Goal: Task Accomplishment & Management: Manage account settings

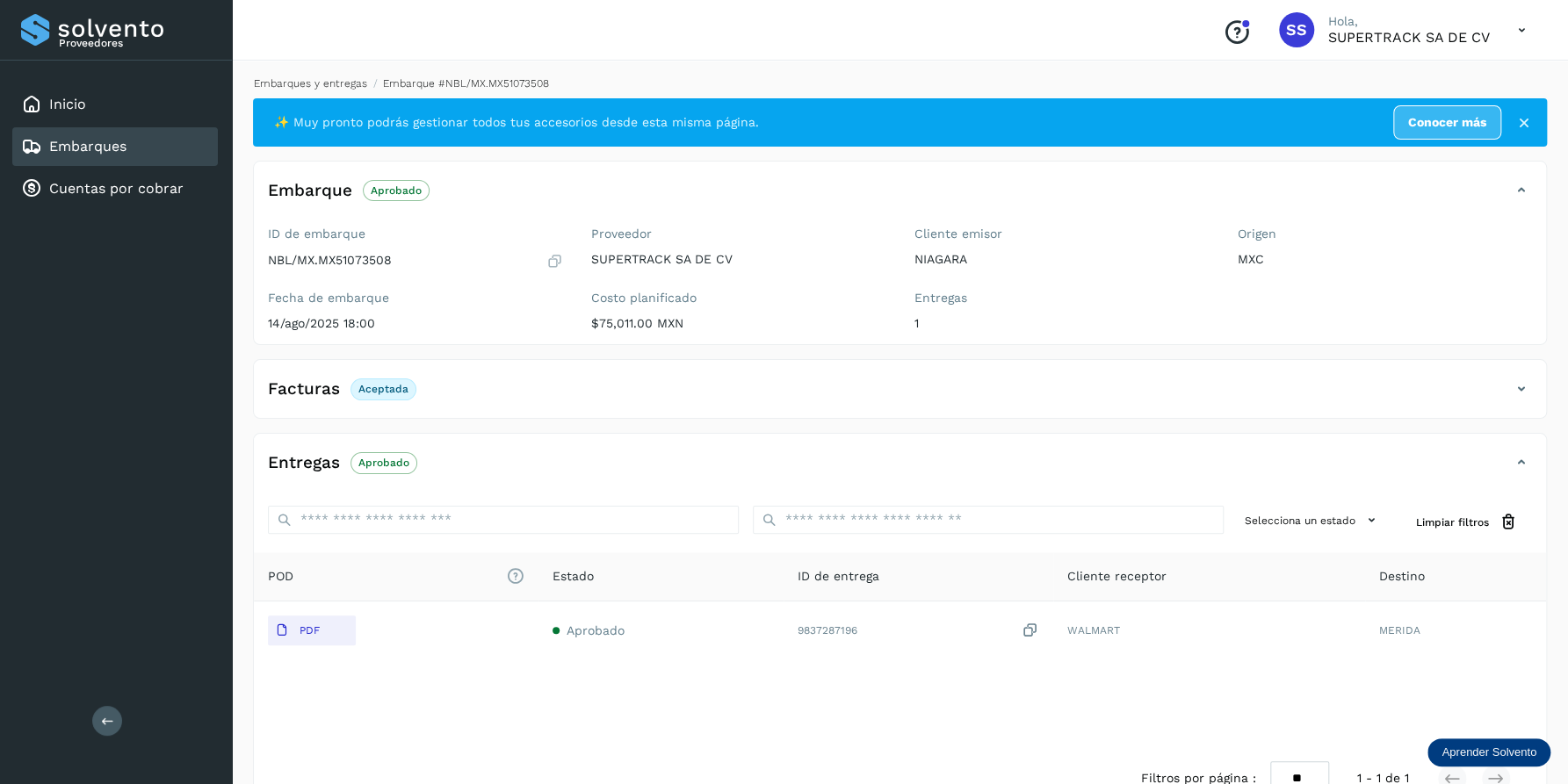
click at [312, 78] on link "Embarques y entregas" at bounding box center [311, 83] width 114 height 12
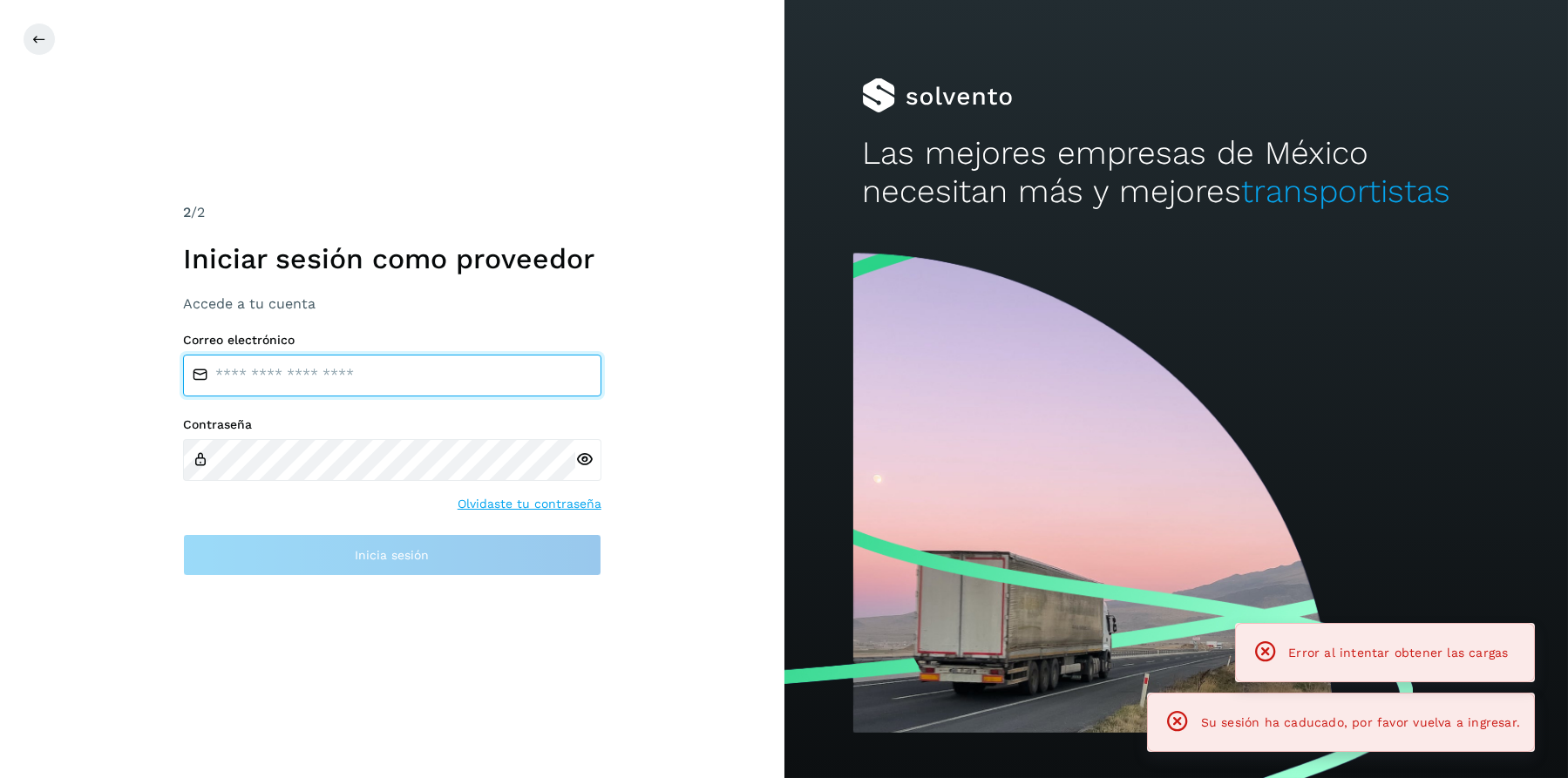
type input "**********"
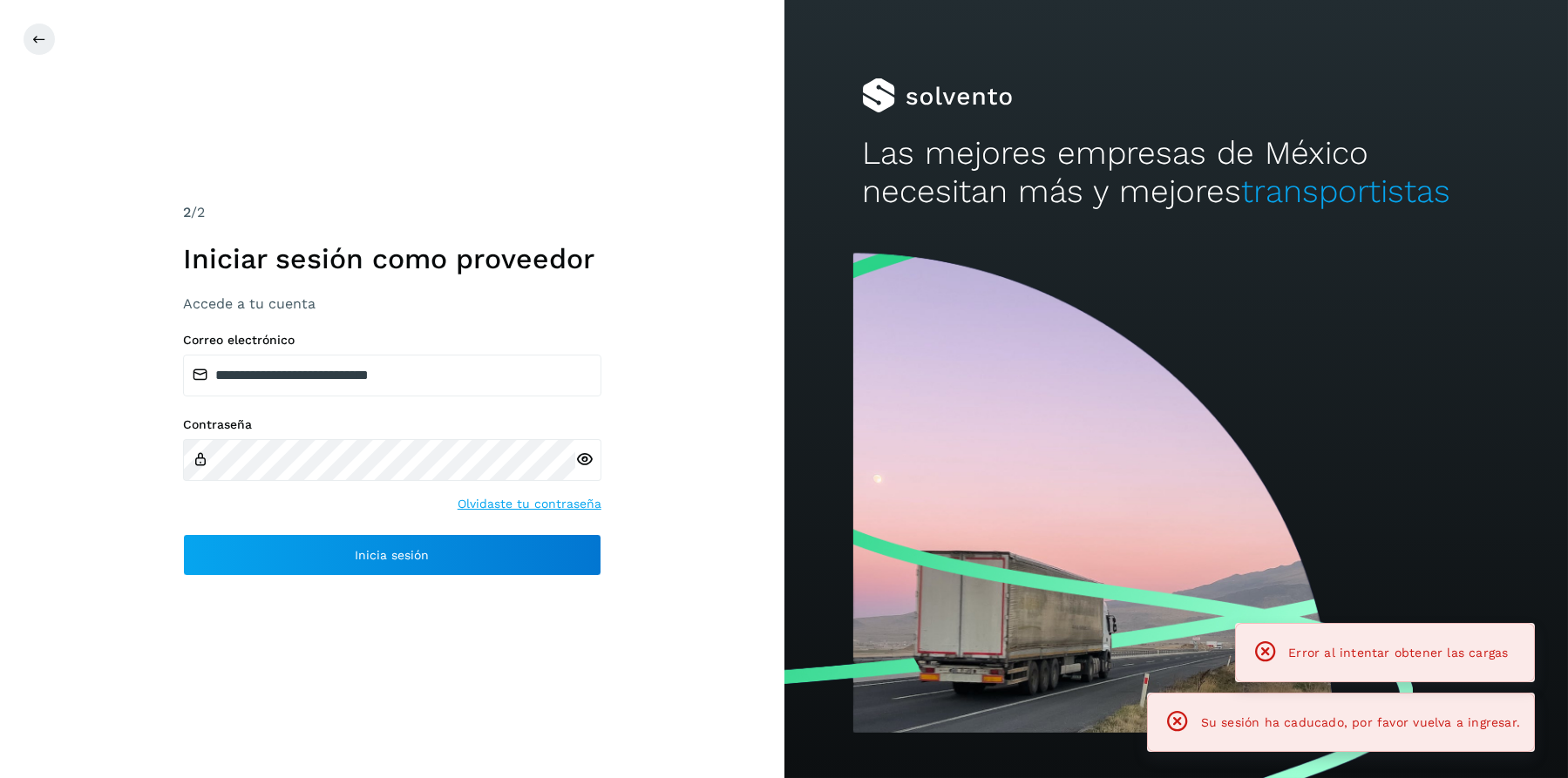
click at [240, 145] on div "**********" at bounding box center [392, 389] width 784 height 778
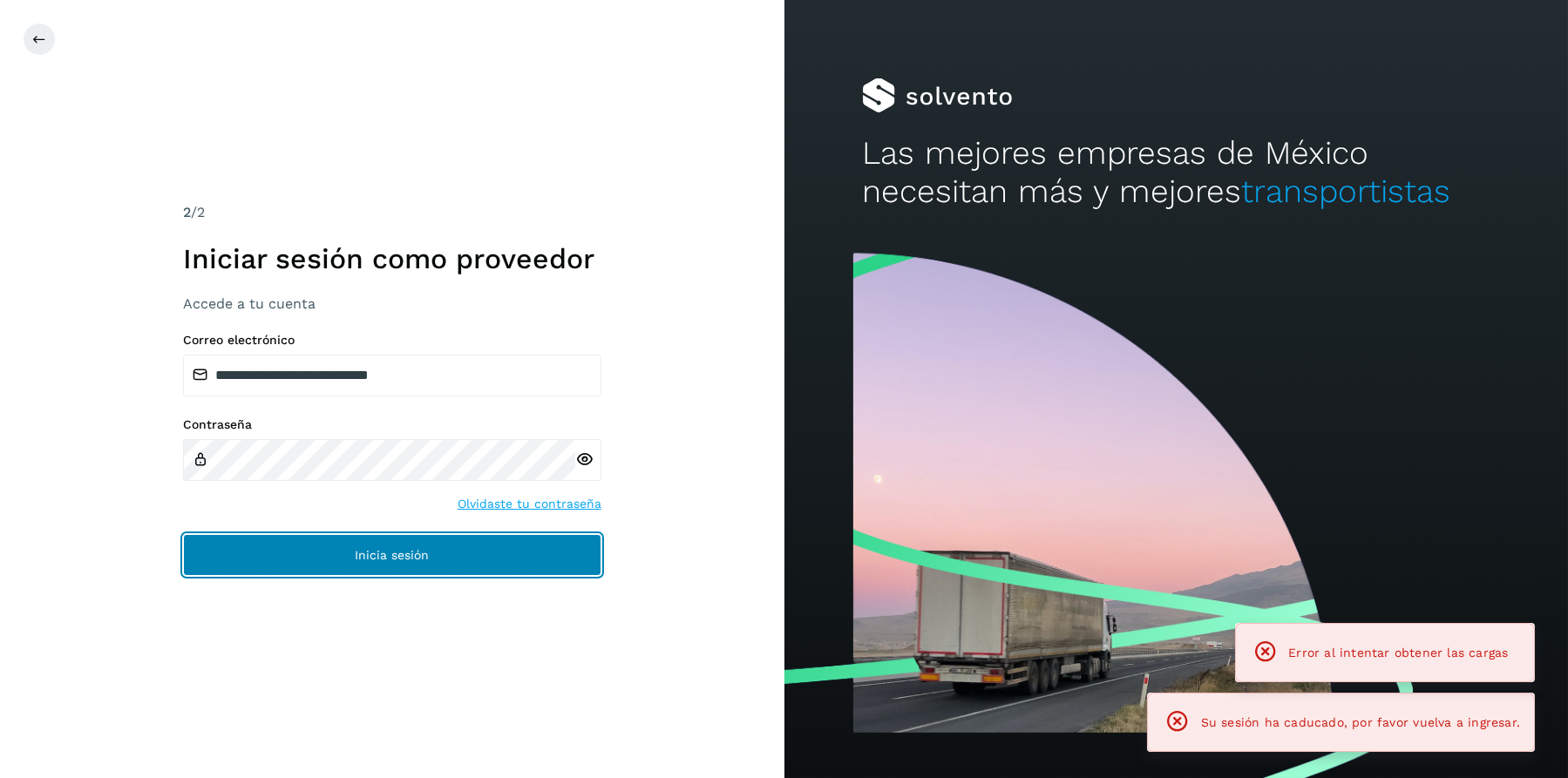
click at [461, 547] on button "Inicia sesión" at bounding box center [392, 555] width 418 height 42
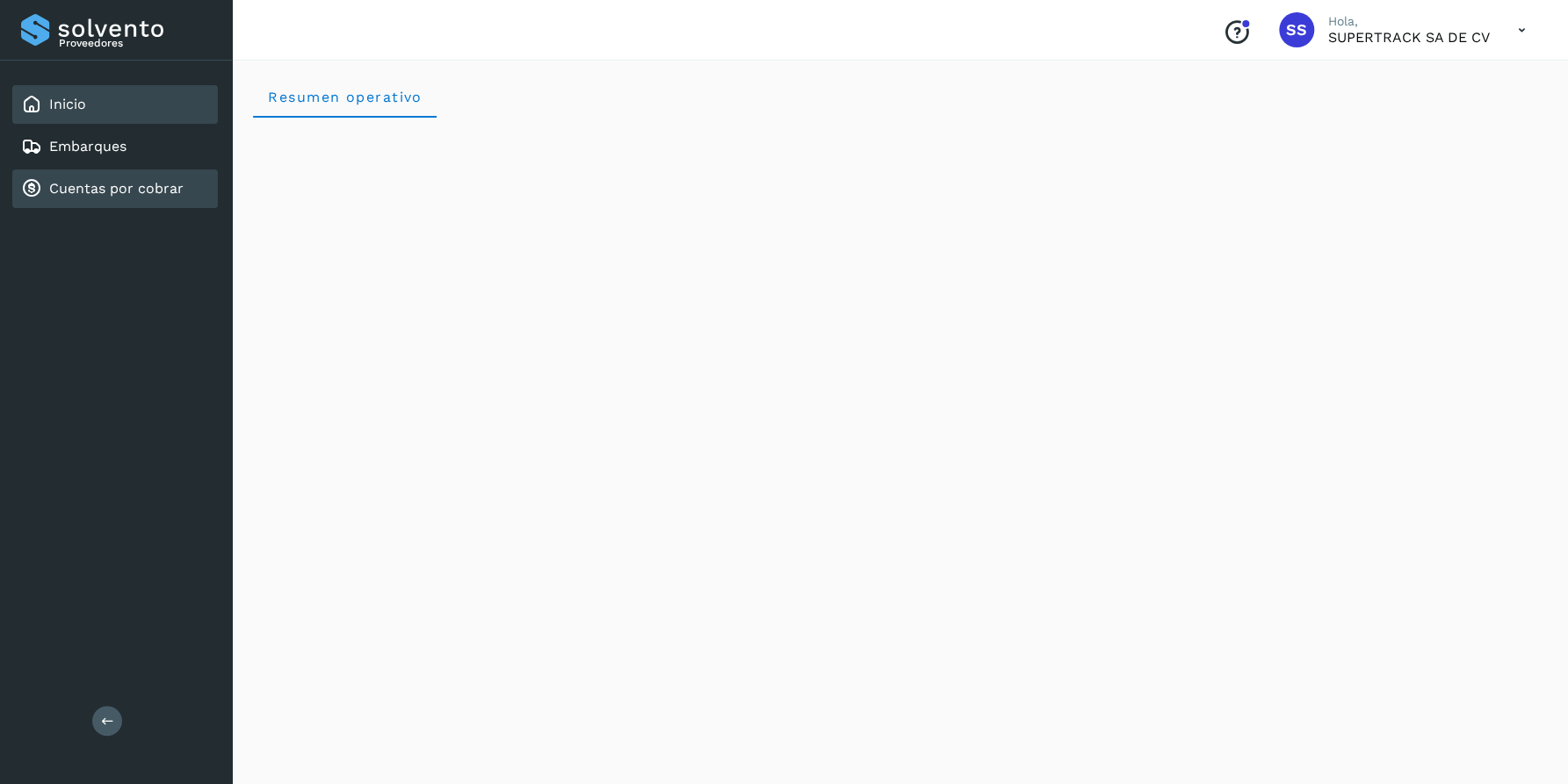
click at [141, 187] on link "Cuentas por cobrar" at bounding box center [115, 188] width 134 height 17
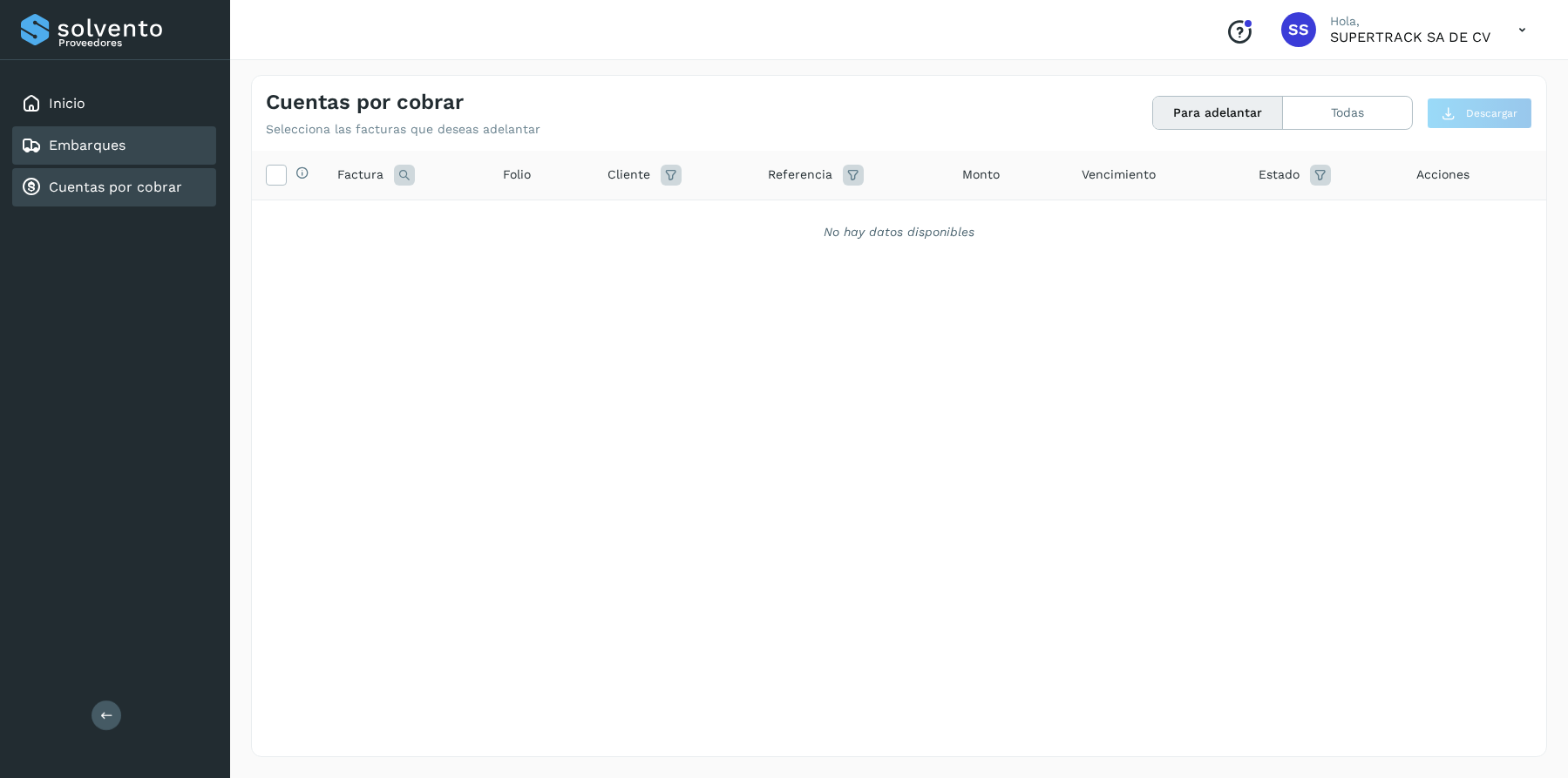
click at [101, 137] on link "Embarques" at bounding box center [87, 145] width 76 height 17
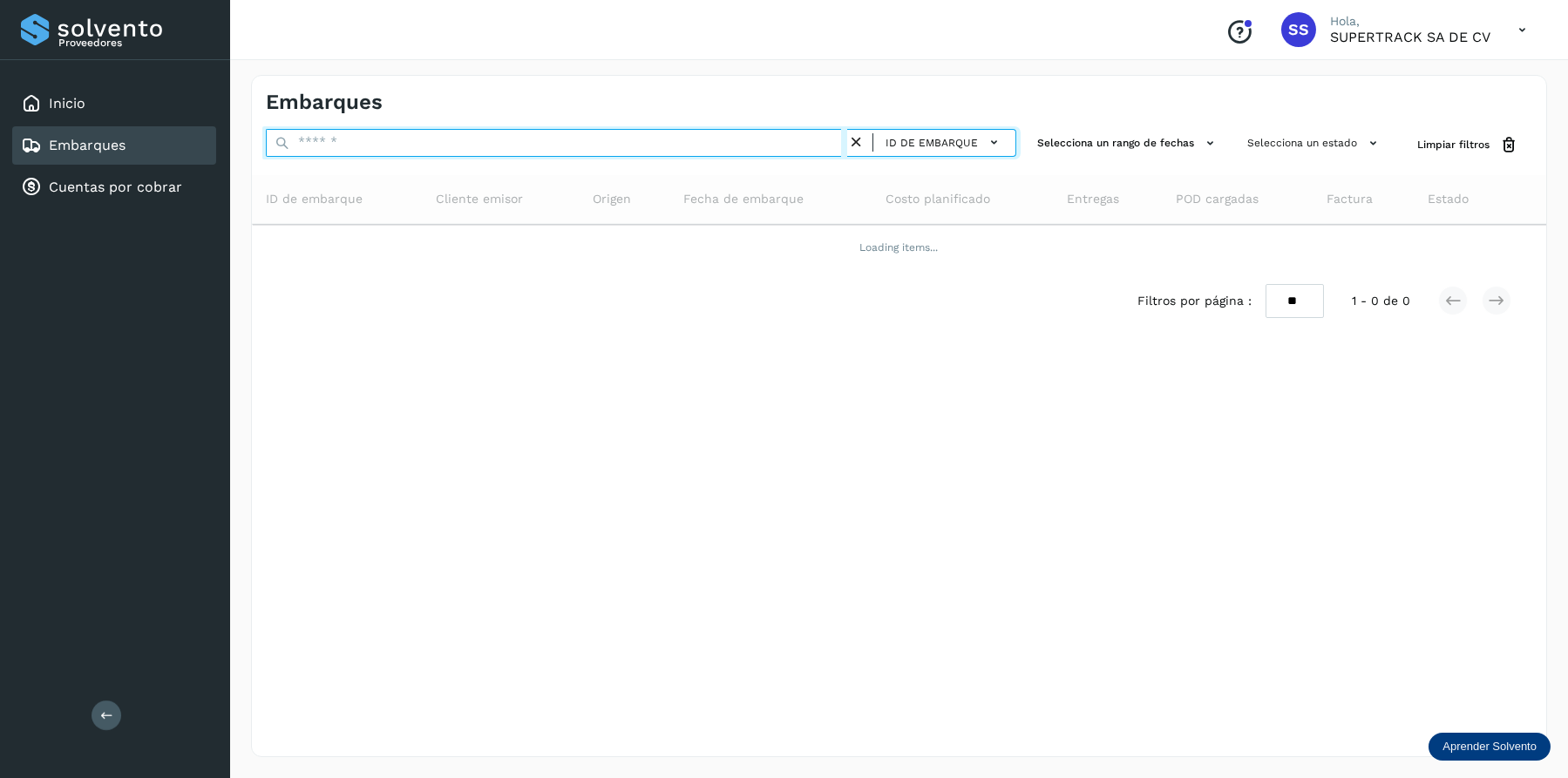
drag, startPoint x: 394, startPoint y: 149, endPoint x: 346, endPoint y: 147, distance: 48.0
click at [346, 147] on input "text" at bounding box center [556, 143] width 582 height 28
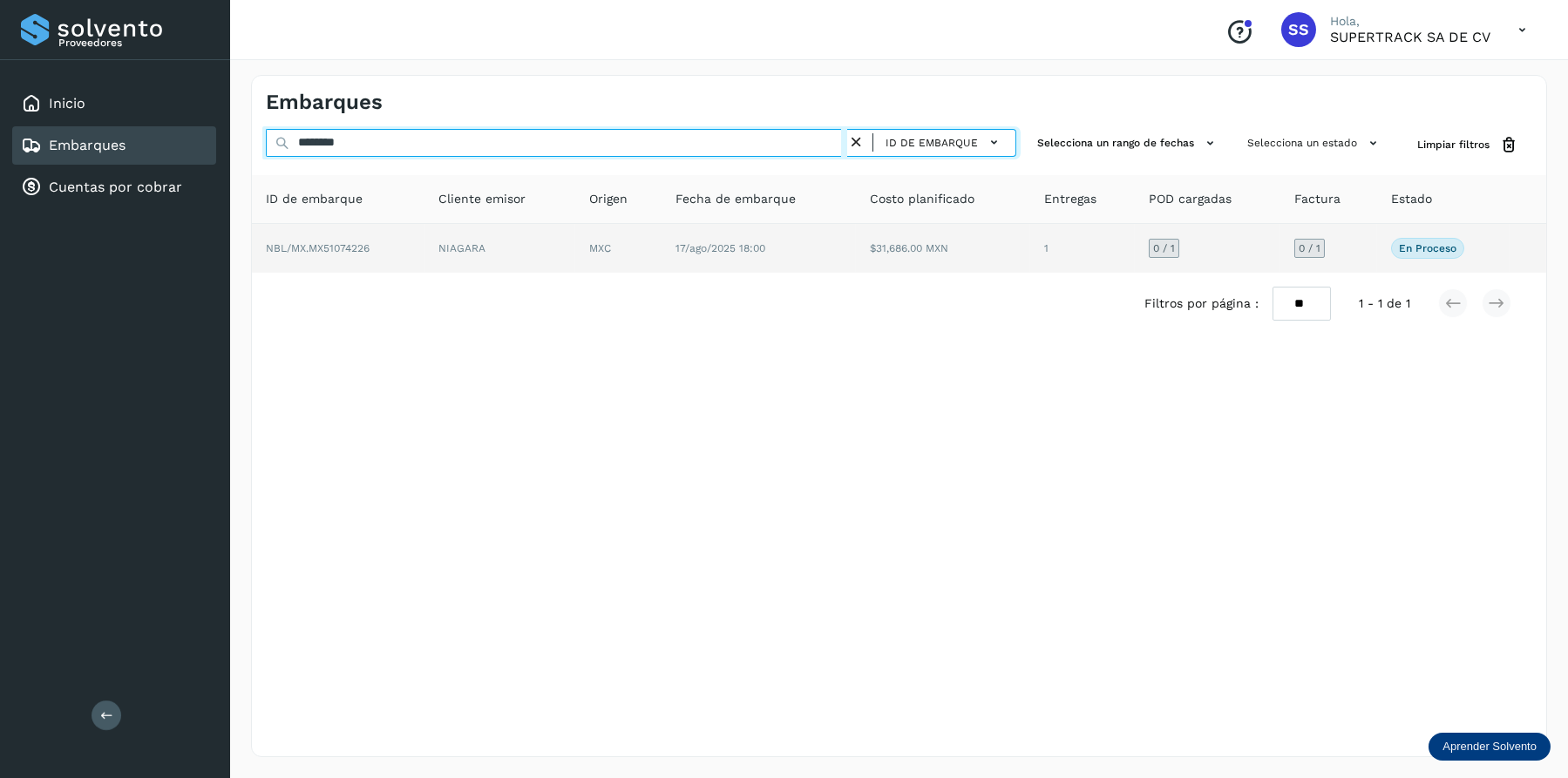
type input "********"
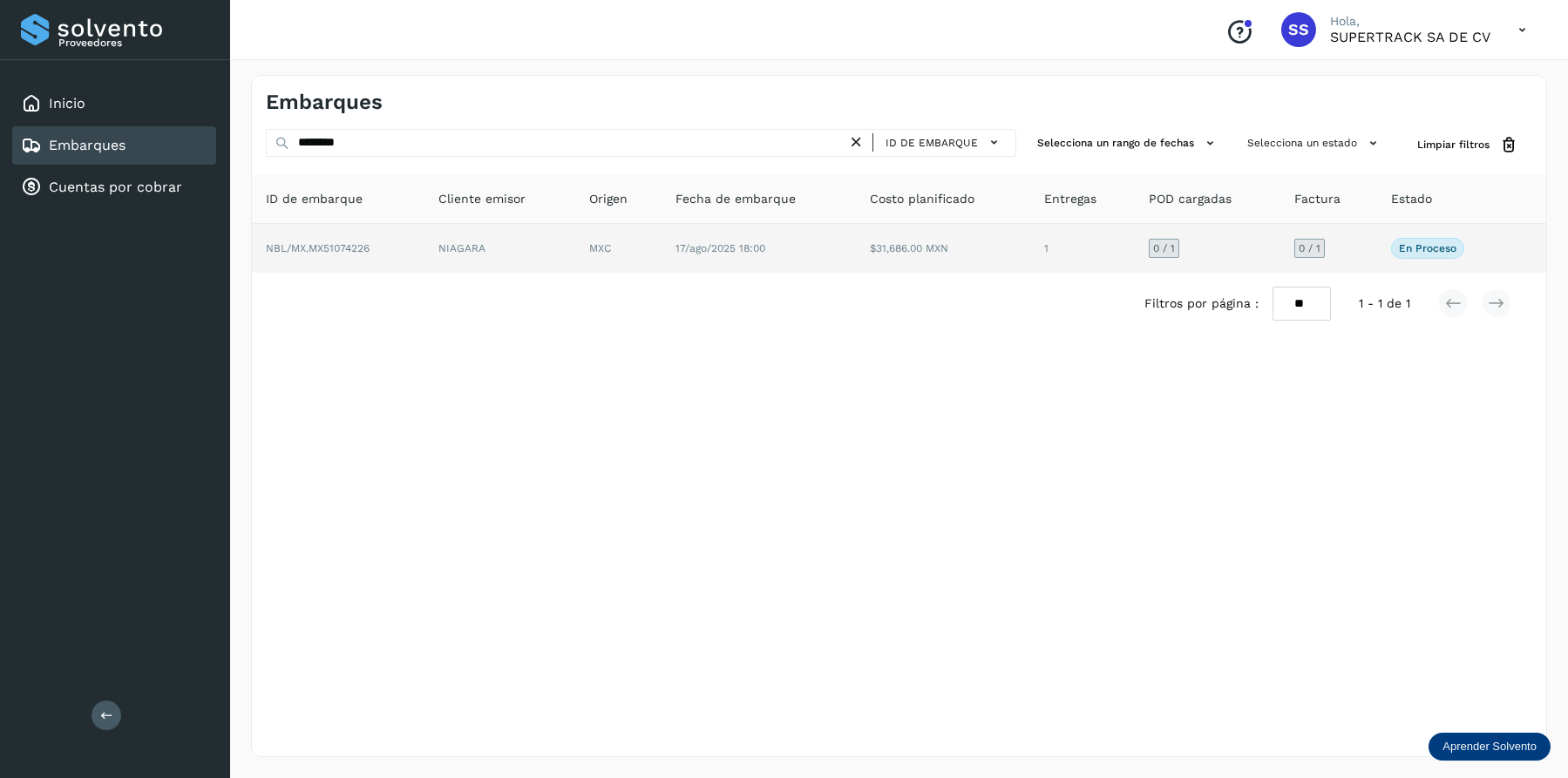
click at [663, 253] on td "MXC" at bounding box center [759, 248] width 194 height 48
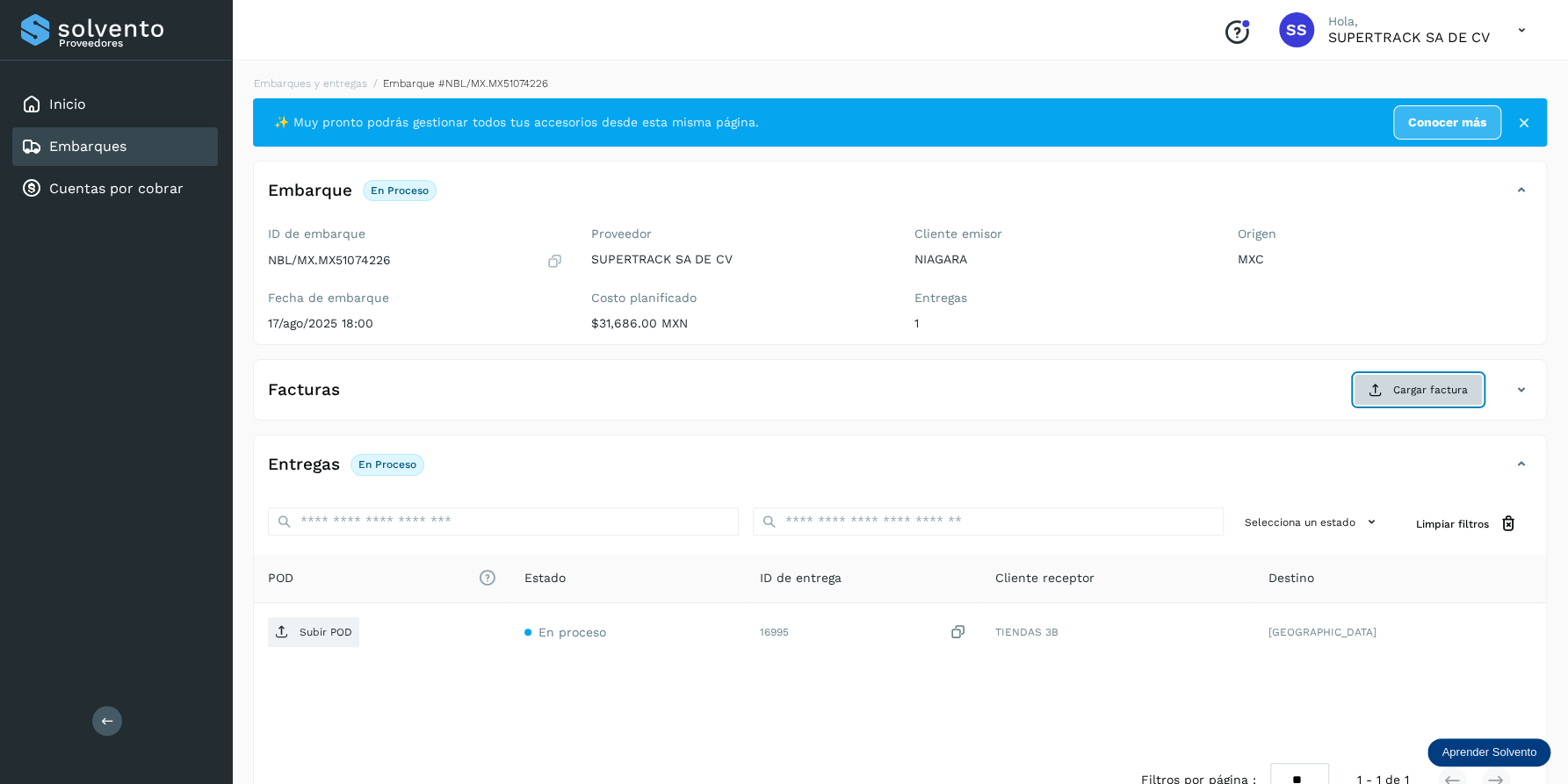
click at [1426, 384] on span "Cargar factura" at bounding box center [1431, 389] width 75 height 16
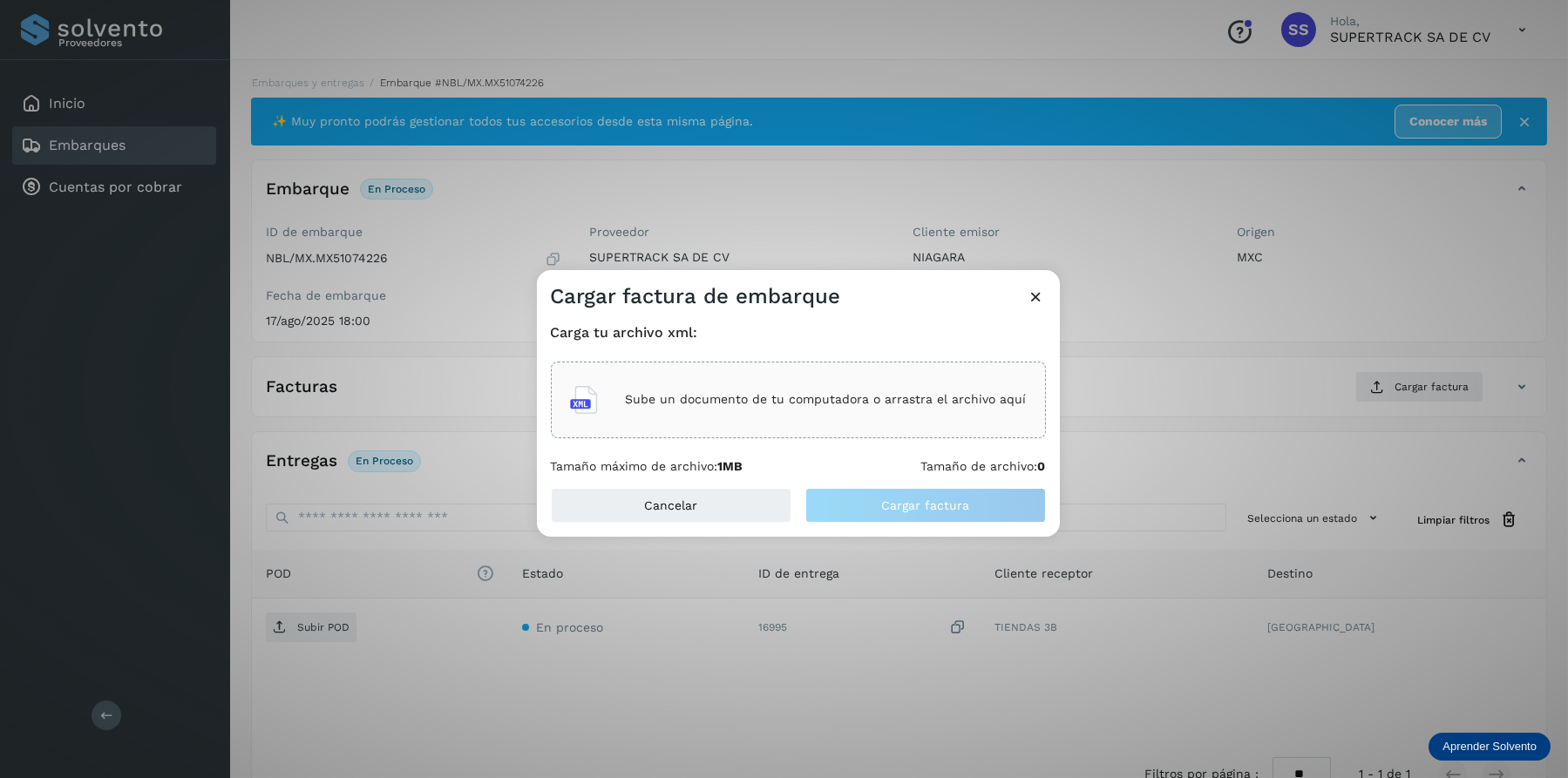
click at [876, 406] on p "Sube un documento de tu computadora o arrastra el archivo aquí" at bounding box center [825, 399] width 401 height 15
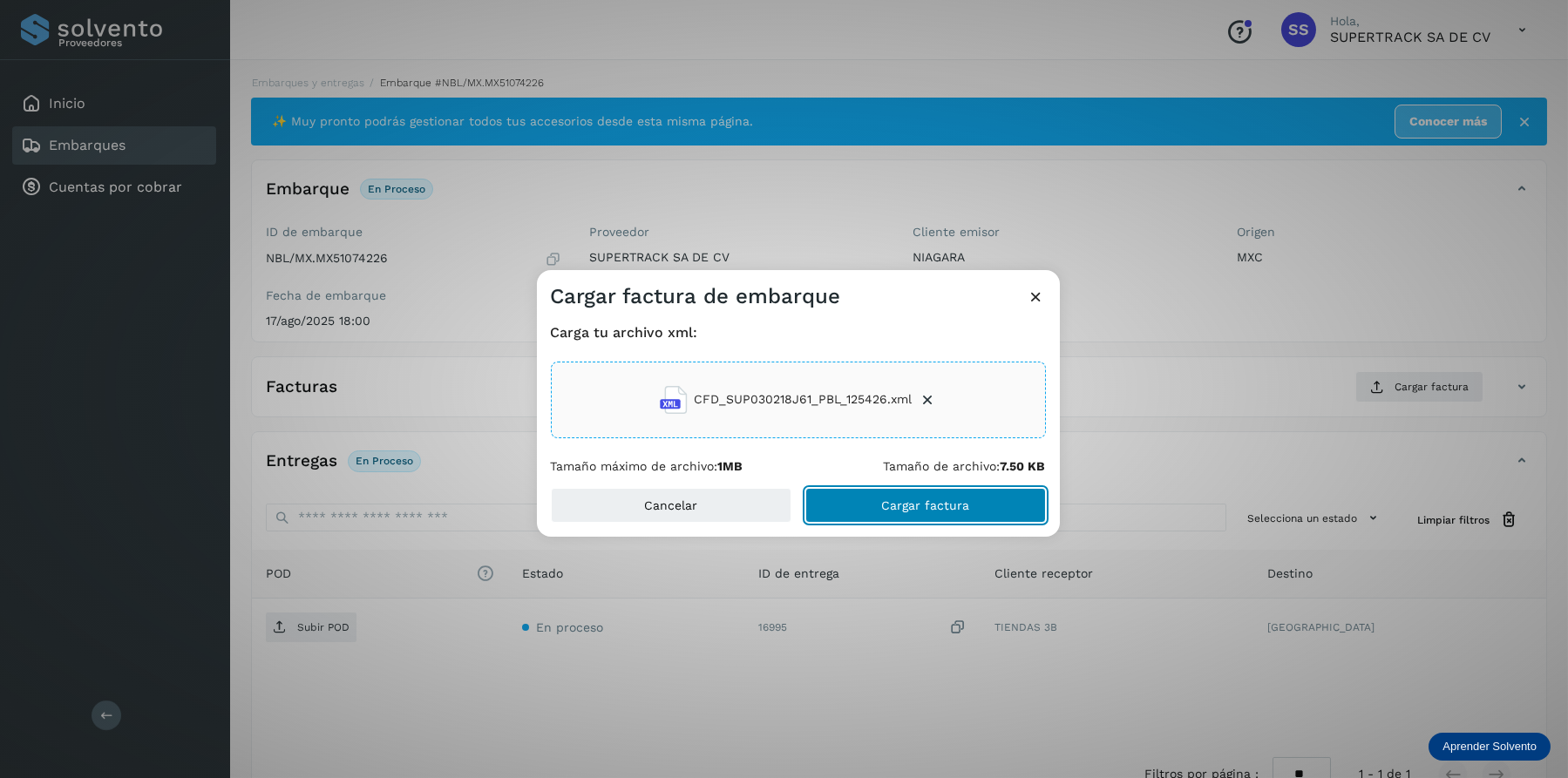
click at [960, 516] on button "Cargar factura" at bounding box center [925, 504] width 240 height 34
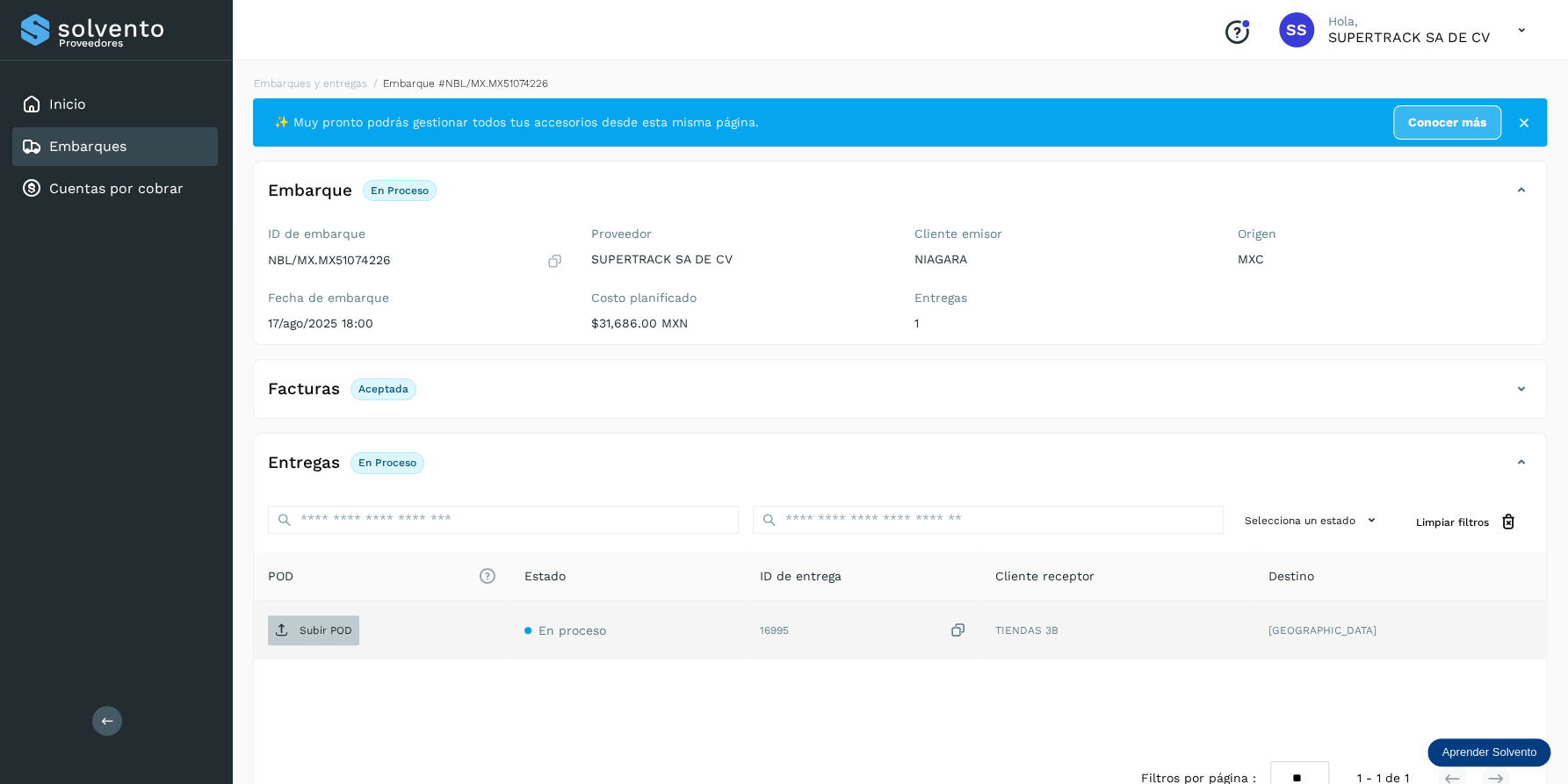
click at [299, 625] on p "Subir POD" at bounding box center [326, 630] width 53 height 12
click at [339, 83] on link "Embarques y entregas" at bounding box center [311, 83] width 114 height 12
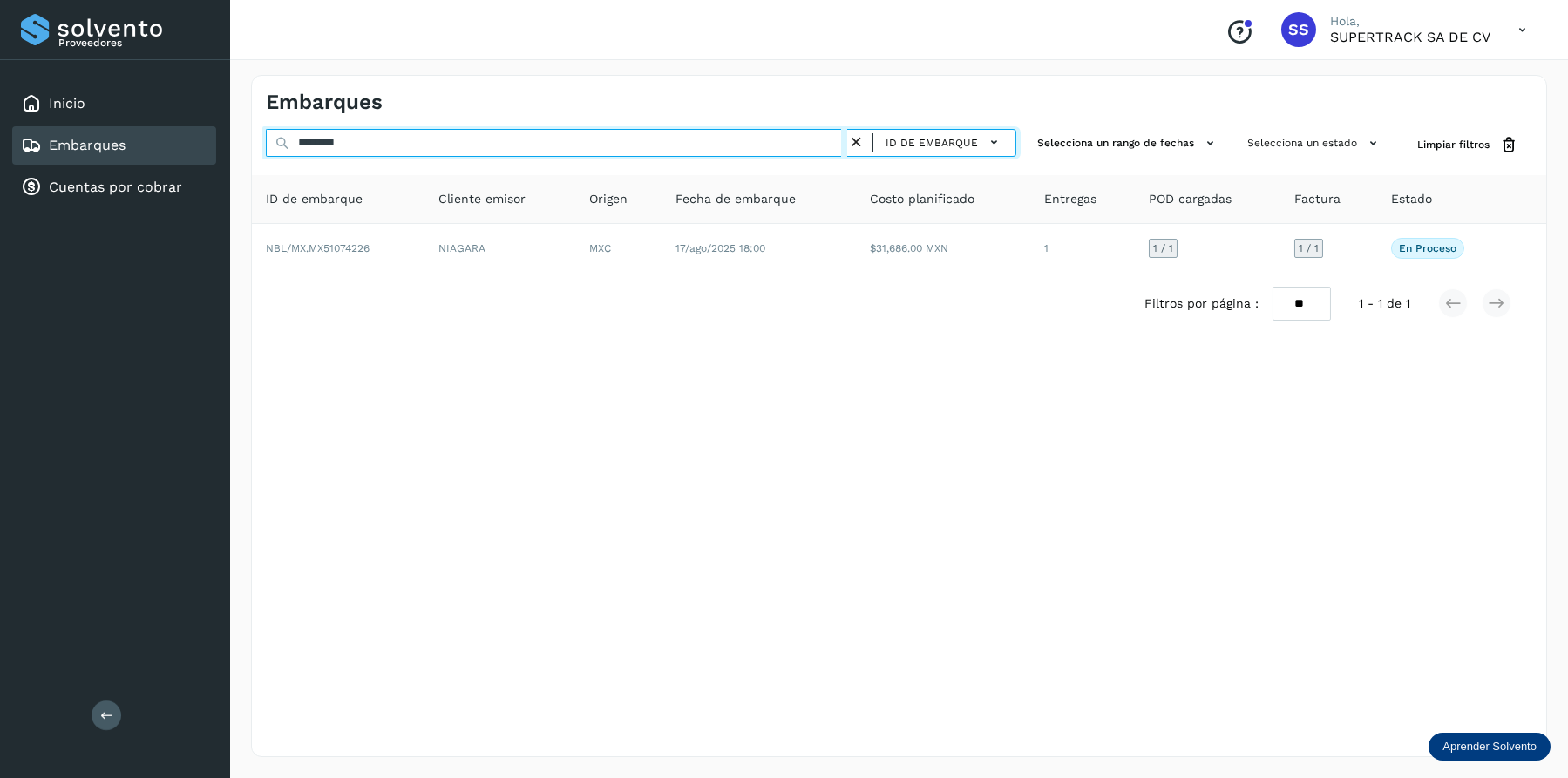
drag, startPoint x: 395, startPoint y: 136, endPoint x: 233, endPoint y: 115, distance: 163.4
click at [233, 115] on div "Embarques ******** ID de embarque Selecciona un rango de fechas Selecciona un e…" at bounding box center [898, 416] width 1337 height 724
type input "*"
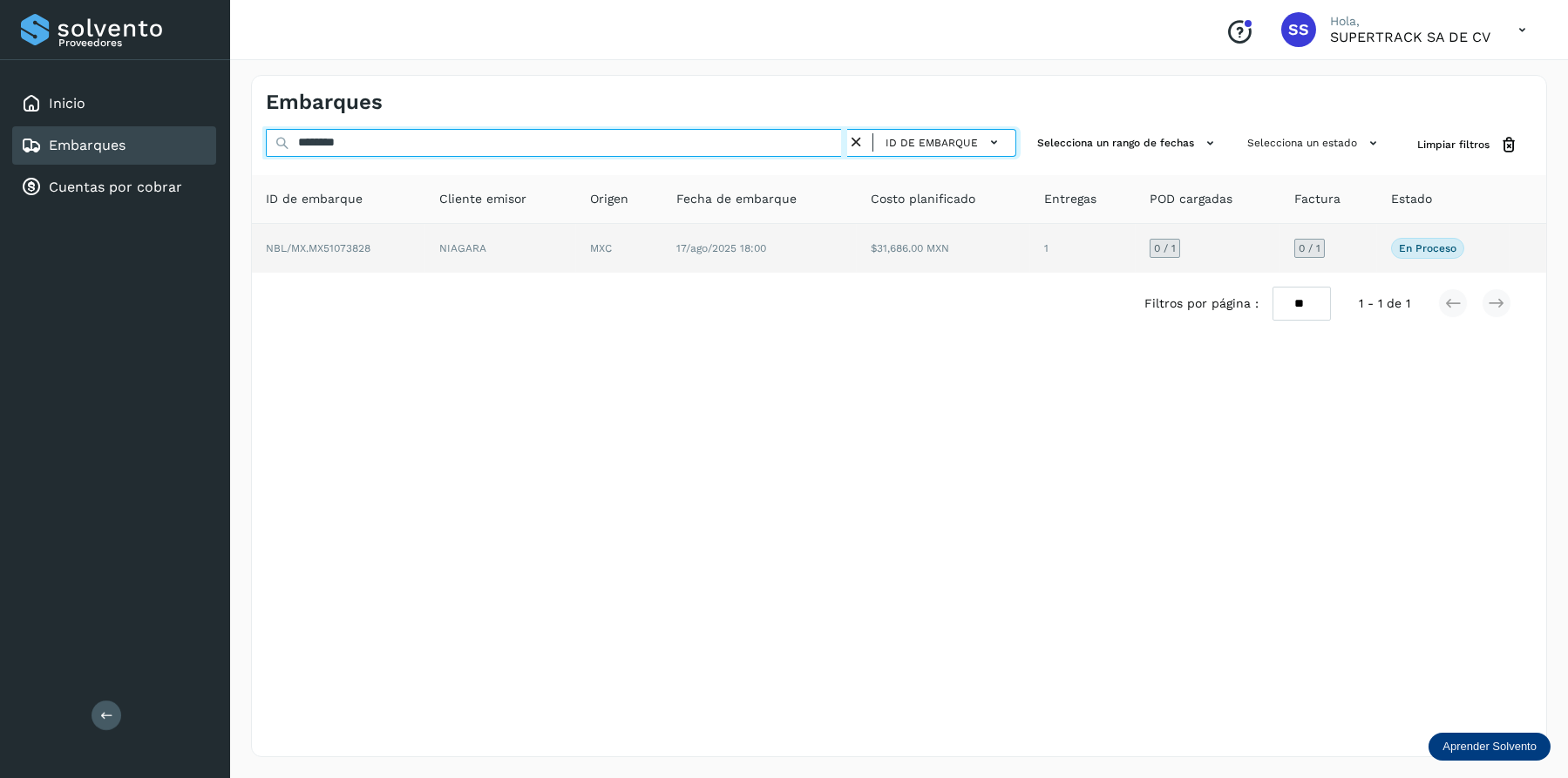
type input "********"
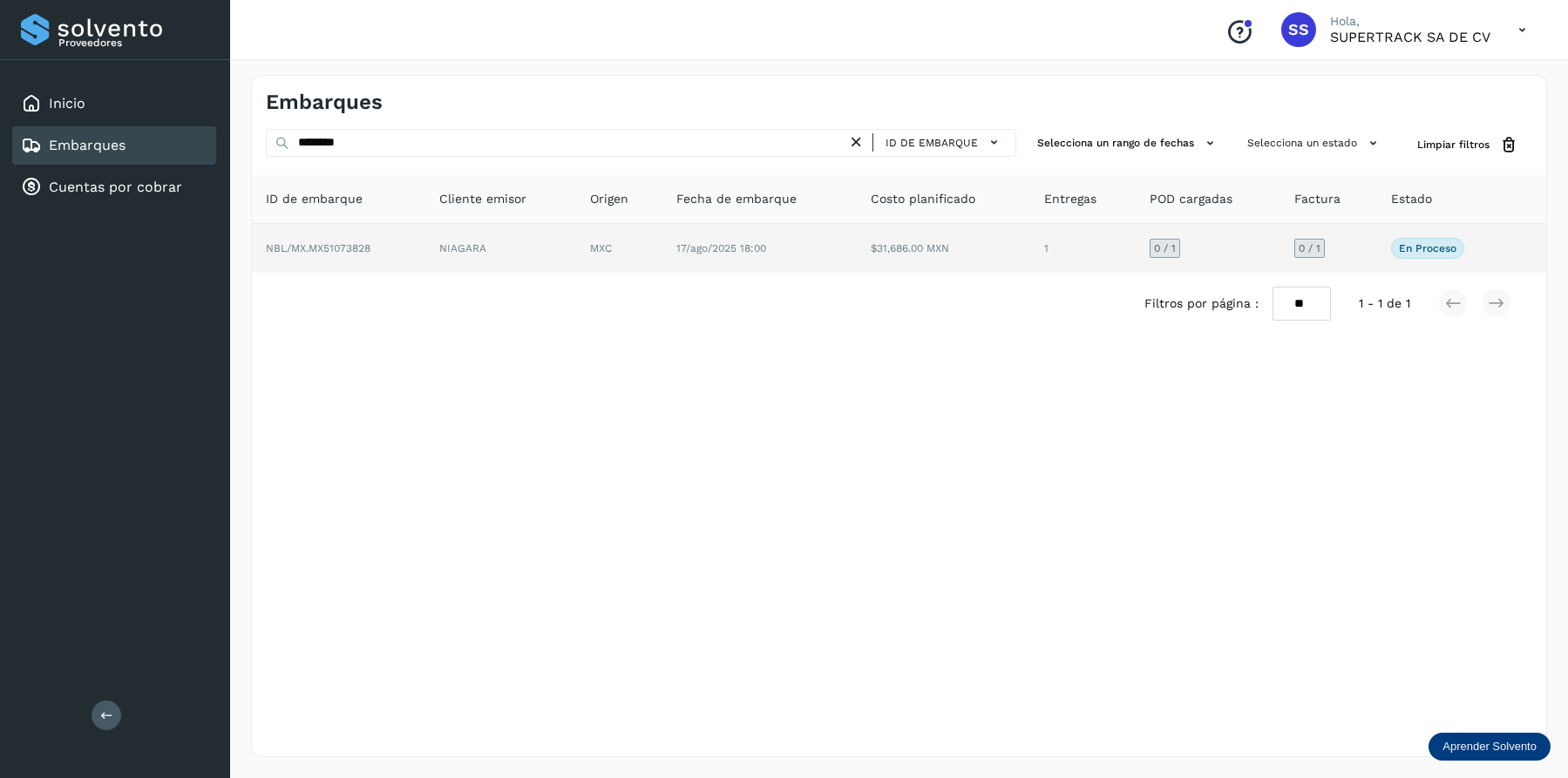
click at [663, 243] on td "MXC" at bounding box center [759, 248] width 194 height 48
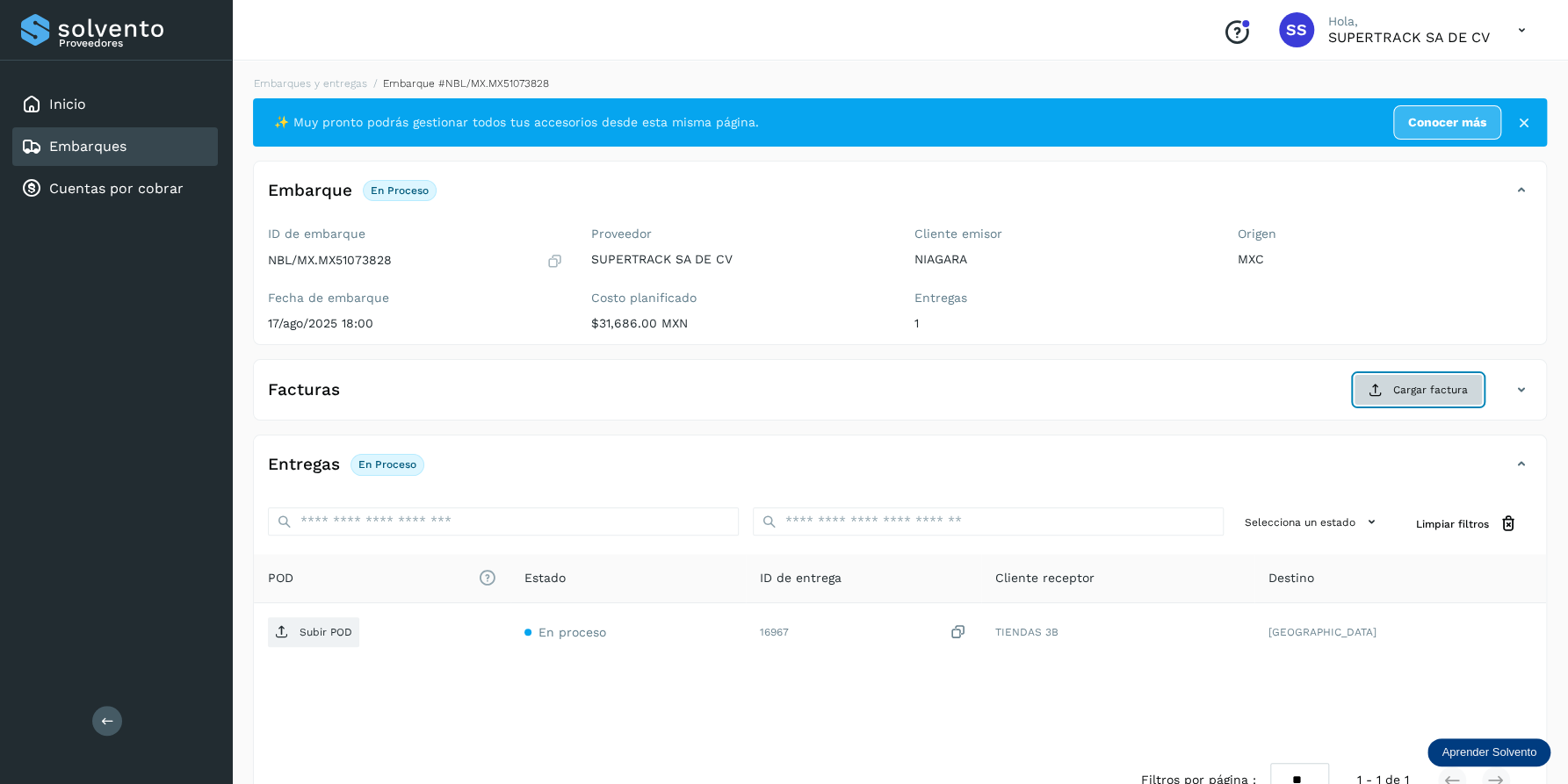
click at [1447, 390] on span "Cargar factura" at bounding box center [1431, 389] width 75 height 16
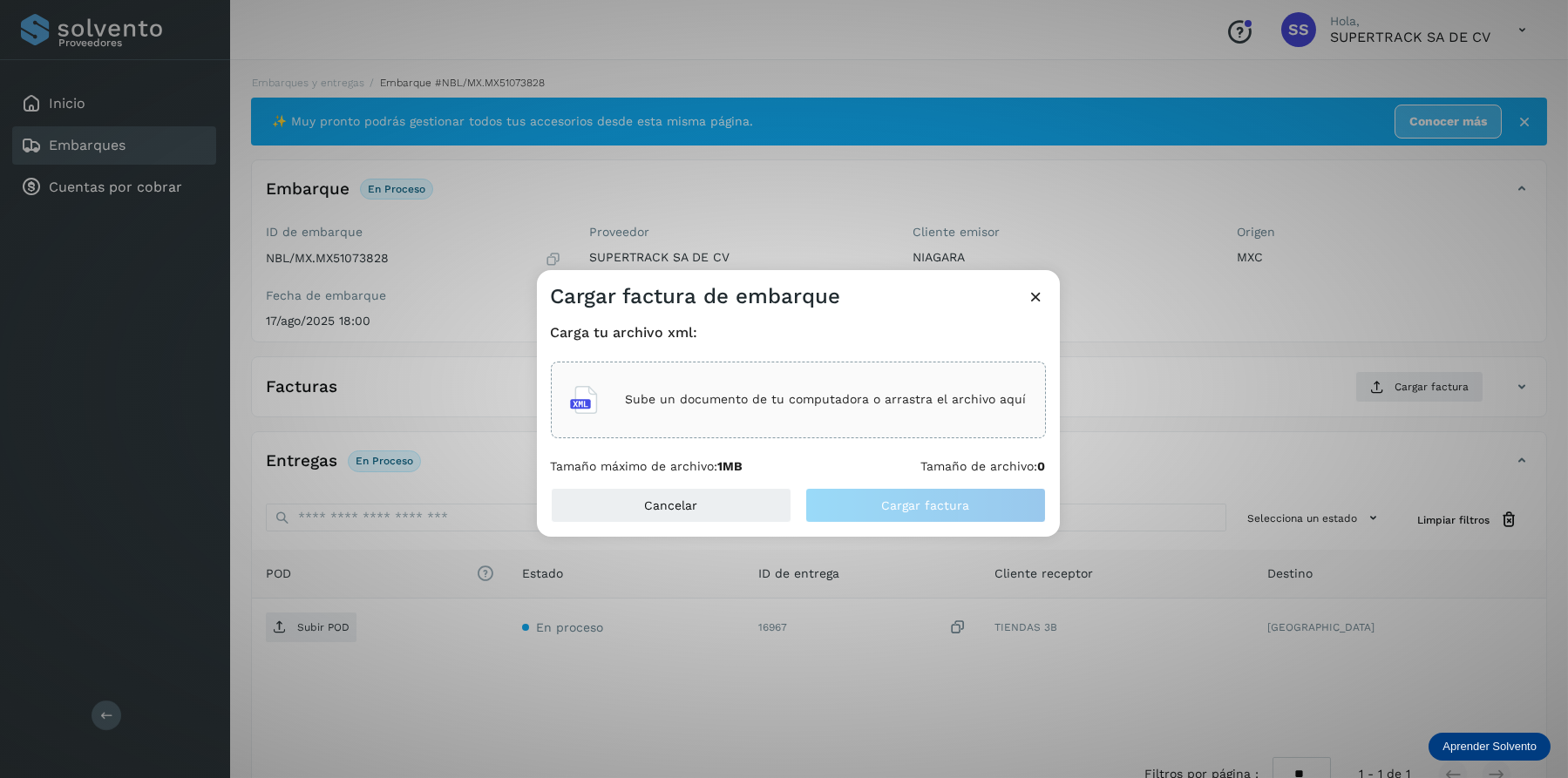
click at [677, 394] on p "Sube un documento de tu computadora o arrastra el archivo aquí" at bounding box center [825, 399] width 401 height 15
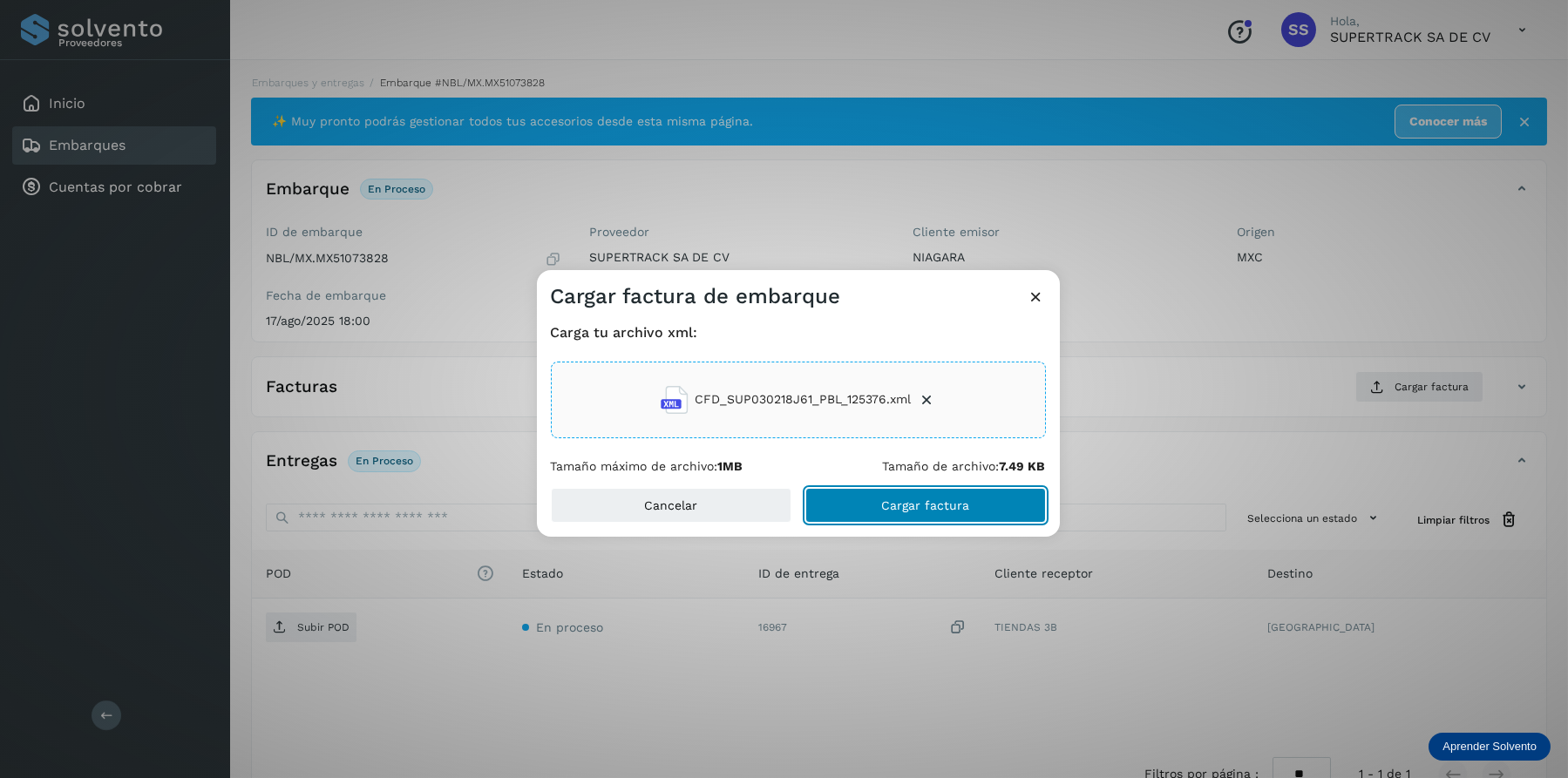
click at [904, 496] on button "Cargar factura" at bounding box center [925, 504] width 240 height 34
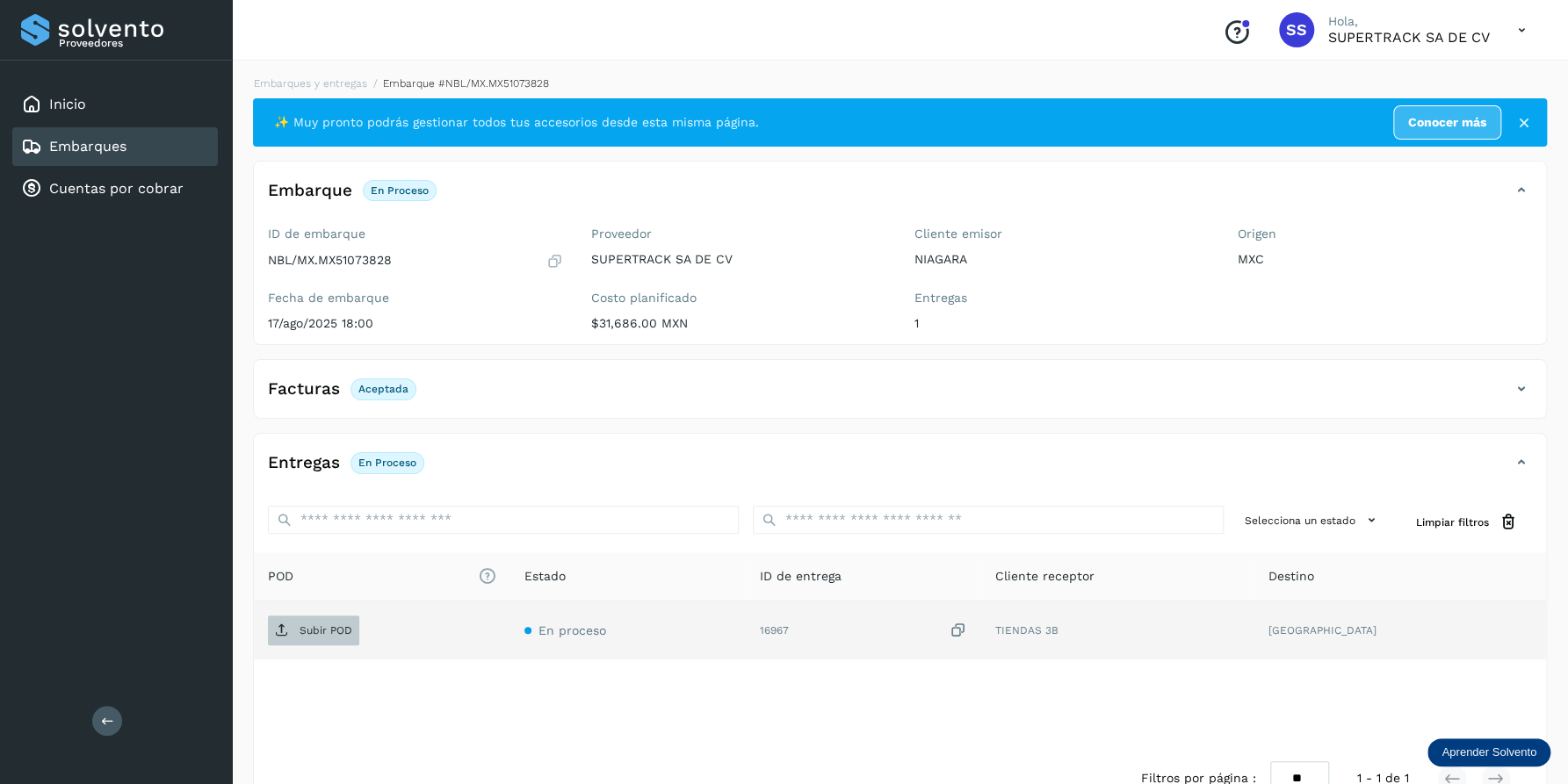
click at [314, 626] on p "Subir POD" at bounding box center [326, 630] width 53 height 12
click at [333, 86] on link "Embarques y entregas" at bounding box center [311, 83] width 114 height 12
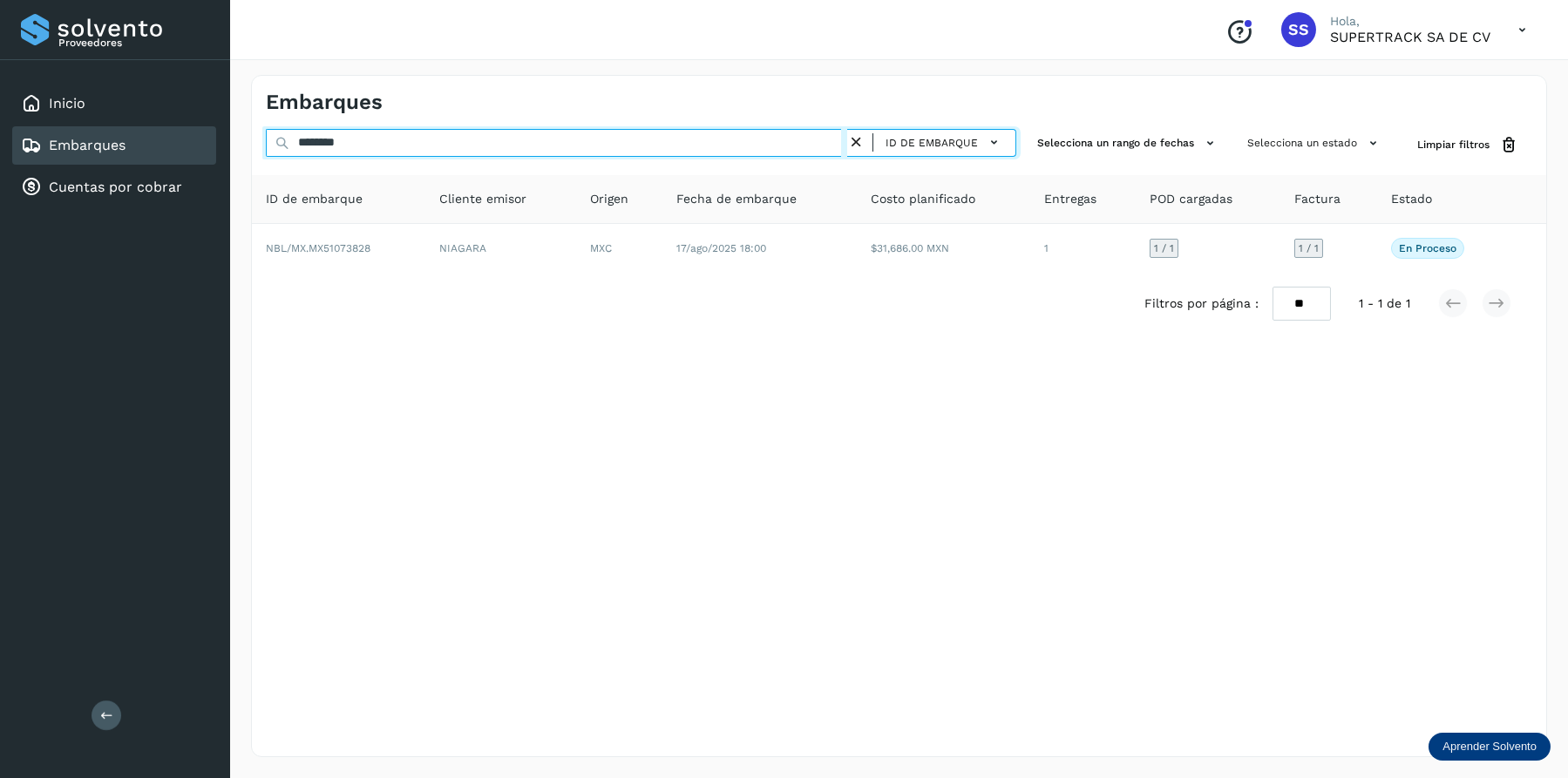
drag, startPoint x: 444, startPoint y: 136, endPoint x: -4, endPoint y: 133, distance: 448.0
click at [0, 133] on html "Proveedores Inicio Embarques Cuentas por cobrar Salir Conoce nuestros beneficio…" at bounding box center [784, 389] width 1568 height 778
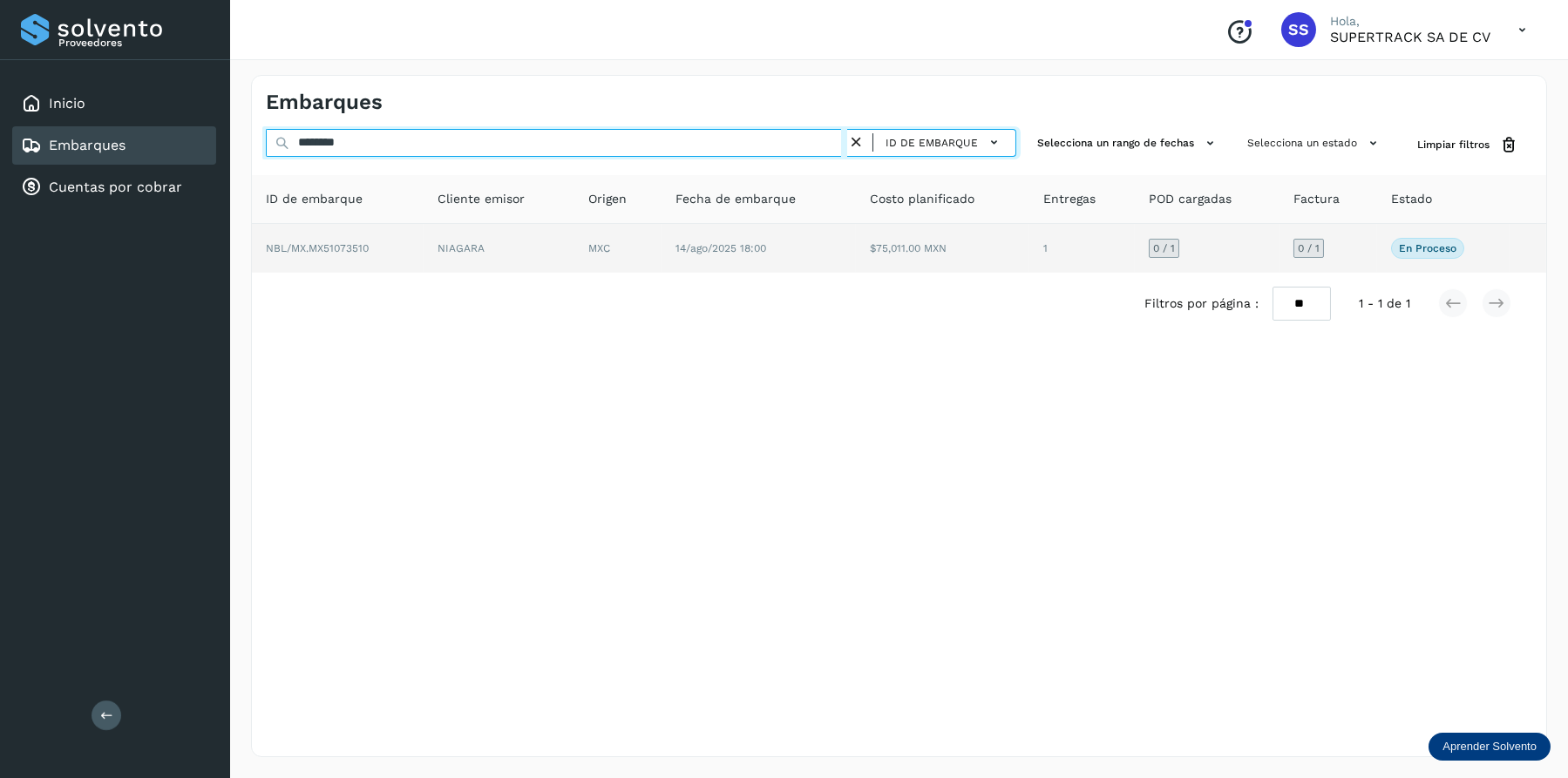
type input "********"
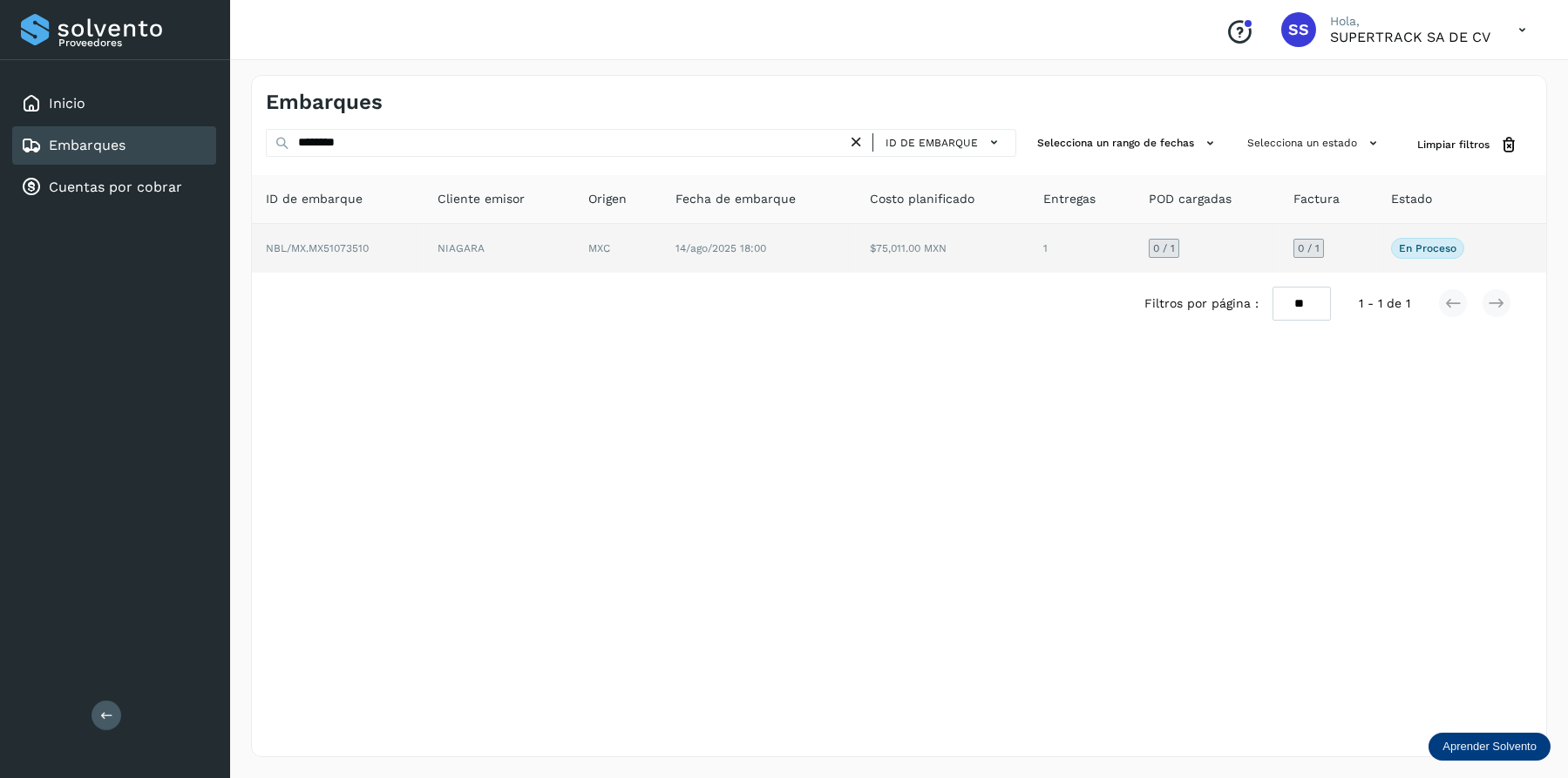
click at [692, 246] on span "14/ago/2025 18:00" at bounding box center [720, 248] width 90 height 12
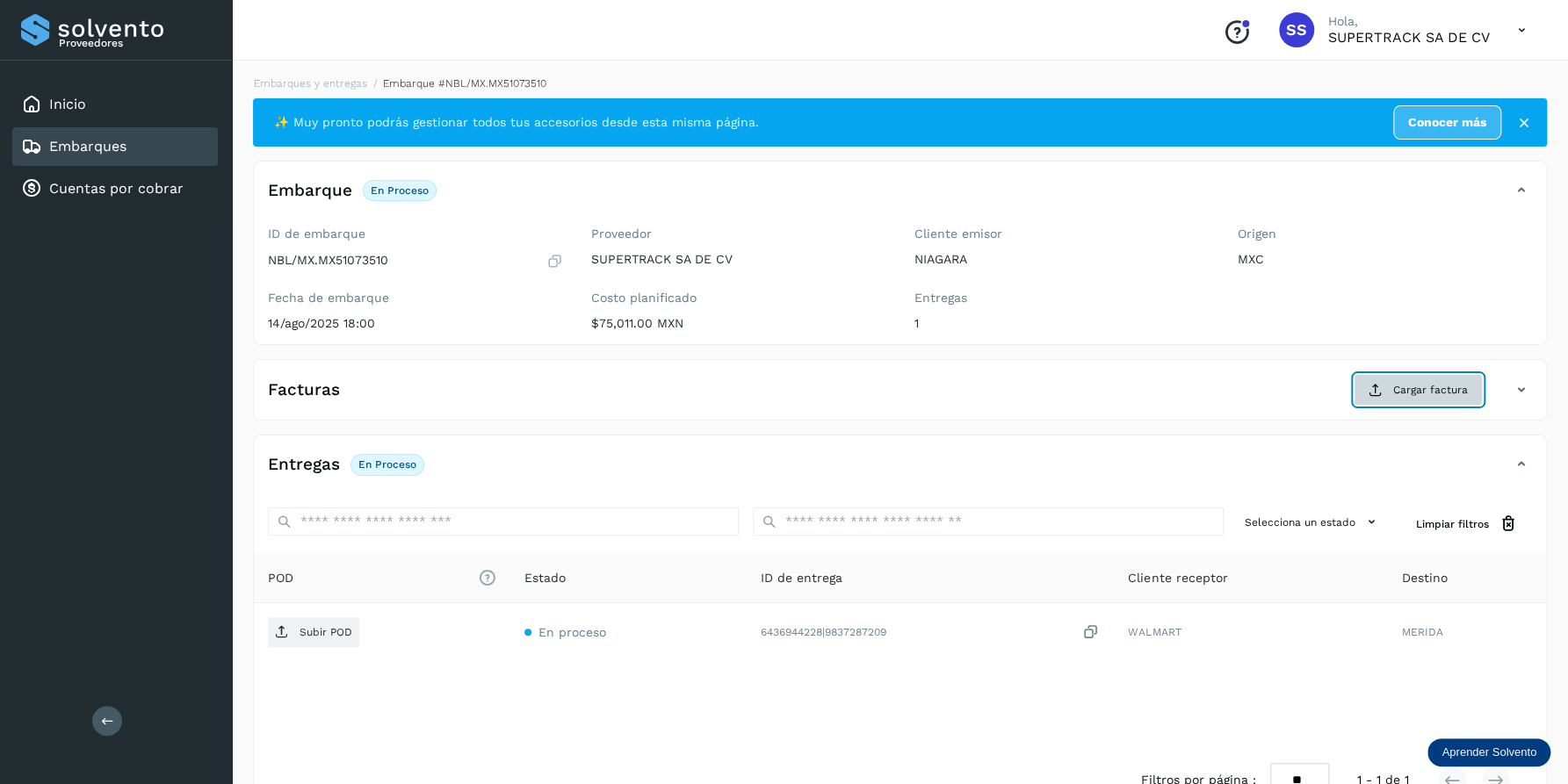
click at [1404, 397] on span "Cargar factura" at bounding box center [1431, 389] width 75 height 16
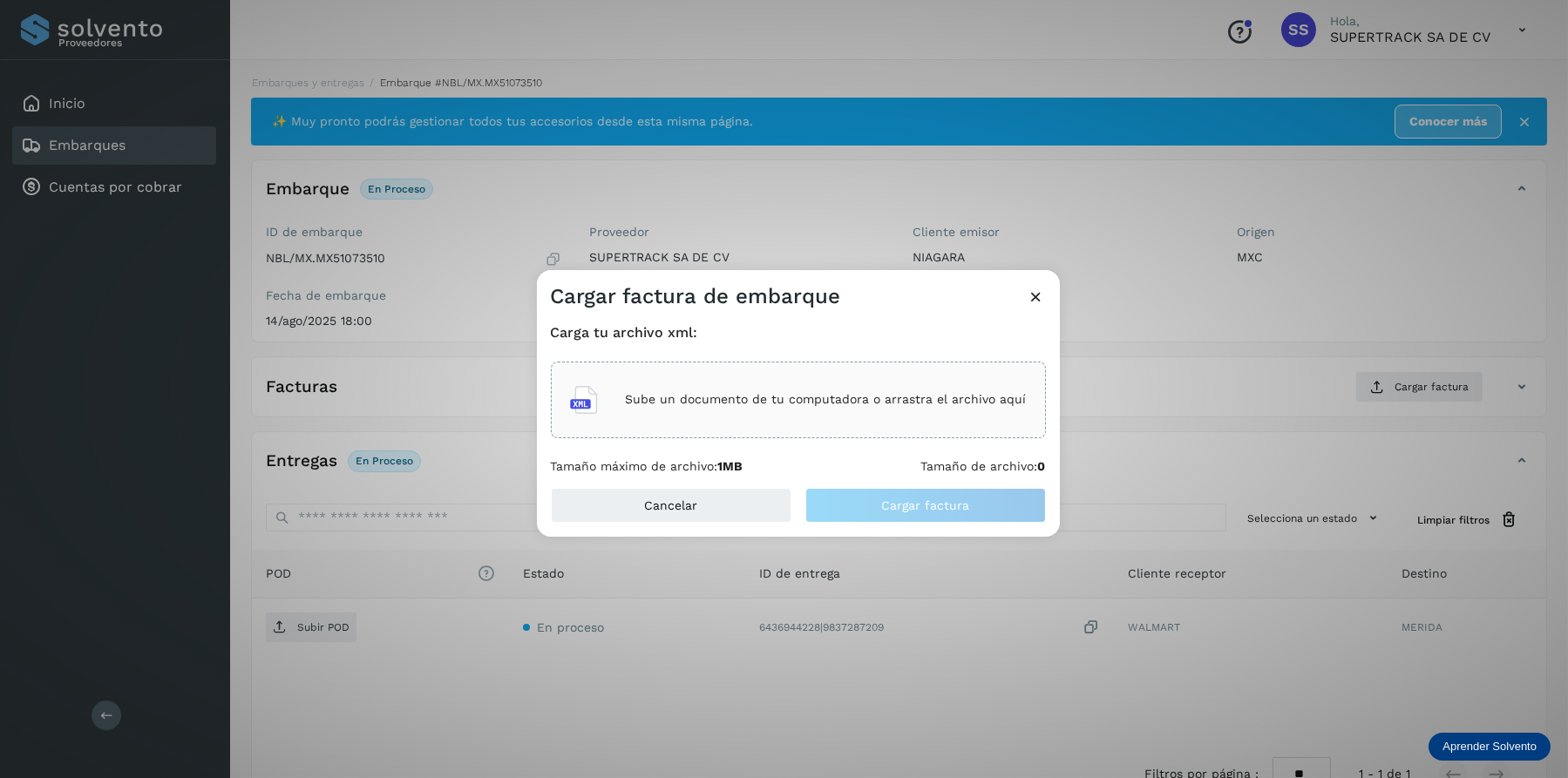
click at [932, 404] on p "Sube un documento de tu computadora o arrastra el archivo aquí" at bounding box center [825, 399] width 401 height 15
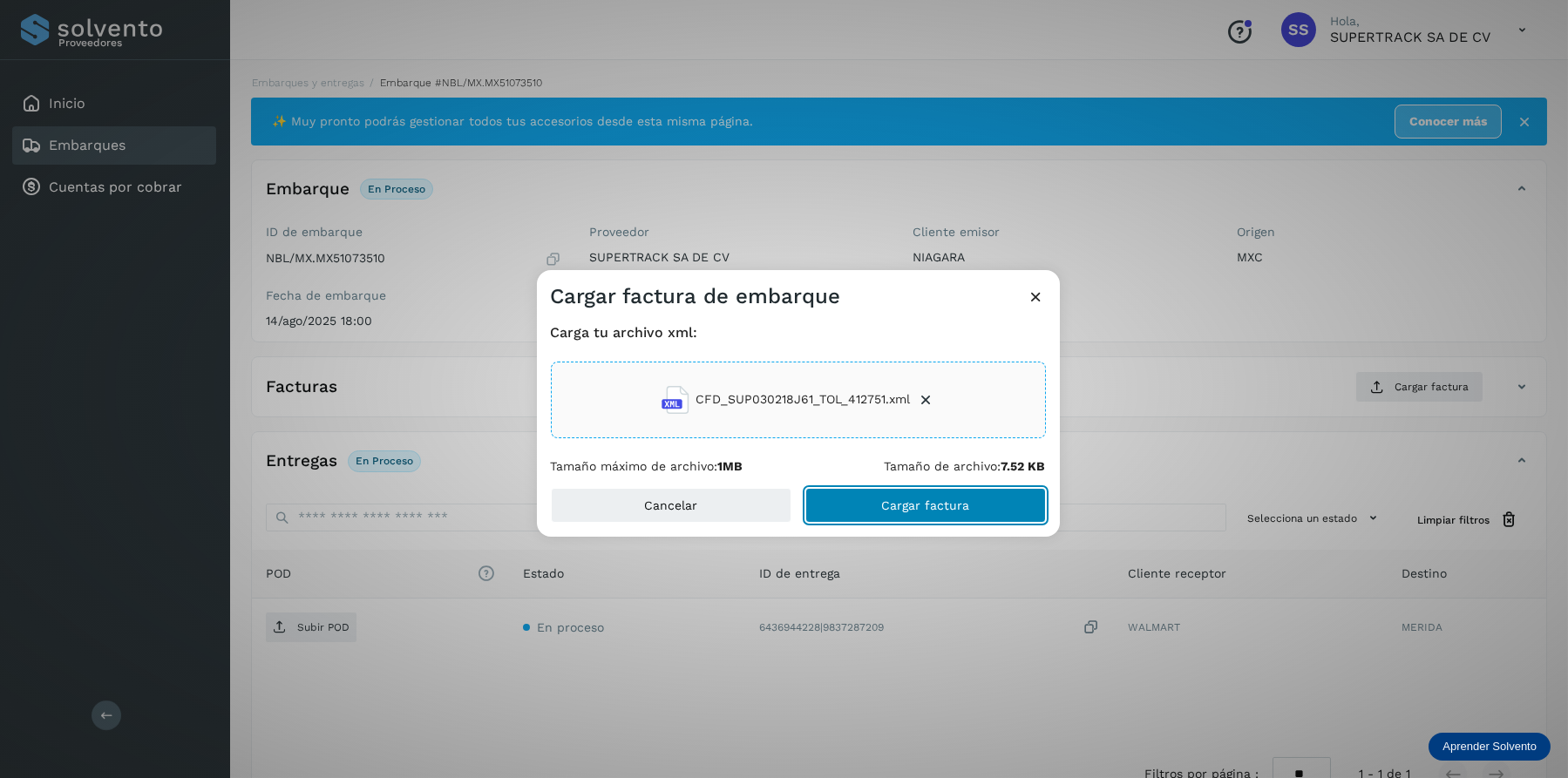
click at [895, 500] on span "Cargar factura" at bounding box center [925, 505] width 88 height 12
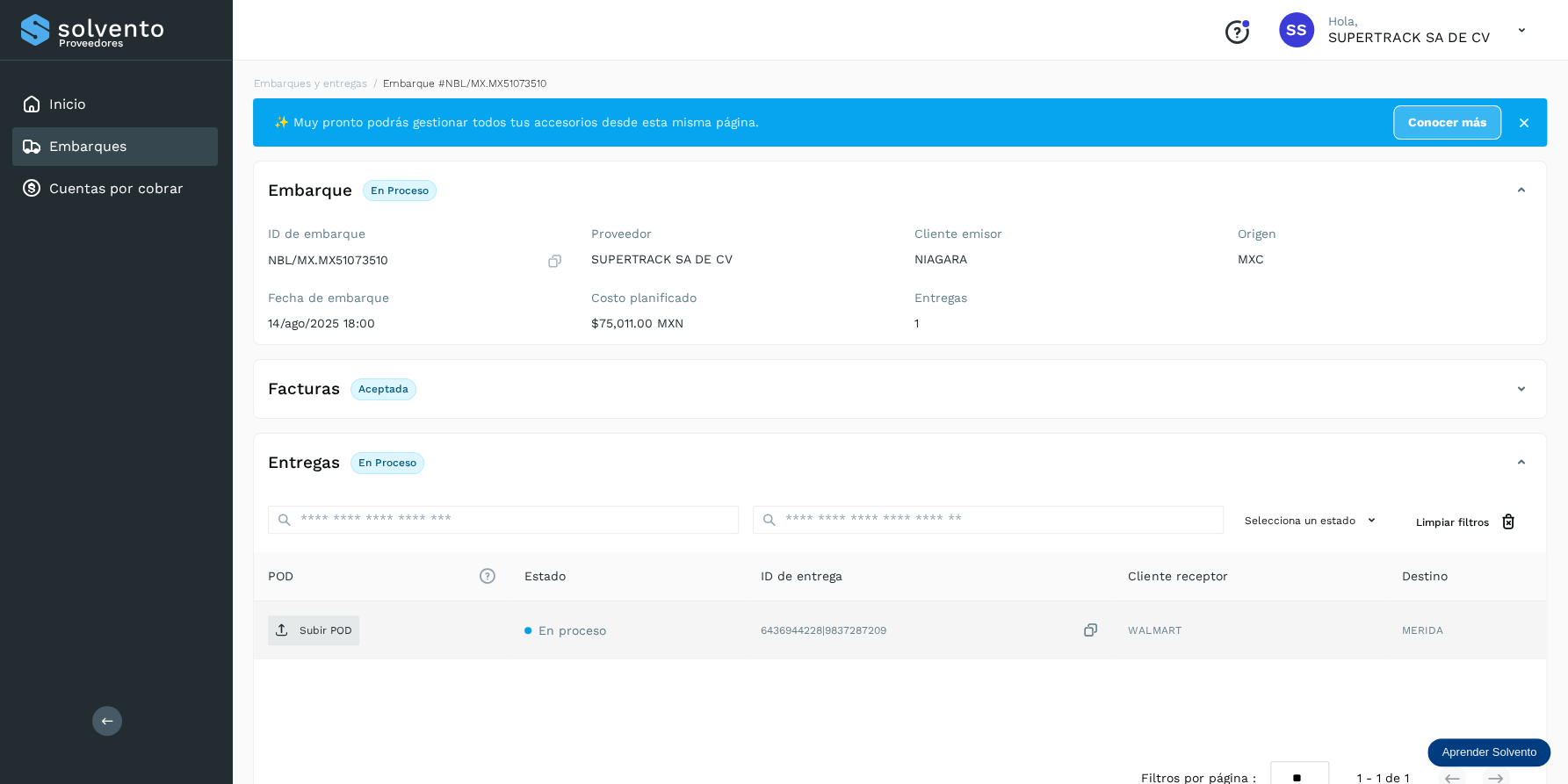
click at [510, 608] on td "Subir POD" at bounding box center [628, 630] width 236 height 58
click at [337, 636] on span "Subir POD" at bounding box center [313, 630] width 91 height 28
click at [328, 87] on link "Embarques y entregas" at bounding box center [311, 83] width 114 height 12
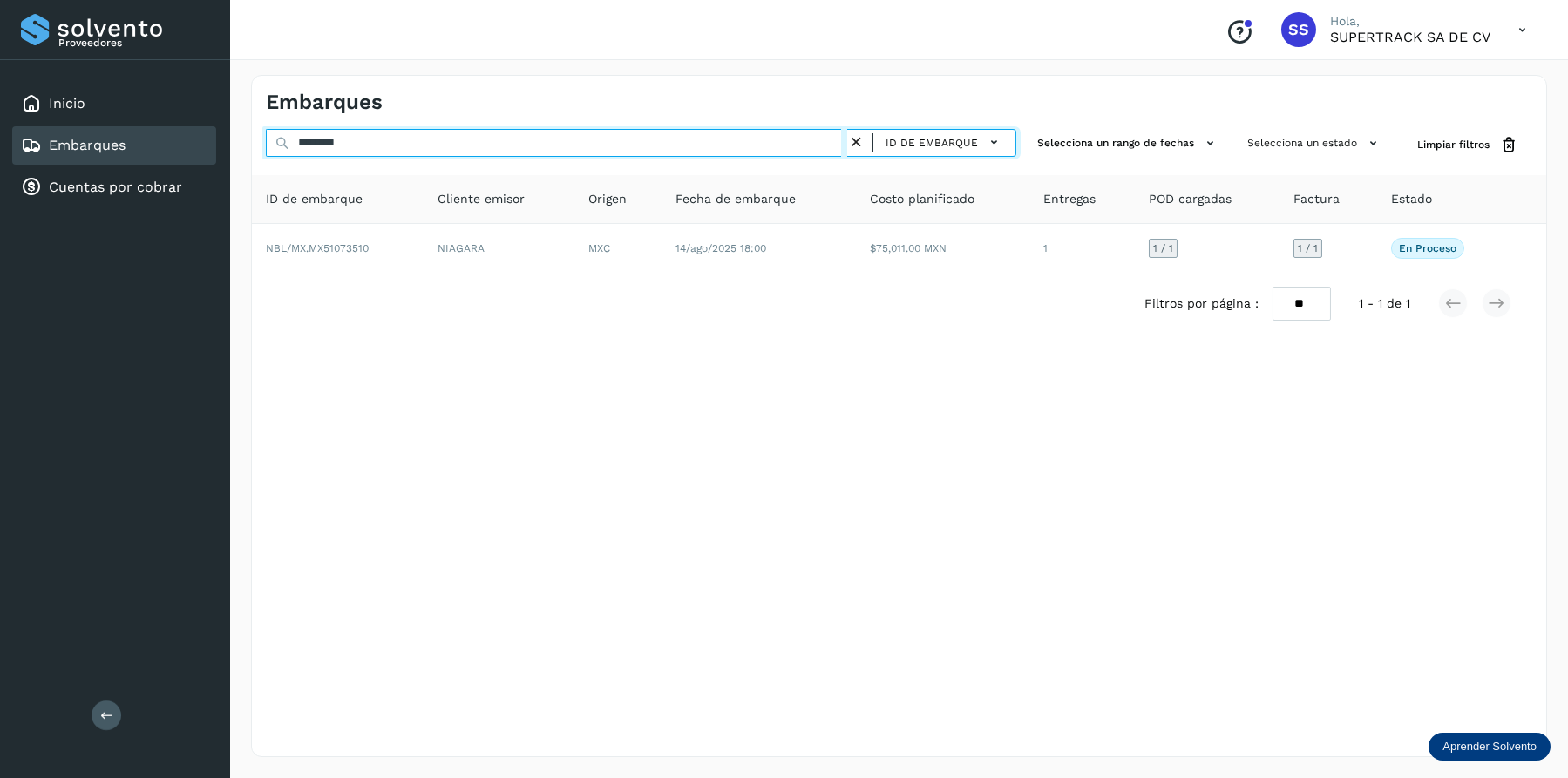
drag, startPoint x: 386, startPoint y: 141, endPoint x: 120, endPoint y: 138, distance: 266.0
click at [120, 138] on div "Proveedores Inicio Embarques Cuentas por cobrar Salir Conoce nuestros beneficio…" at bounding box center [784, 389] width 1568 height 778
type input "*"
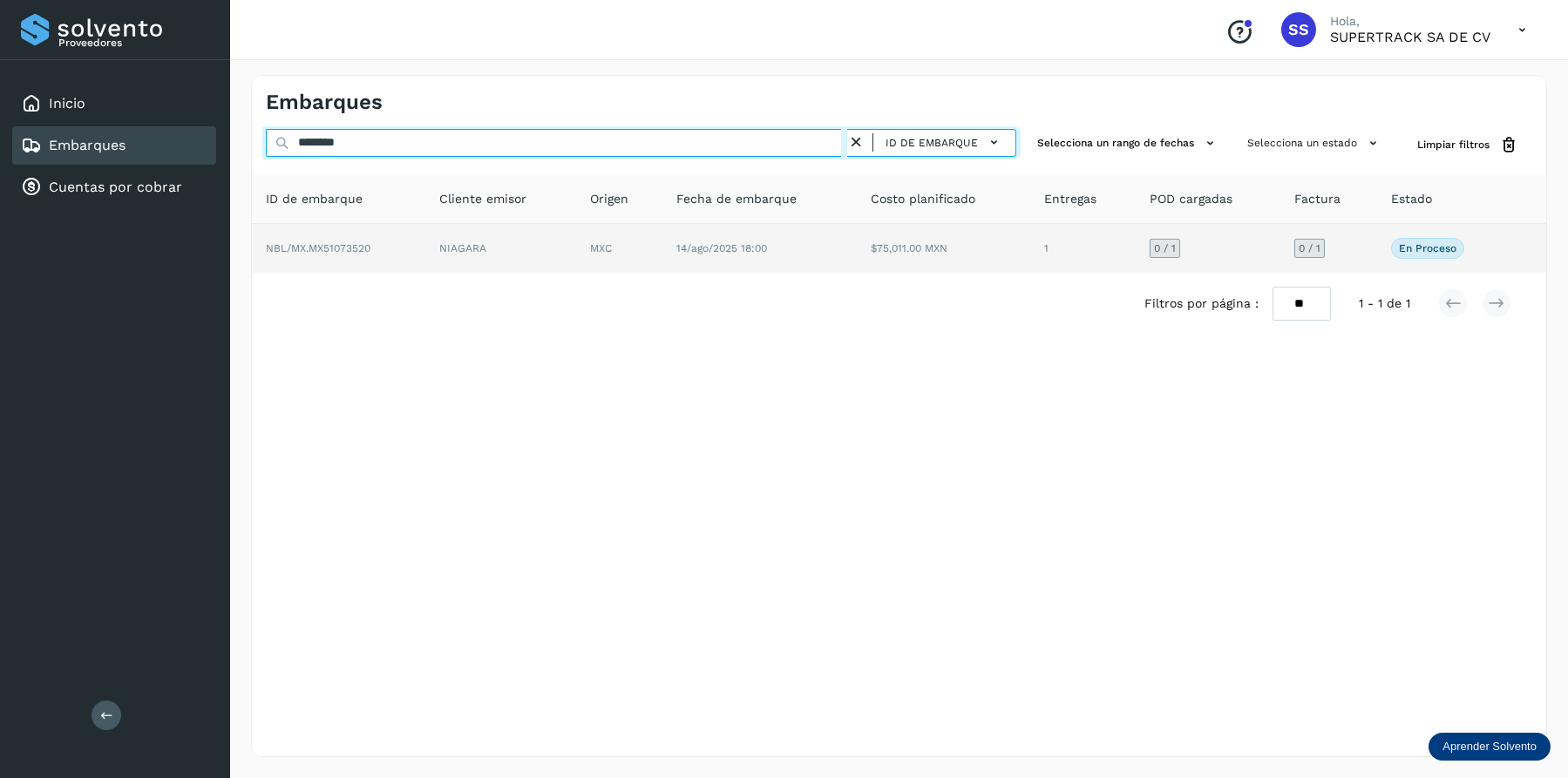
type input "********"
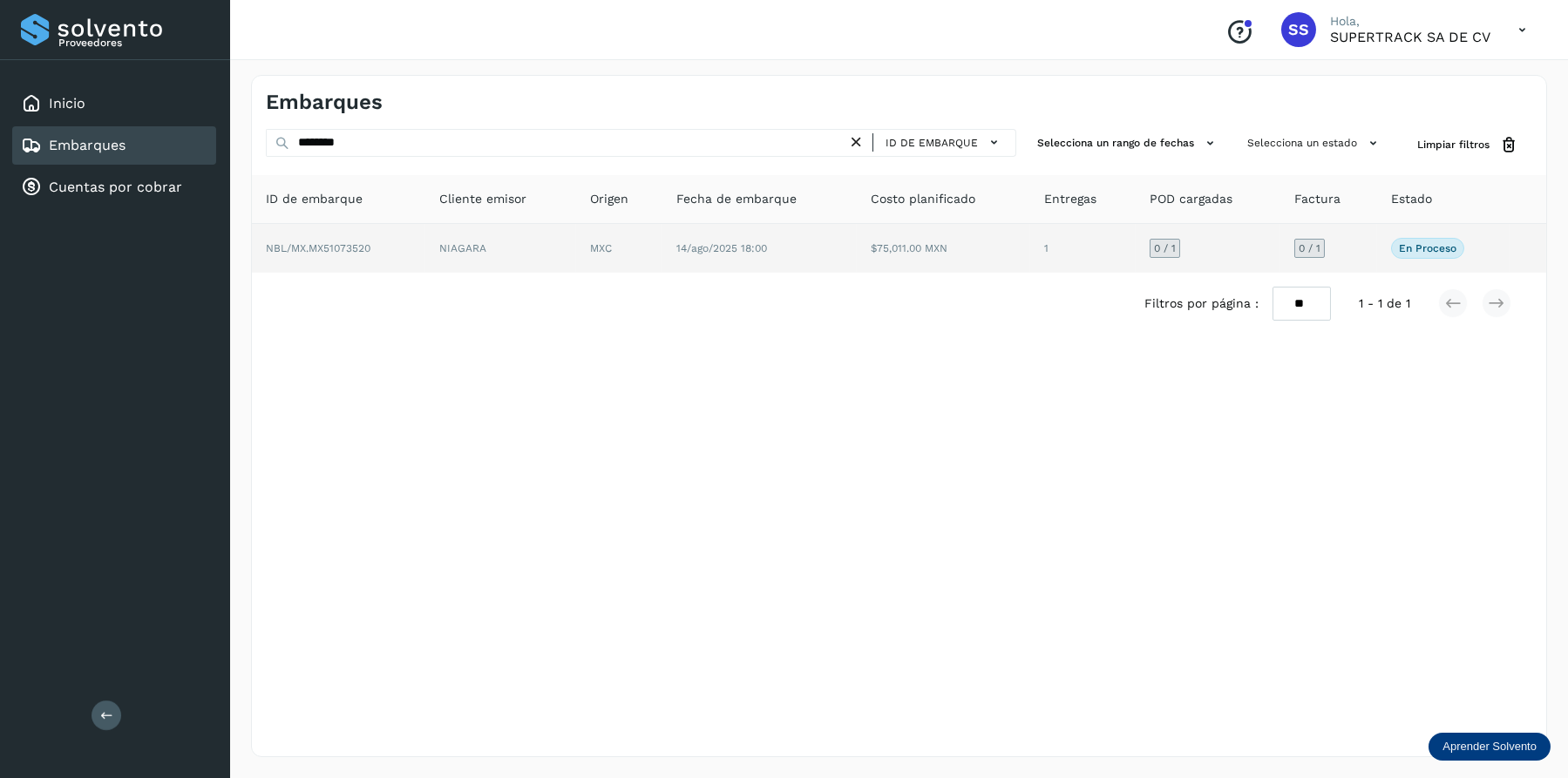
click at [856, 226] on td "14/ago/2025 18:00" at bounding box center [943, 248] width 173 height 48
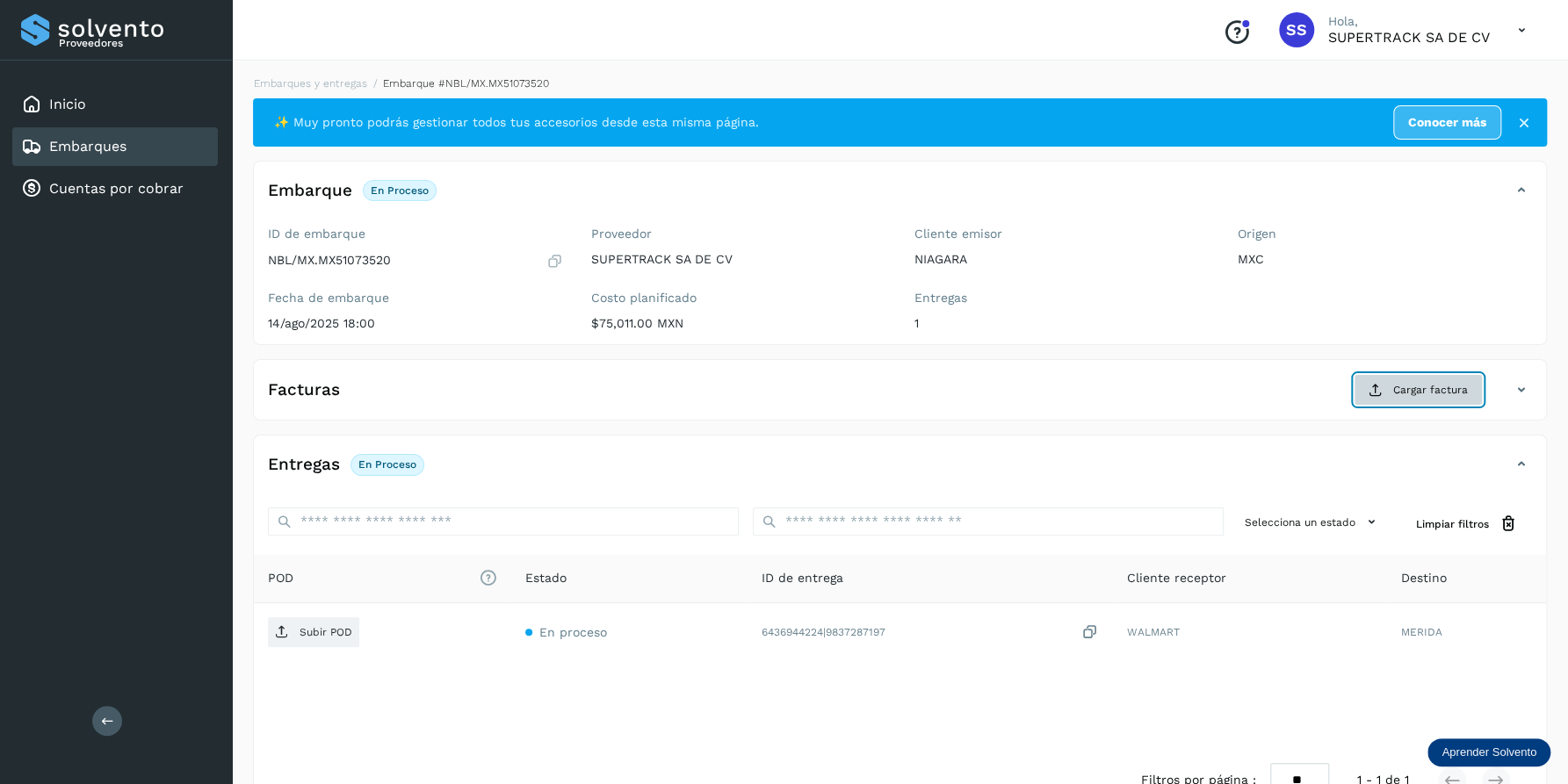
click at [1424, 384] on span "Cargar factura" at bounding box center [1431, 389] width 75 height 16
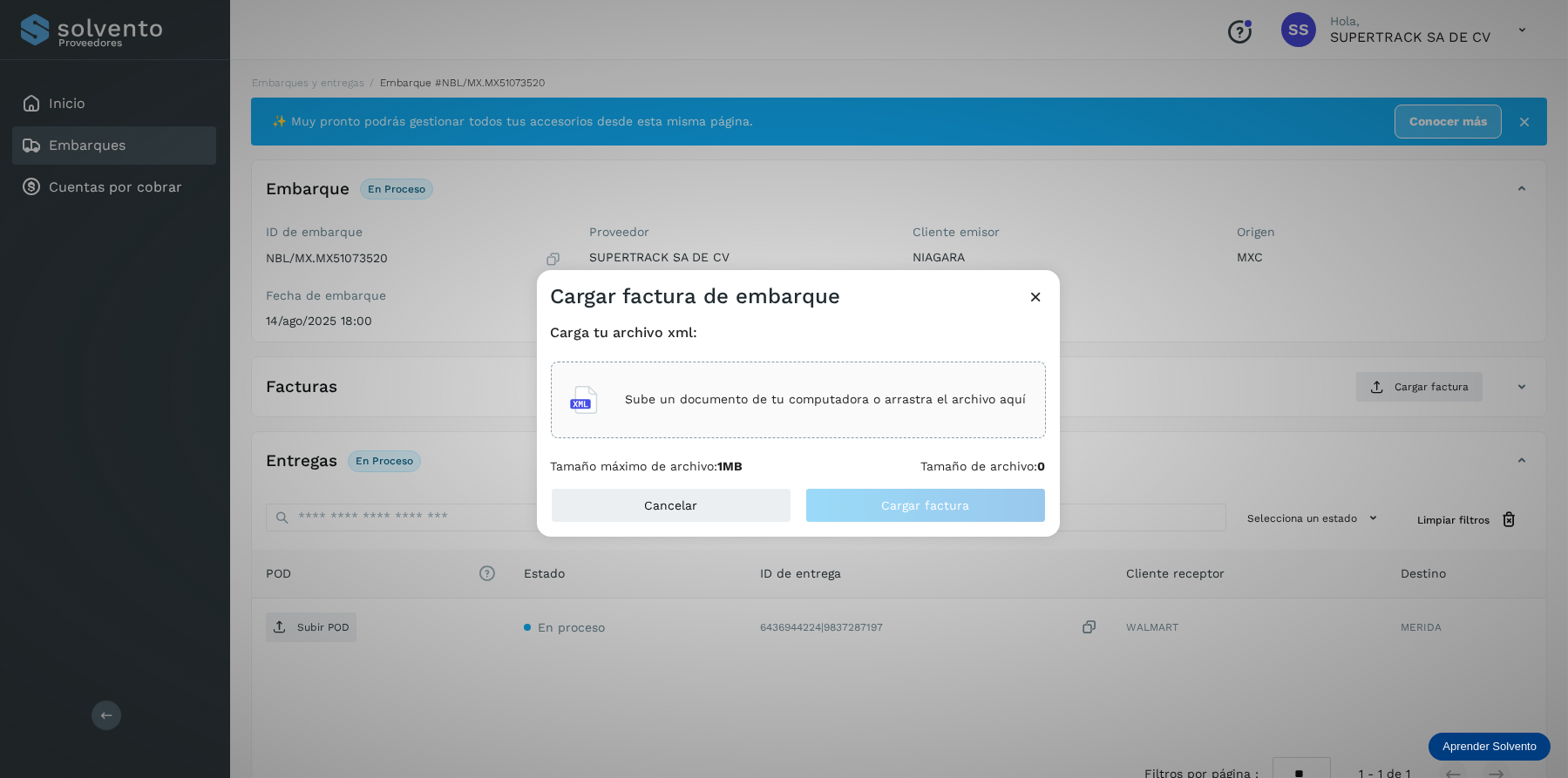
click at [740, 372] on div "Sube un documento de tu computadora o arrastra el archivo aquí" at bounding box center [798, 400] width 495 height 76
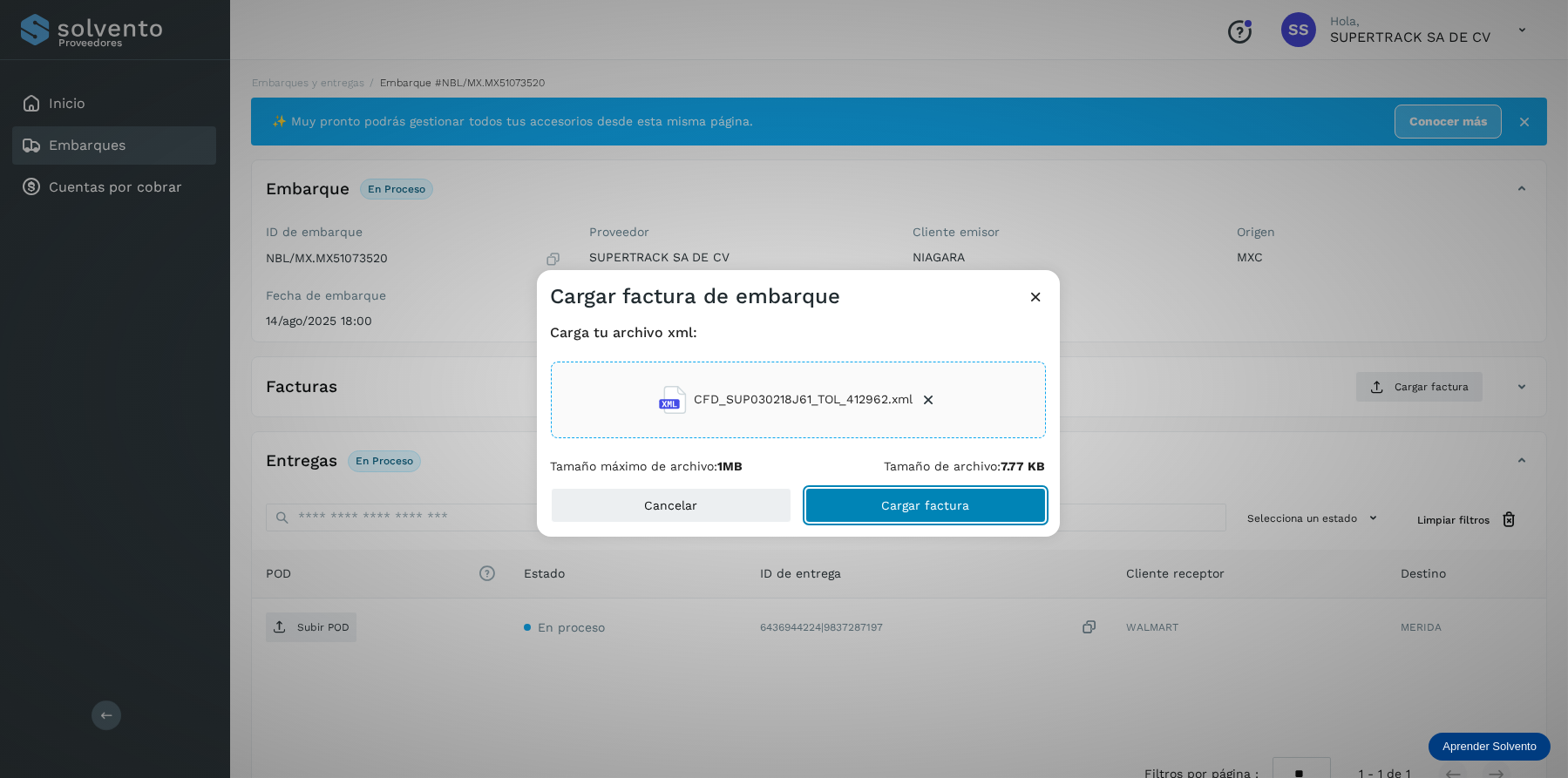
click at [932, 500] on span "Cargar factura" at bounding box center [925, 505] width 88 height 12
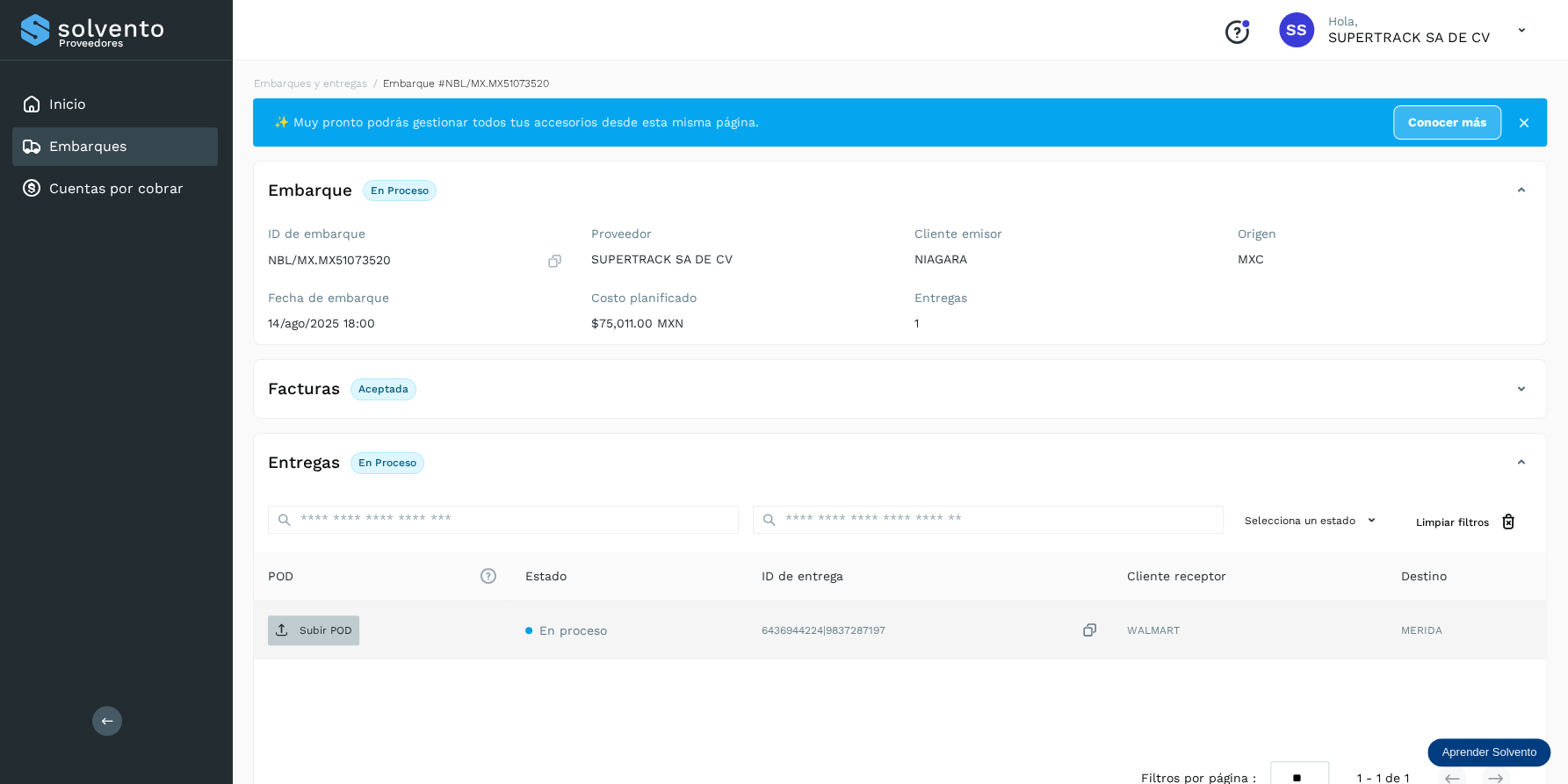
click at [311, 632] on p "Subir POD" at bounding box center [326, 630] width 53 height 12
click at [367, 90] on li "Embarques y entregas" at bounding box center [458, 83] width 182 height 16
click at [313, 80] on link "Embarques y entregas" at bounding box center [311, 83] width 114 height 12
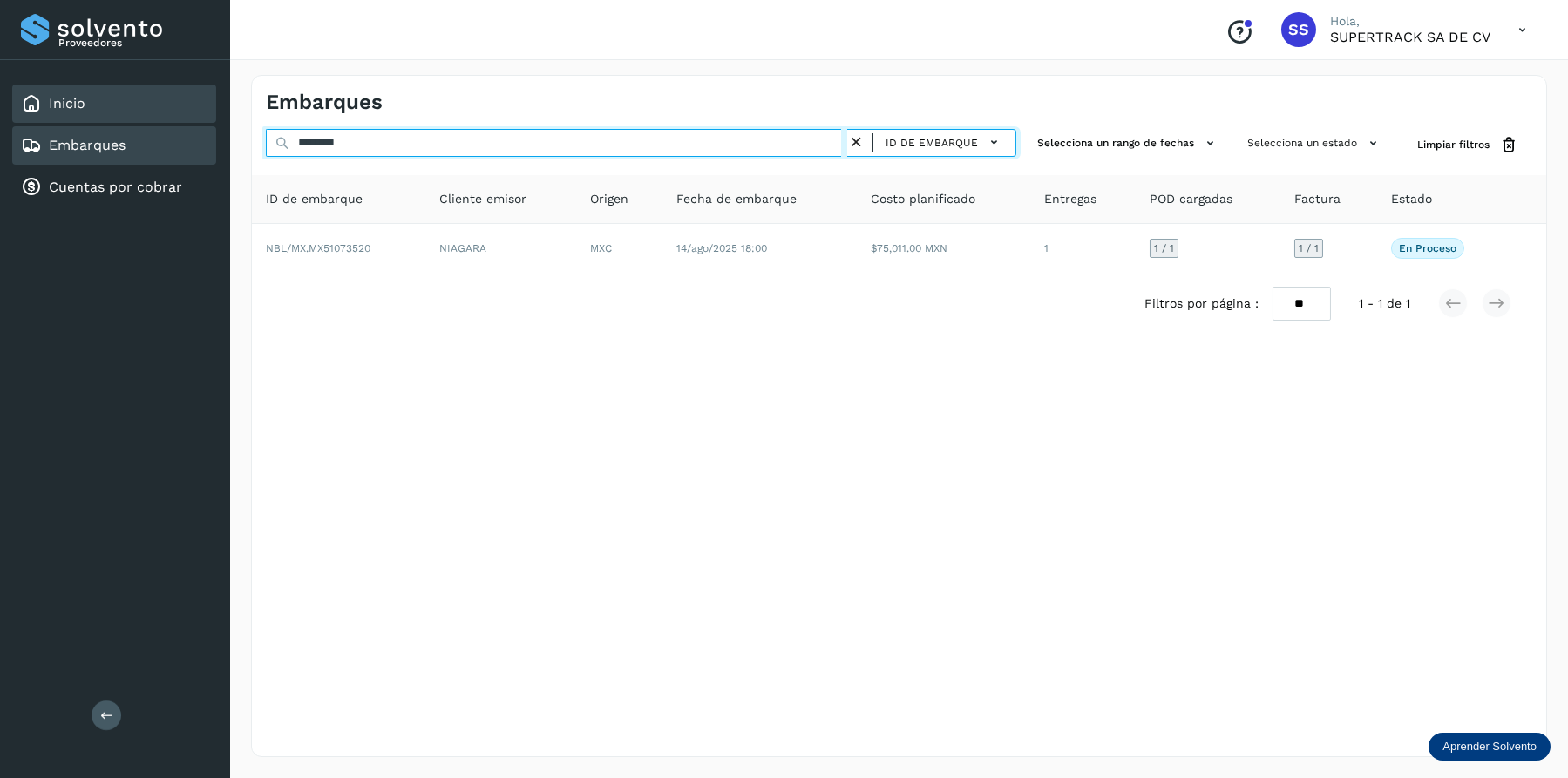
drag, startPoint x: 373, startPoint y: 131, endPoint x: 167, endPoint y: 95, distance: 209.1
click at [167, 95] on div "Proveedores Inicio Embarques Cuentas por cobrar Salir Conoce nuestros beneficio…" at bounding box center [784, 389] width 1568 height 778
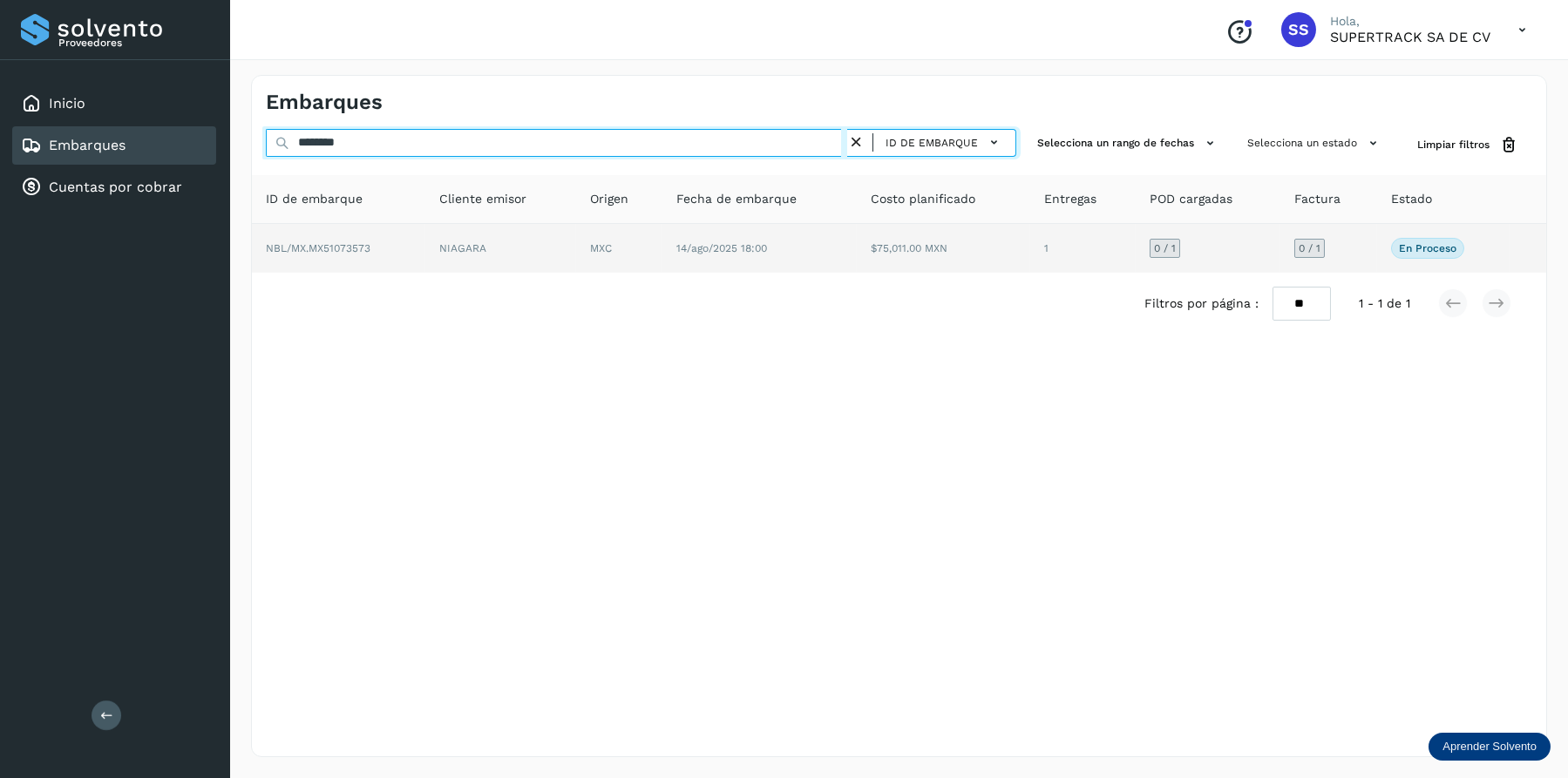
type input "********"
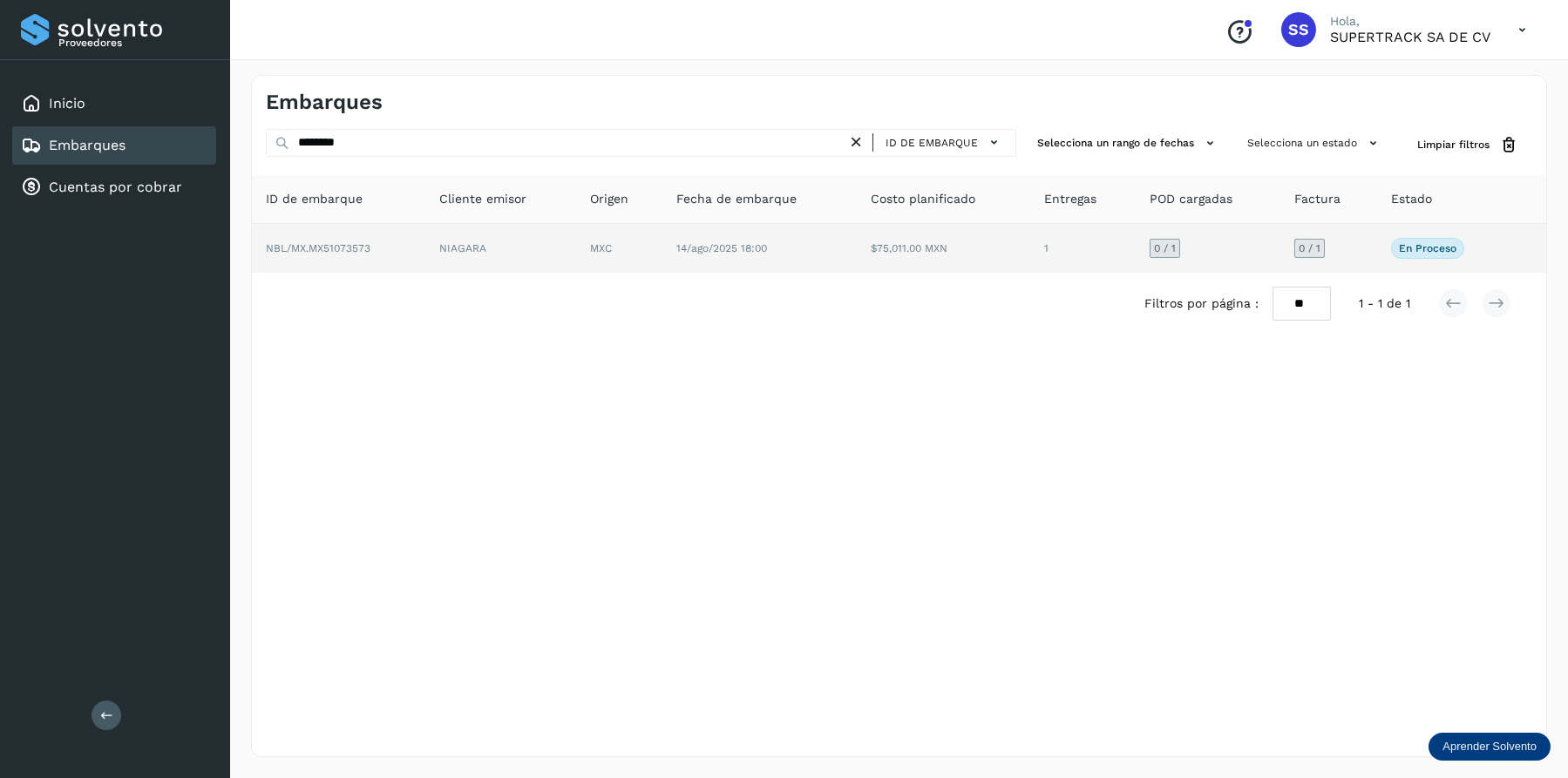
click at [425, 265] on td "NBL/MX.MX51073573" at bounding box center [501, 248] width 151 height 48
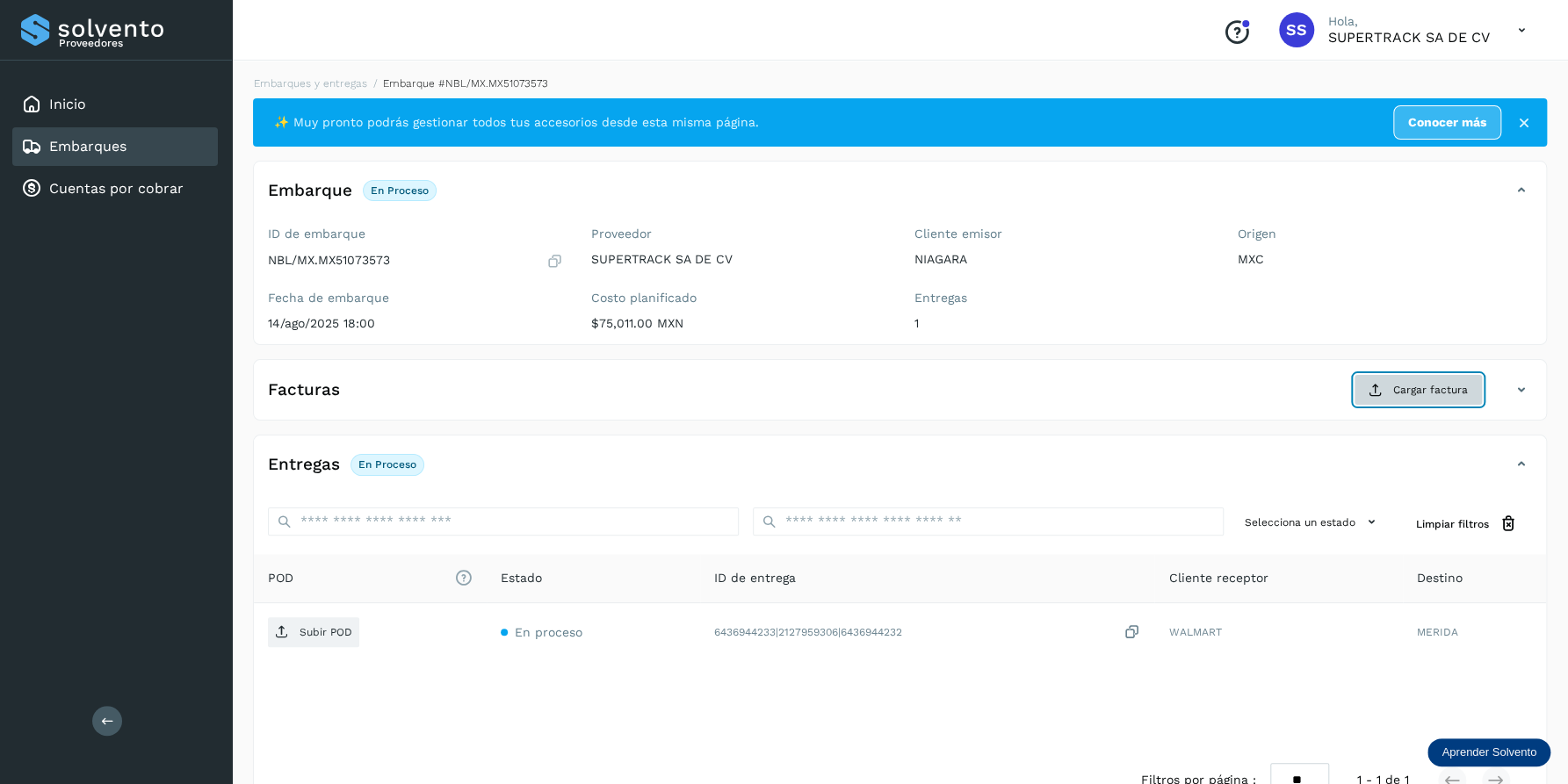
click at [1402, 378] on button "Cargar factura" at bounding box center [1419, 390] width 129 height 32
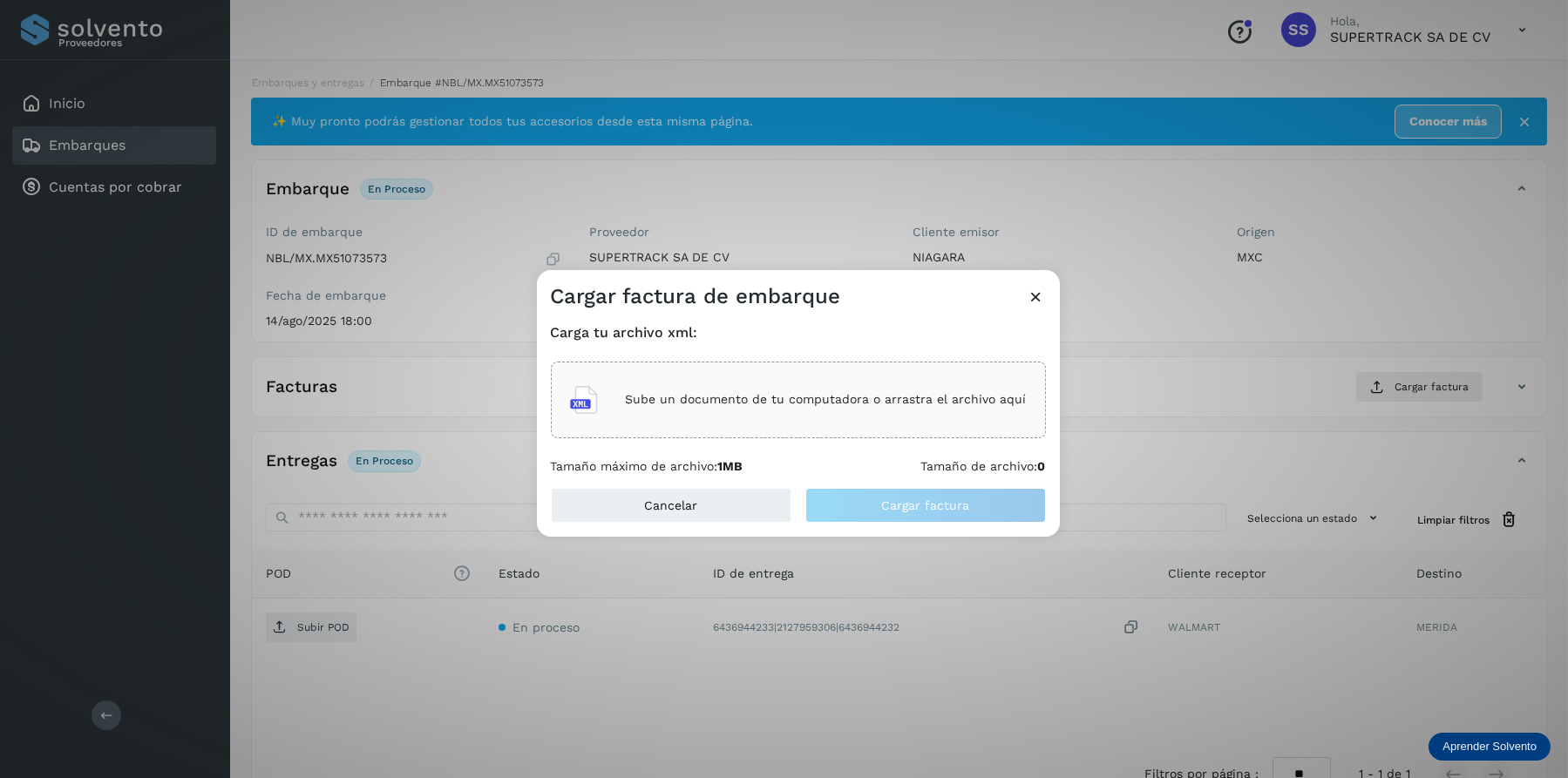
click at [728, 399] on p "Sube un documento de tu computadora o arrastra el archivo aquí" at bounding box center [825, 399] width 401 height 15
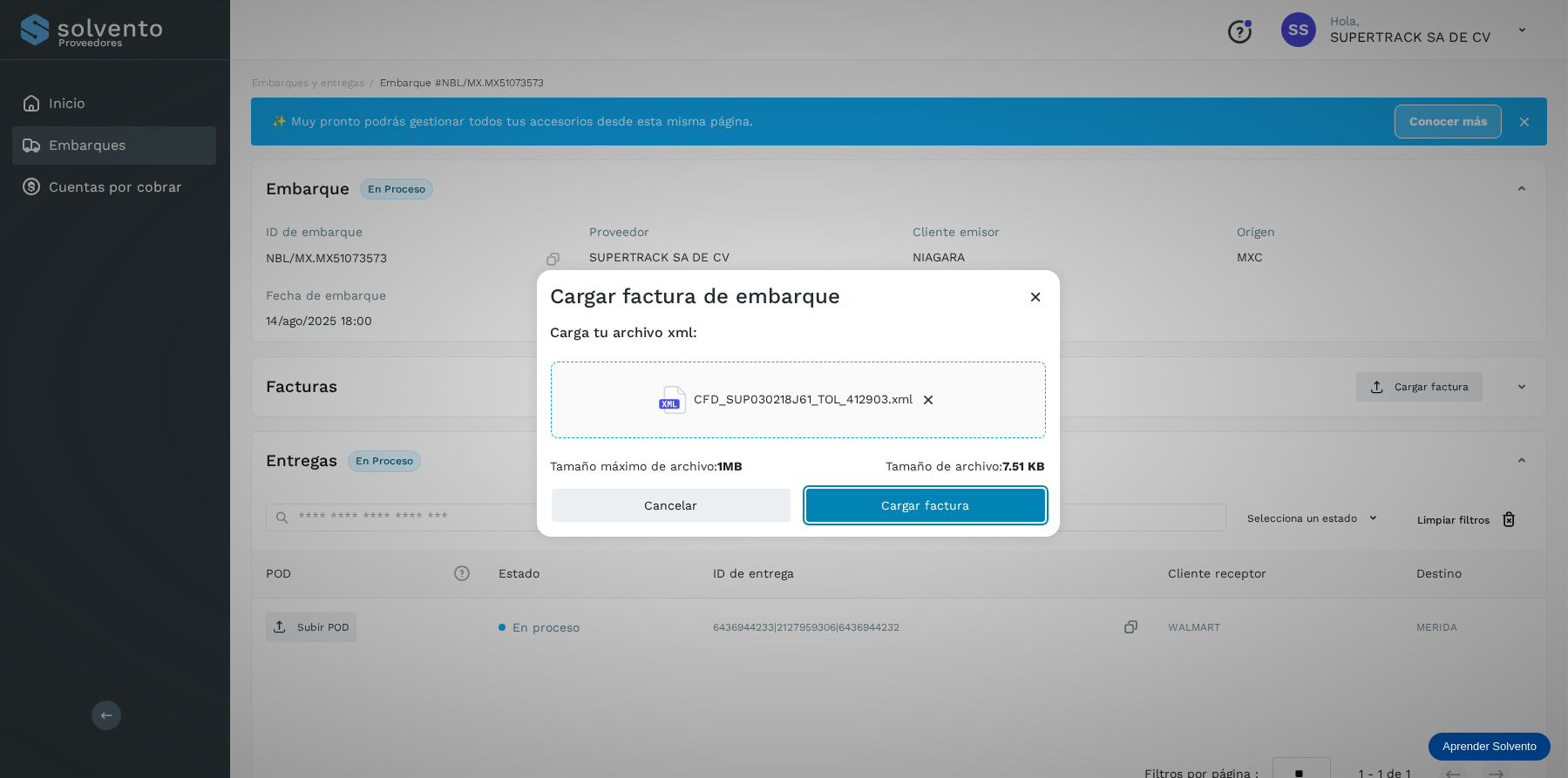
click at [946, 500] on span "Cargar factura" at bounding box center [925, 505] width 88 height 12
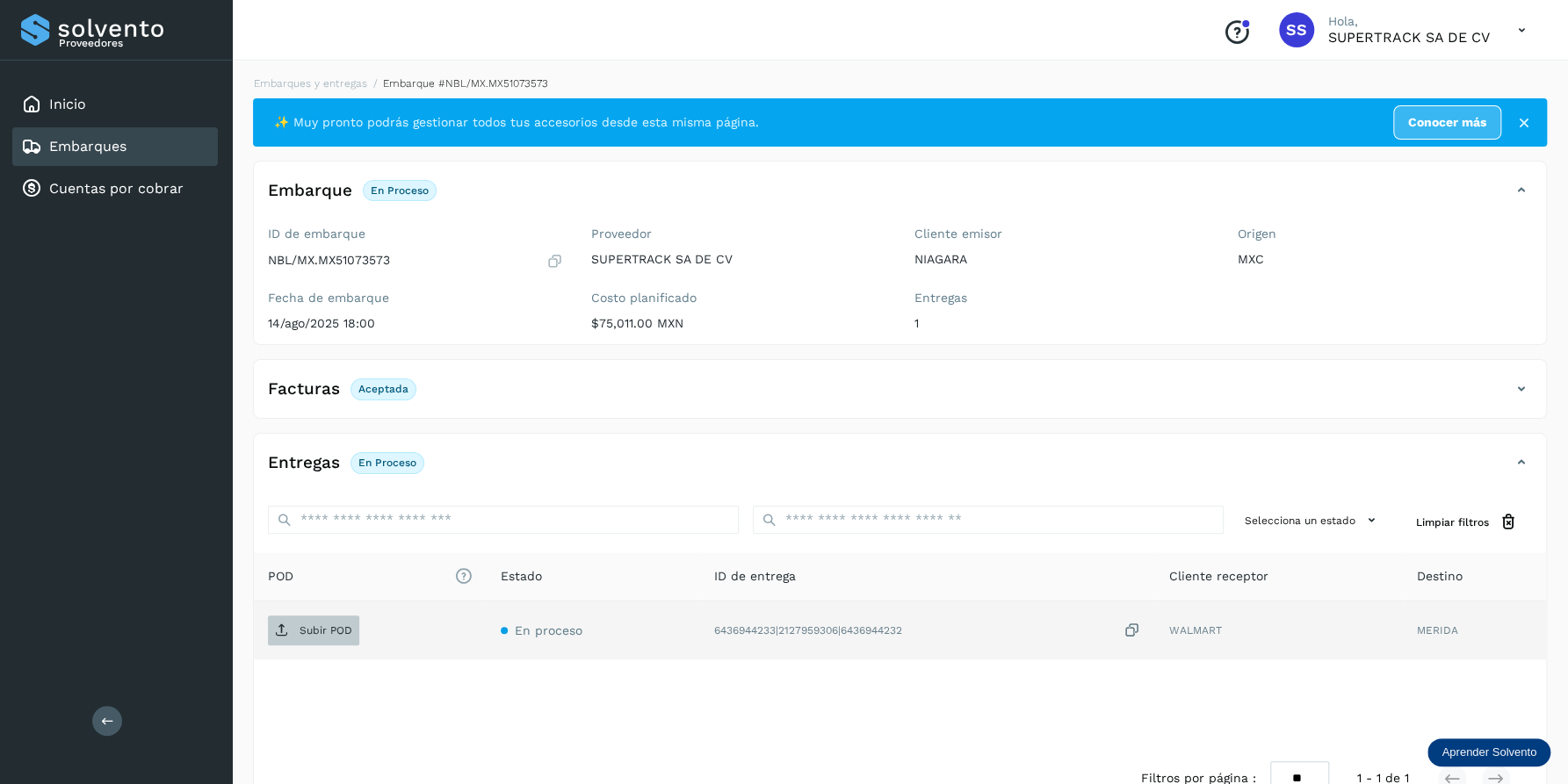
click at [303, 641] on span "Subir POD" at bounding box center [313, 630] width 91 height 28
click at [297, 84] on link "Embarques y entregas" at bounding box center [311, 83] width 114 height 12
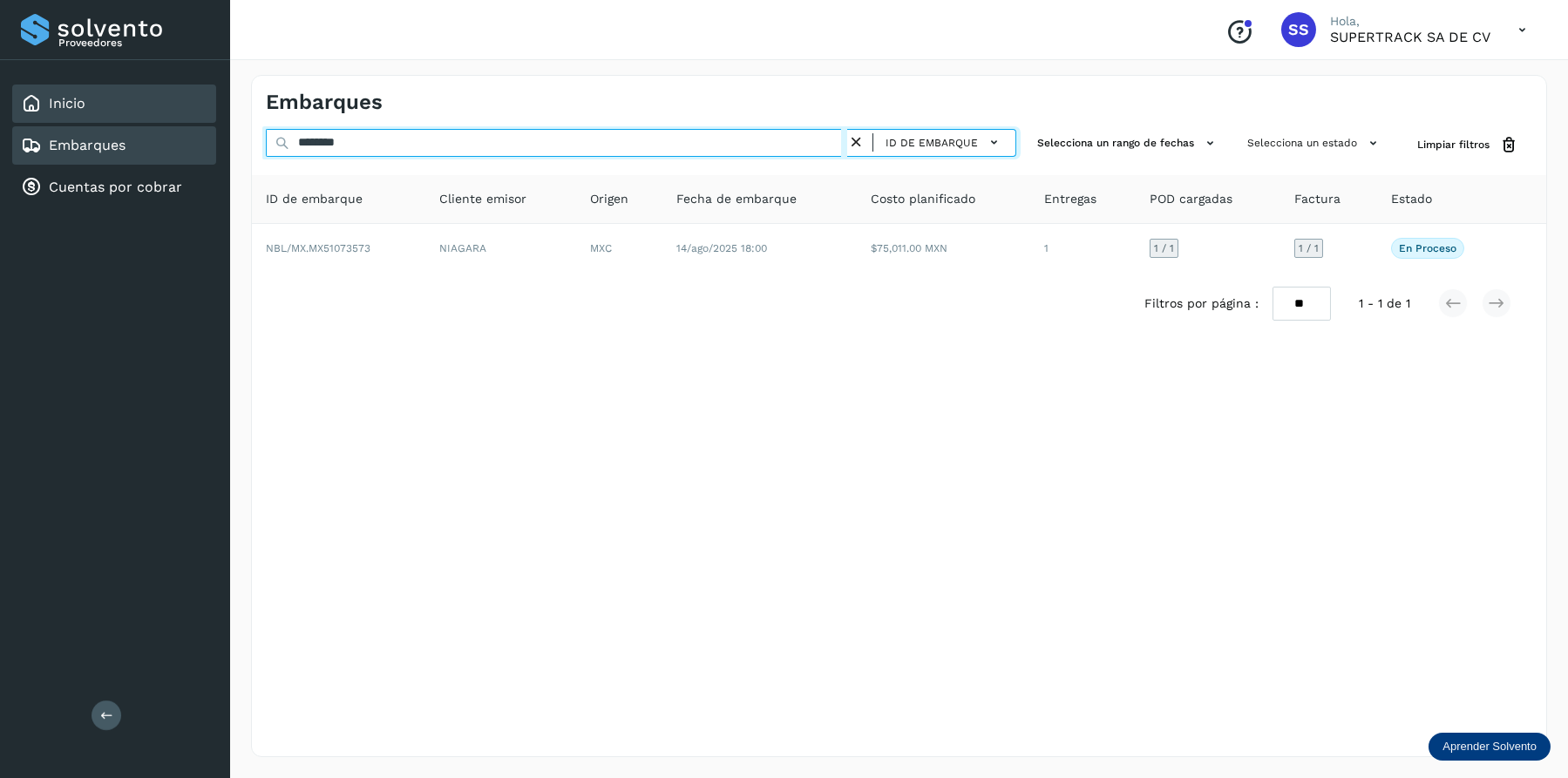
drag, startPoint x: 401, startPoint y: 149, endPoint x: 140, endPoint y: 120, distance: 262.6
click at [140, 120] on div "Proveedores Inicio Embarques Cuentas por cobrar Salir Conoce nuestros beneficio…" at bounding box center [784, 389] width 1568 height 778
type input "********"
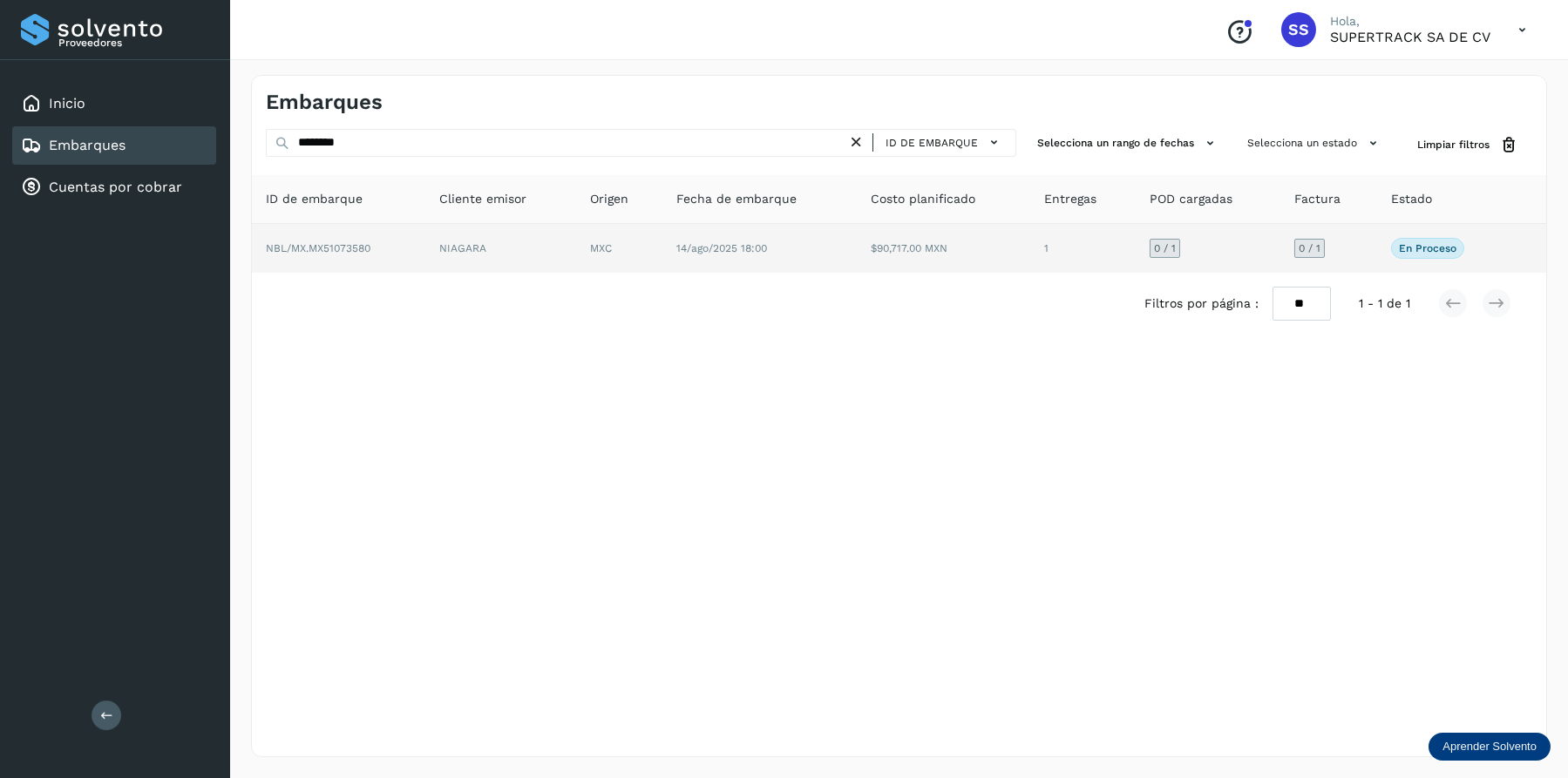
click at [576, 255] on td "NIAGARA" at bounding box center [620, 248] width 87 height 48
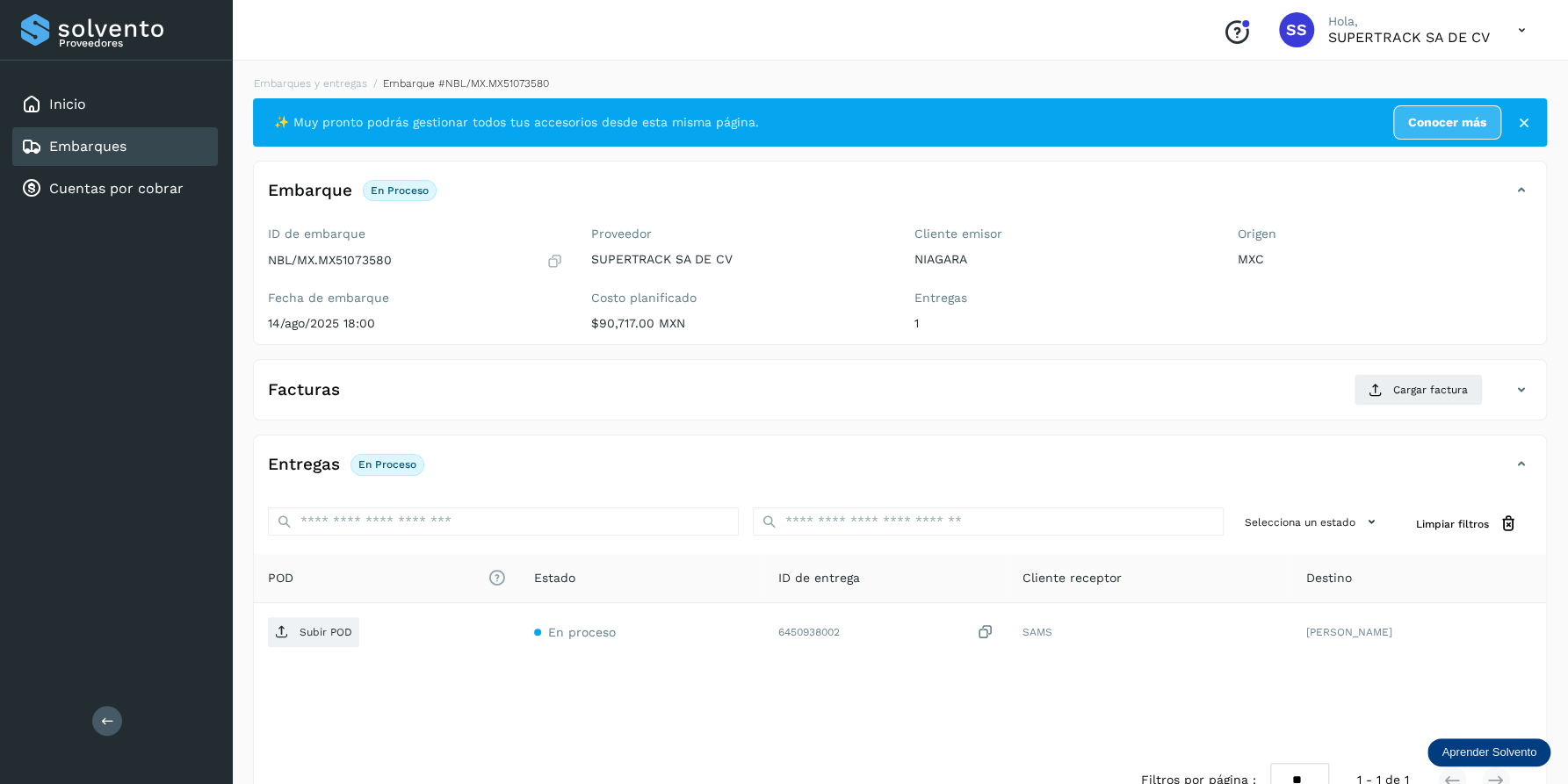
click at [900, 684] on div "POD El tamaño máximo de archivo es de 20 Mb. Estado ID de entrega Cliente recep…" at bounding box center [900, 652] width 1292 height 195
click at [1408, 384] on span "Cargar factura" at bounding box center [1431, 389] width 75 height 16
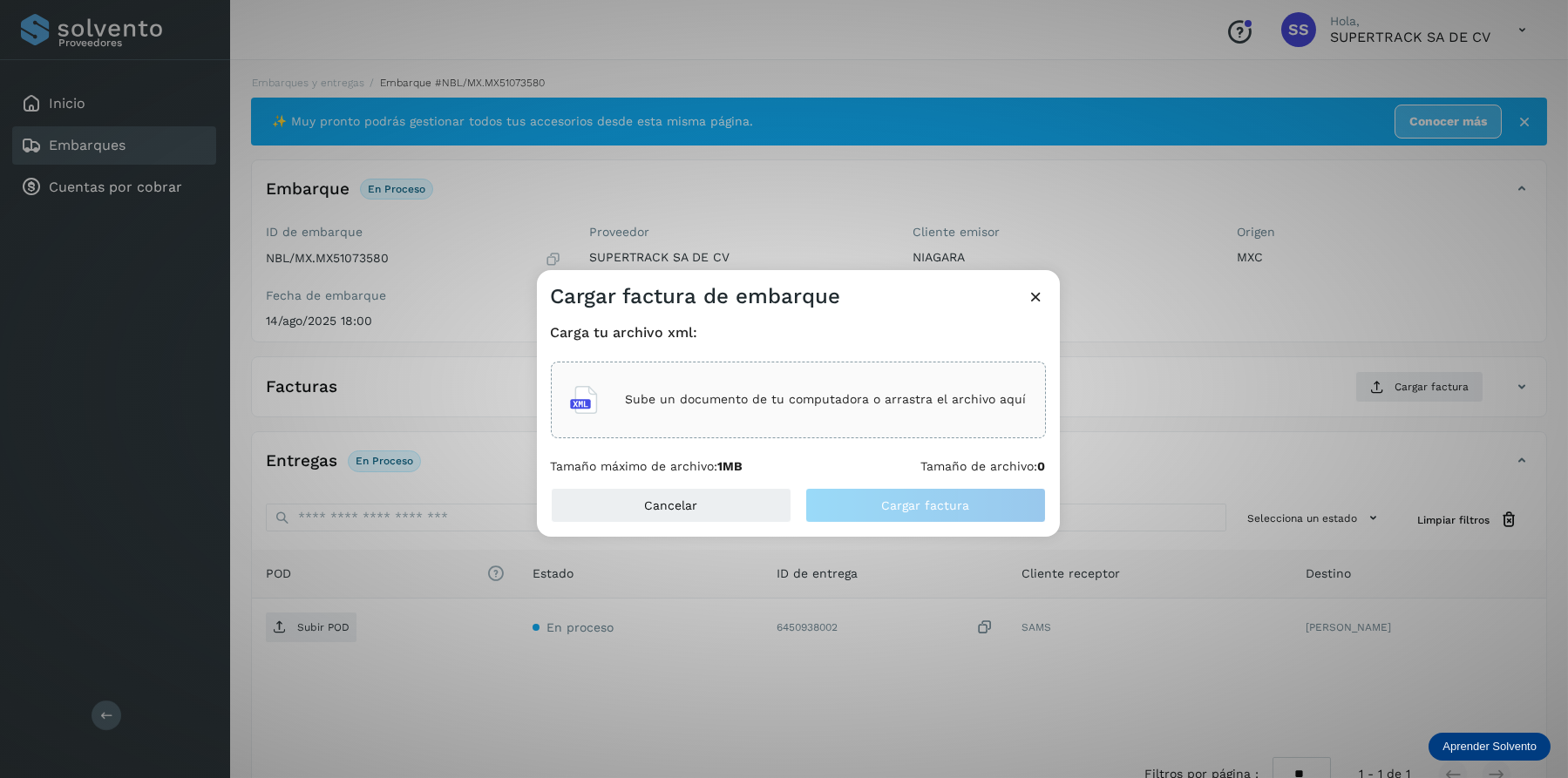
click at [704, 404] on p "Sube un documento de tu computadora o arrastra el archivo aquí" at bounding box center [825, 399] width 401 height 15
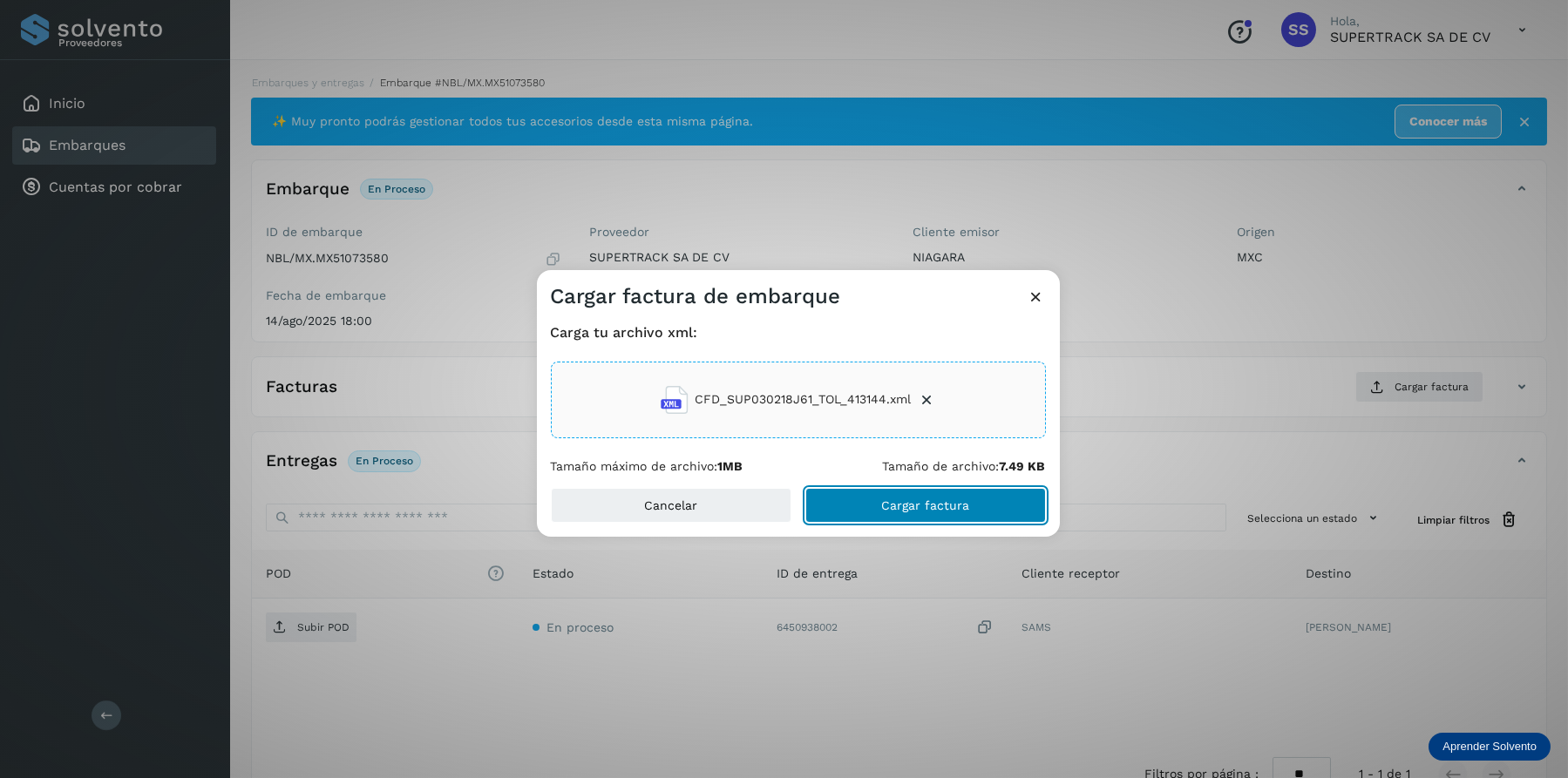
click at [918, 496] on button "Cargar factura" at bounding box center [925, 504] width 240 height 34
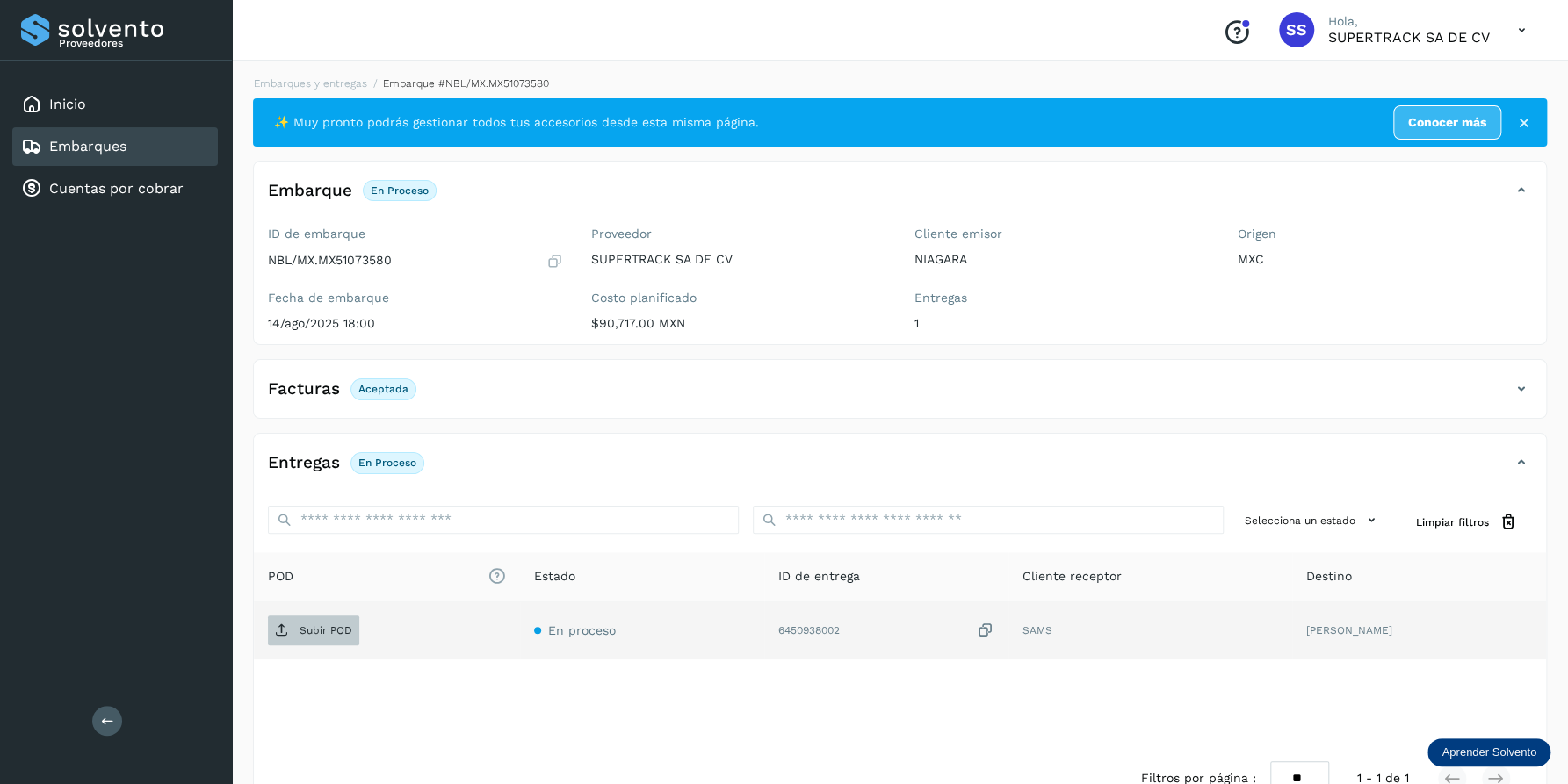
click at [311, 634] on p "Subir POD" at bounding box center [326, 630] width 53 height 12
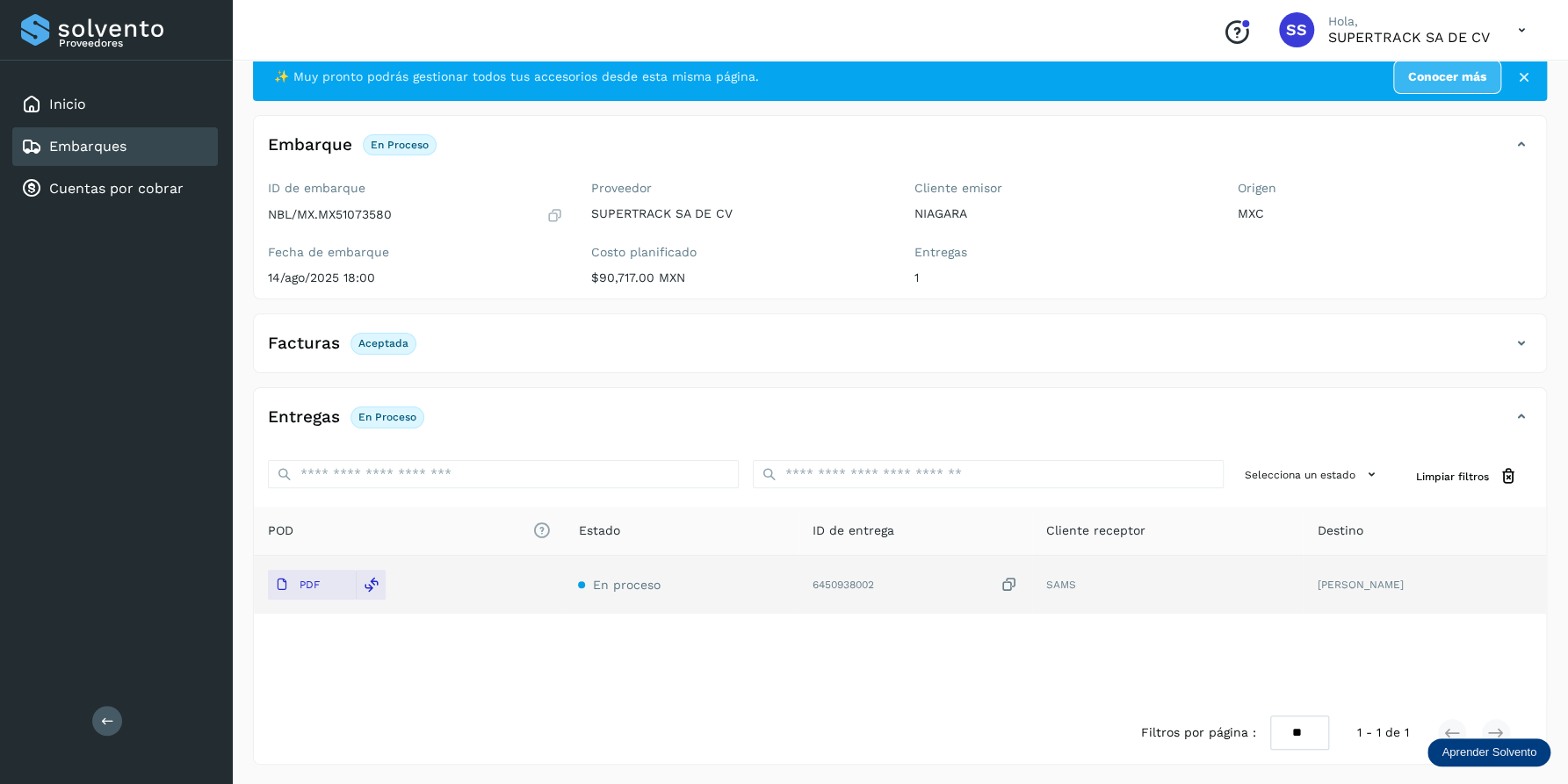
click at [1402, 366] on div "Facturas Aceptada" at bounding box center [900, 350] width 1292 height 44
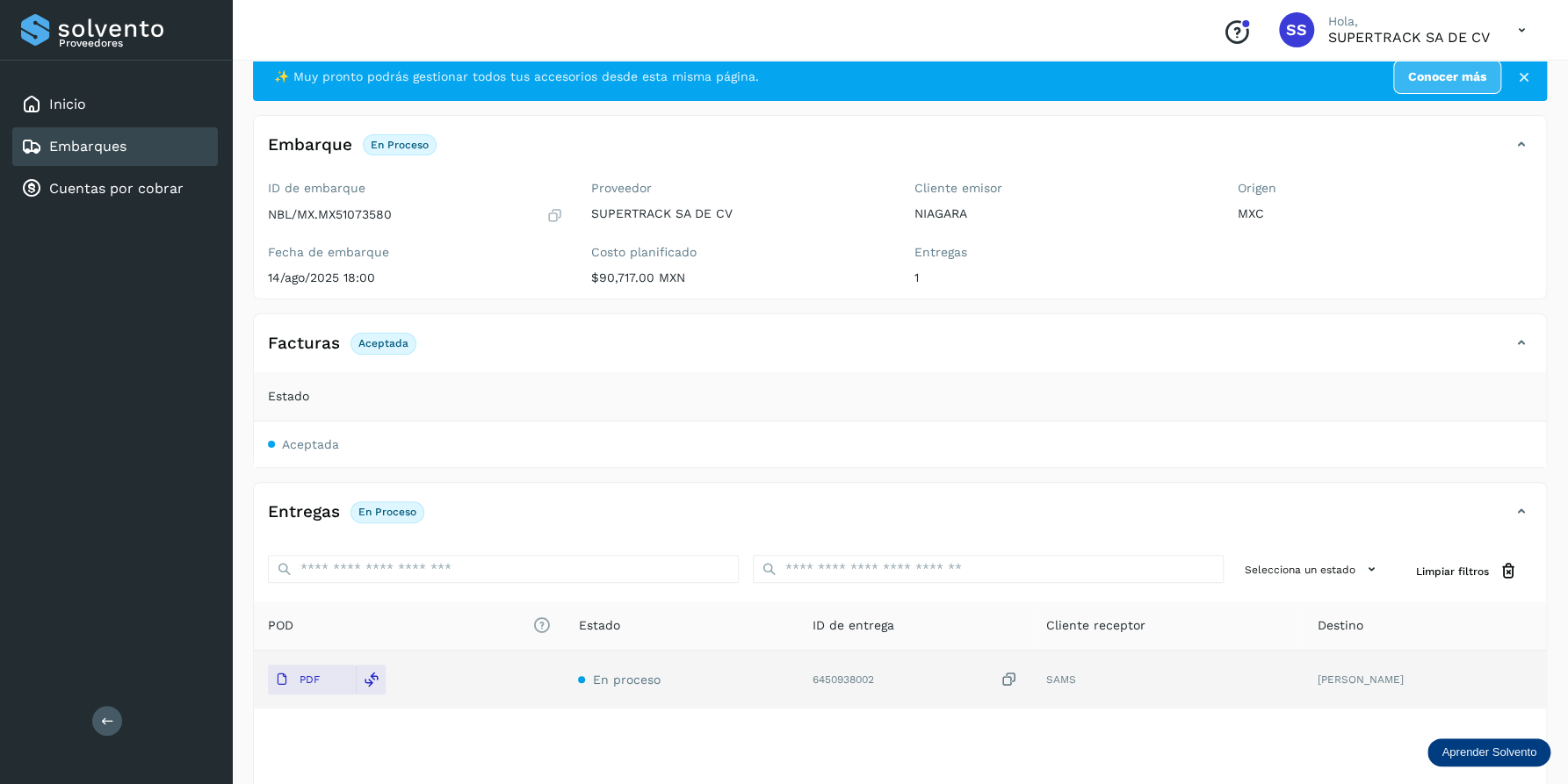
click at [430, 783] on html "Proveedores Inicio Embarques Cuentas por cobrar Salir Conoce nuestros beneficio…" at bounding box center [784, 417] width 1568 height 927
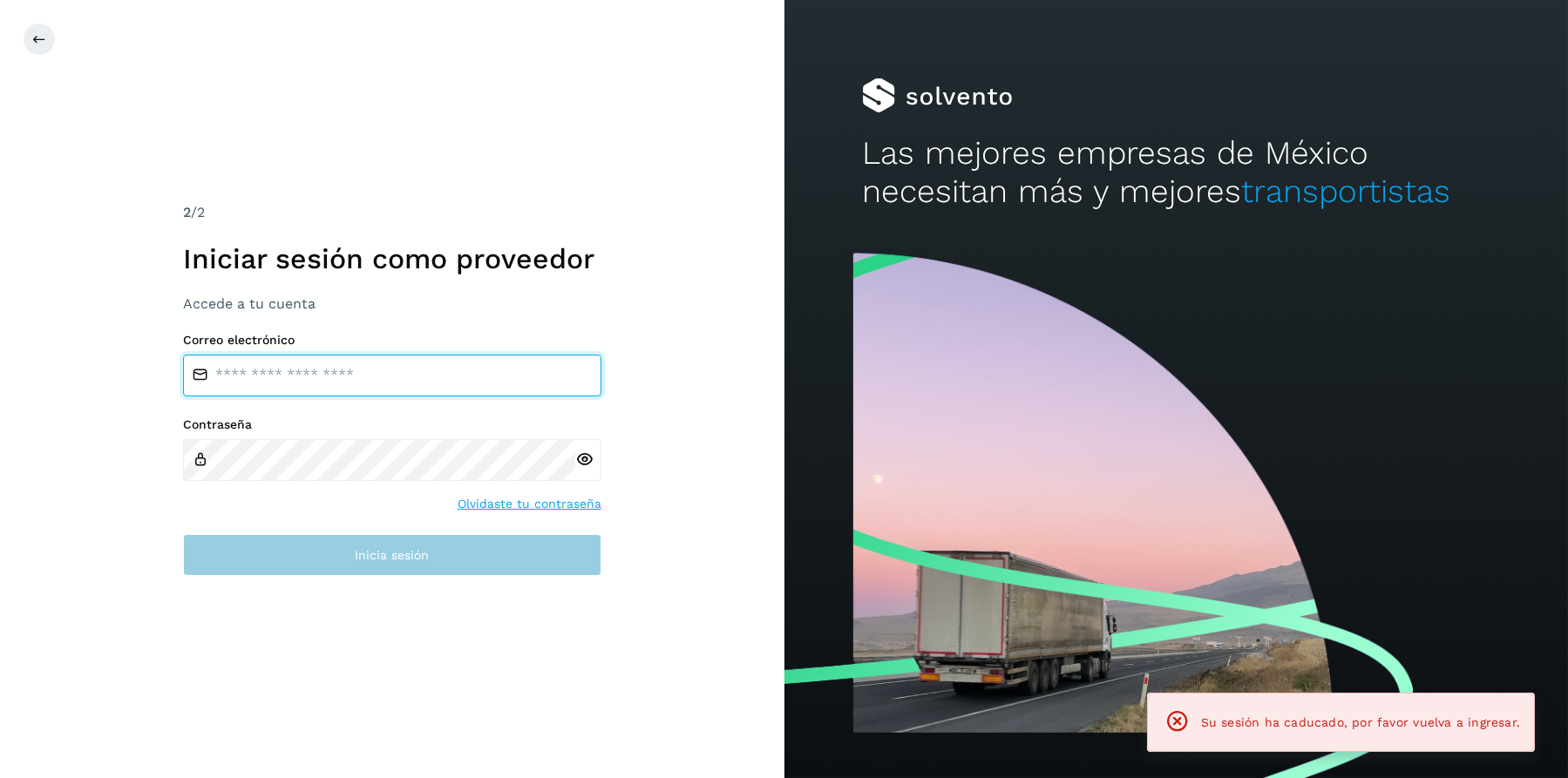
type input "**********"
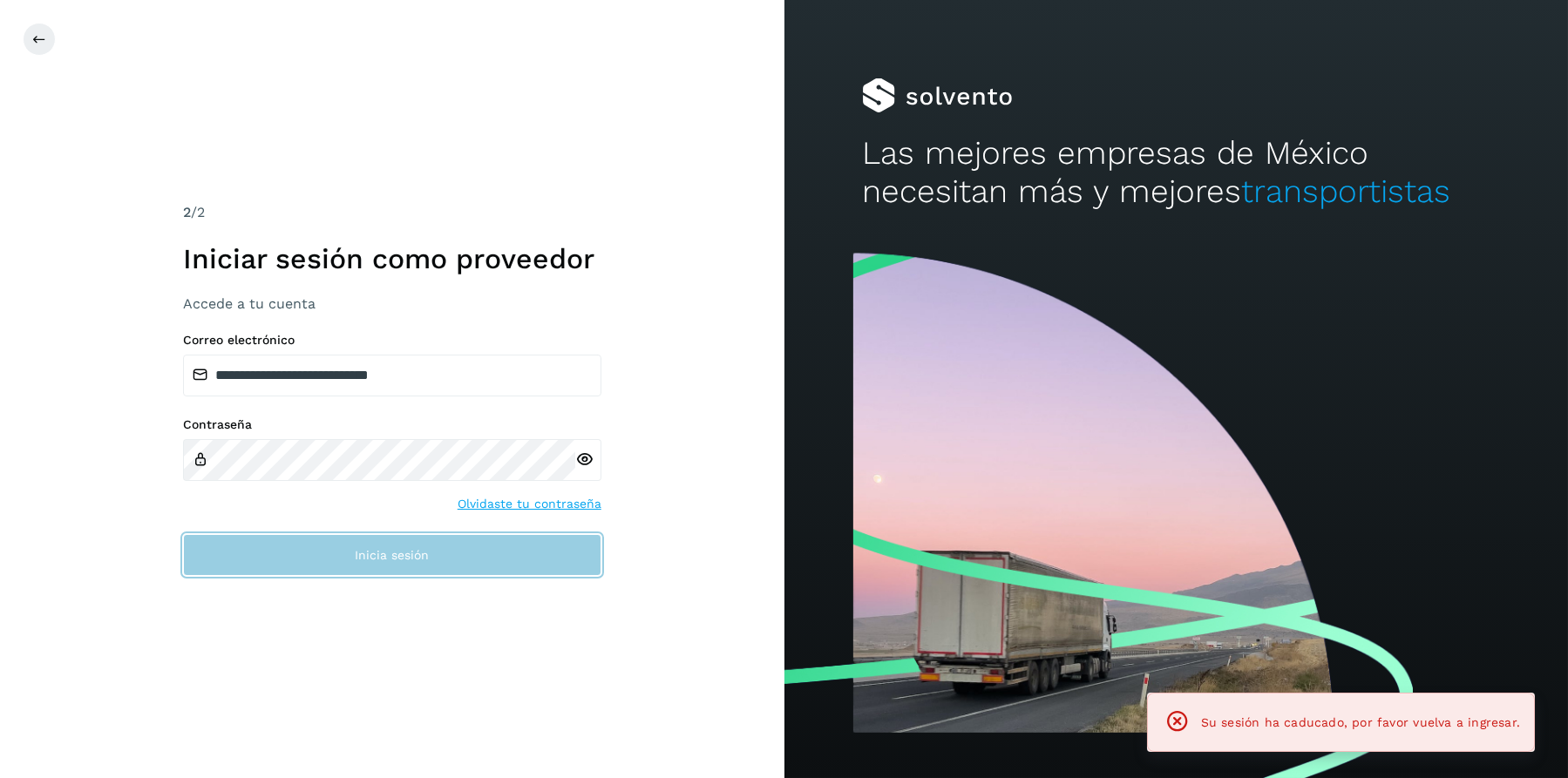
click at [385, 554] on span "Inicia sesión" at bounding box center [392, 555] width 74 height 12
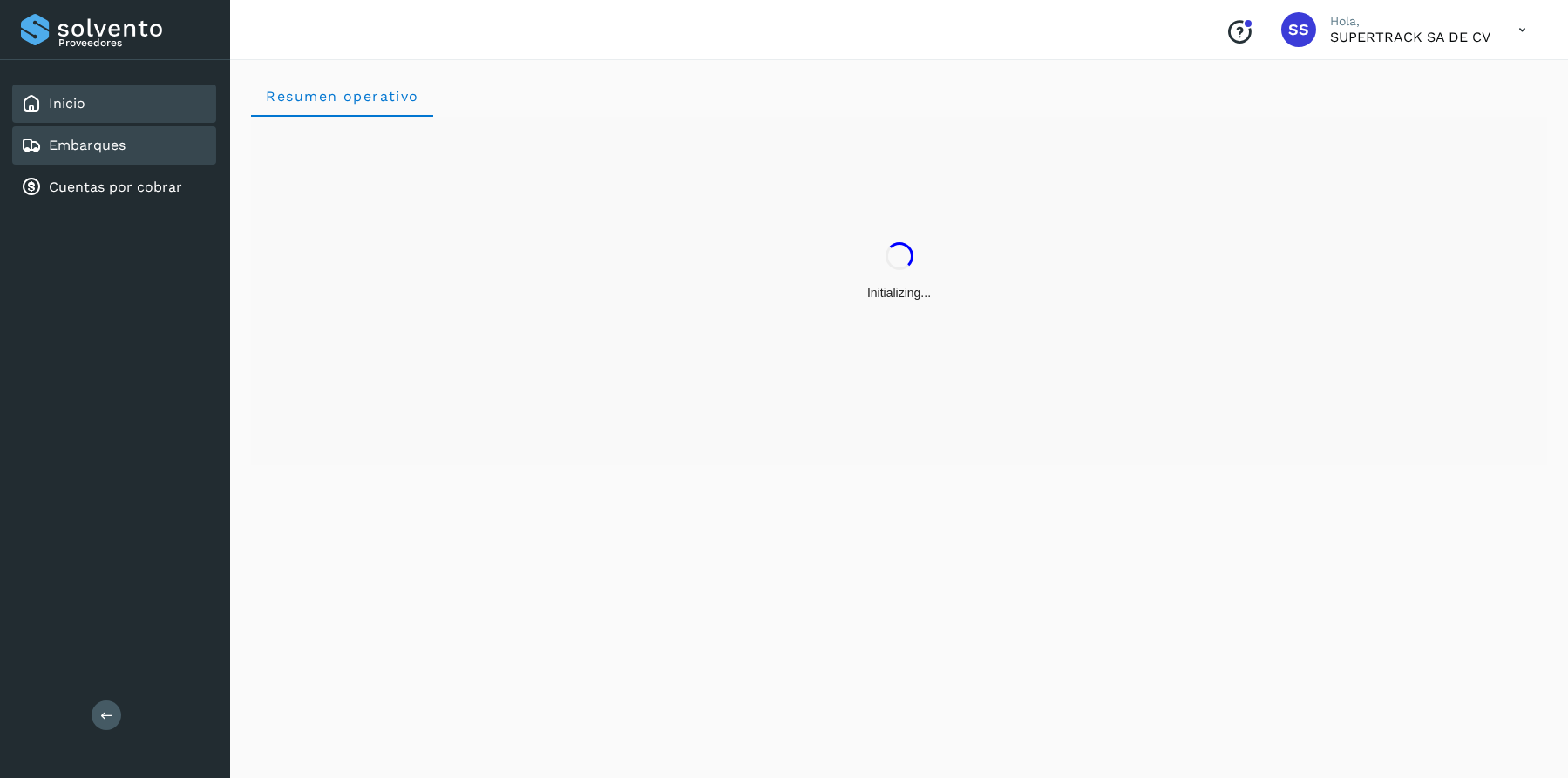
click at [105, 145] on link "Embarques" at bounding box center [87, 145] width 76 height 17
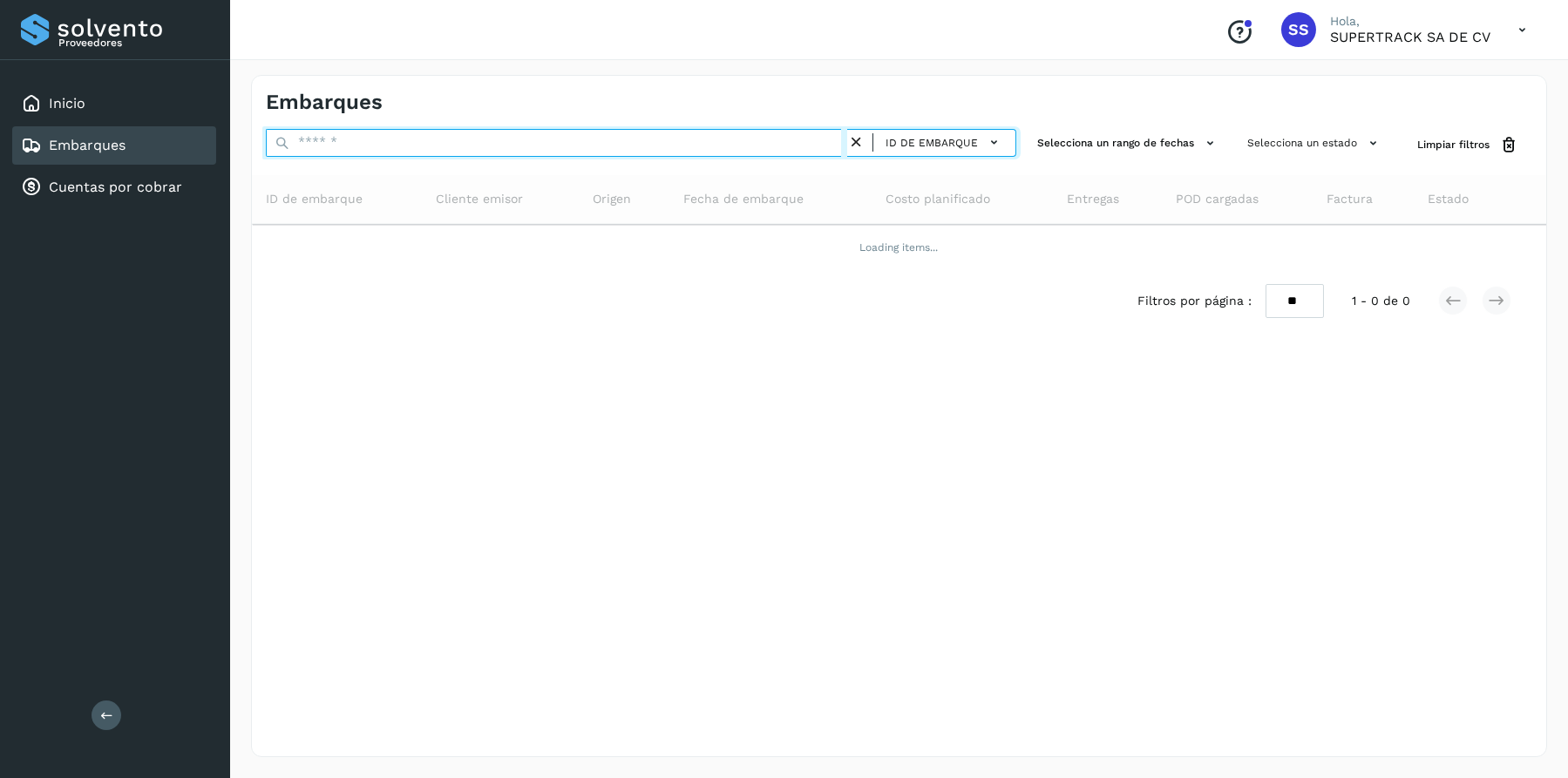
click at [336, 141] on input "text" at bounding box center [556, 143] width 582 height 28
click at [394, 144] on input "text" at bounding box center [556, 143] width 582 height 28
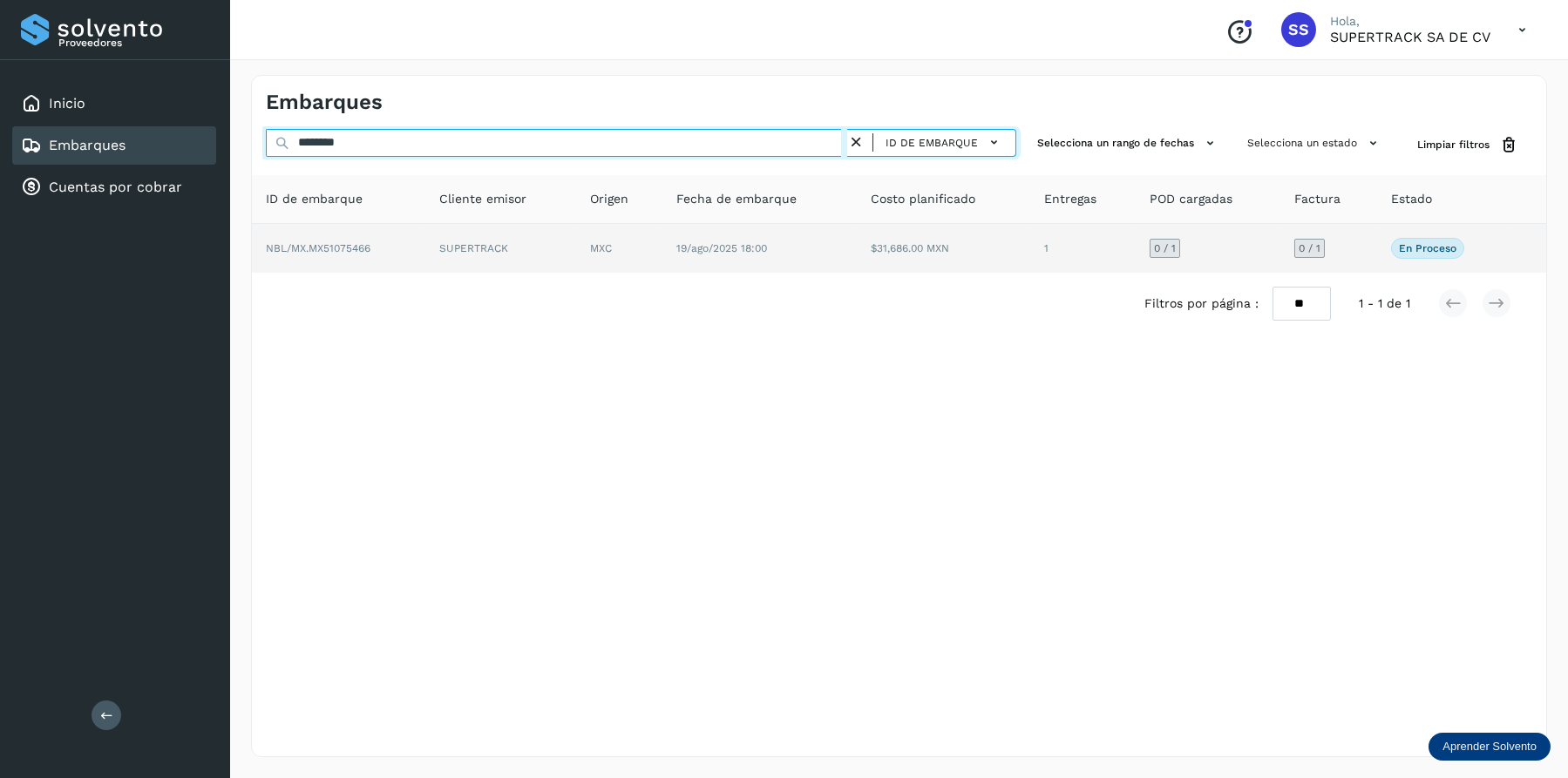
type input "********"
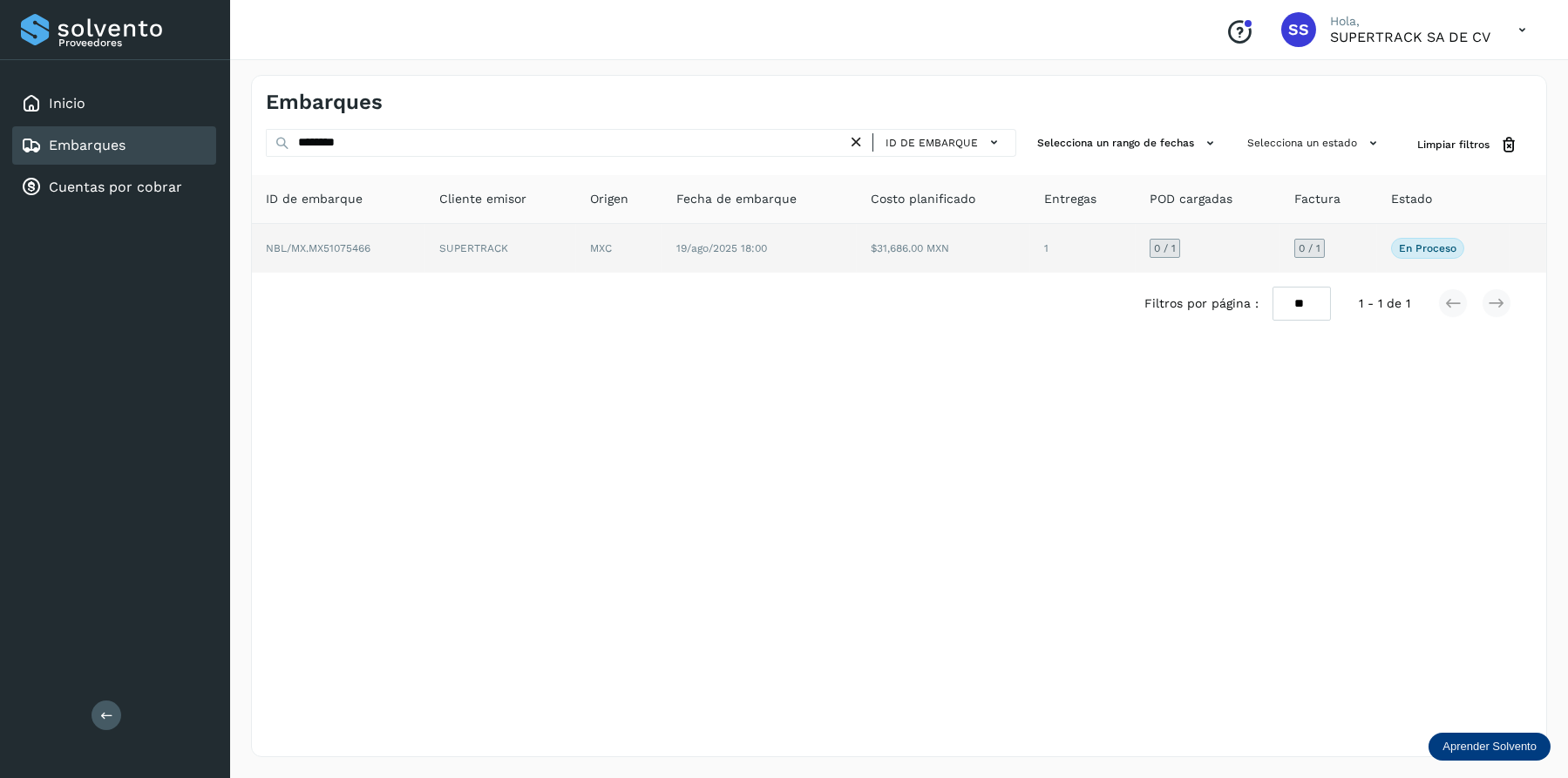
click at [1030, 248] on td "$31,686.00 MXN" at bounding box center [1082, 248] width 104 height 48
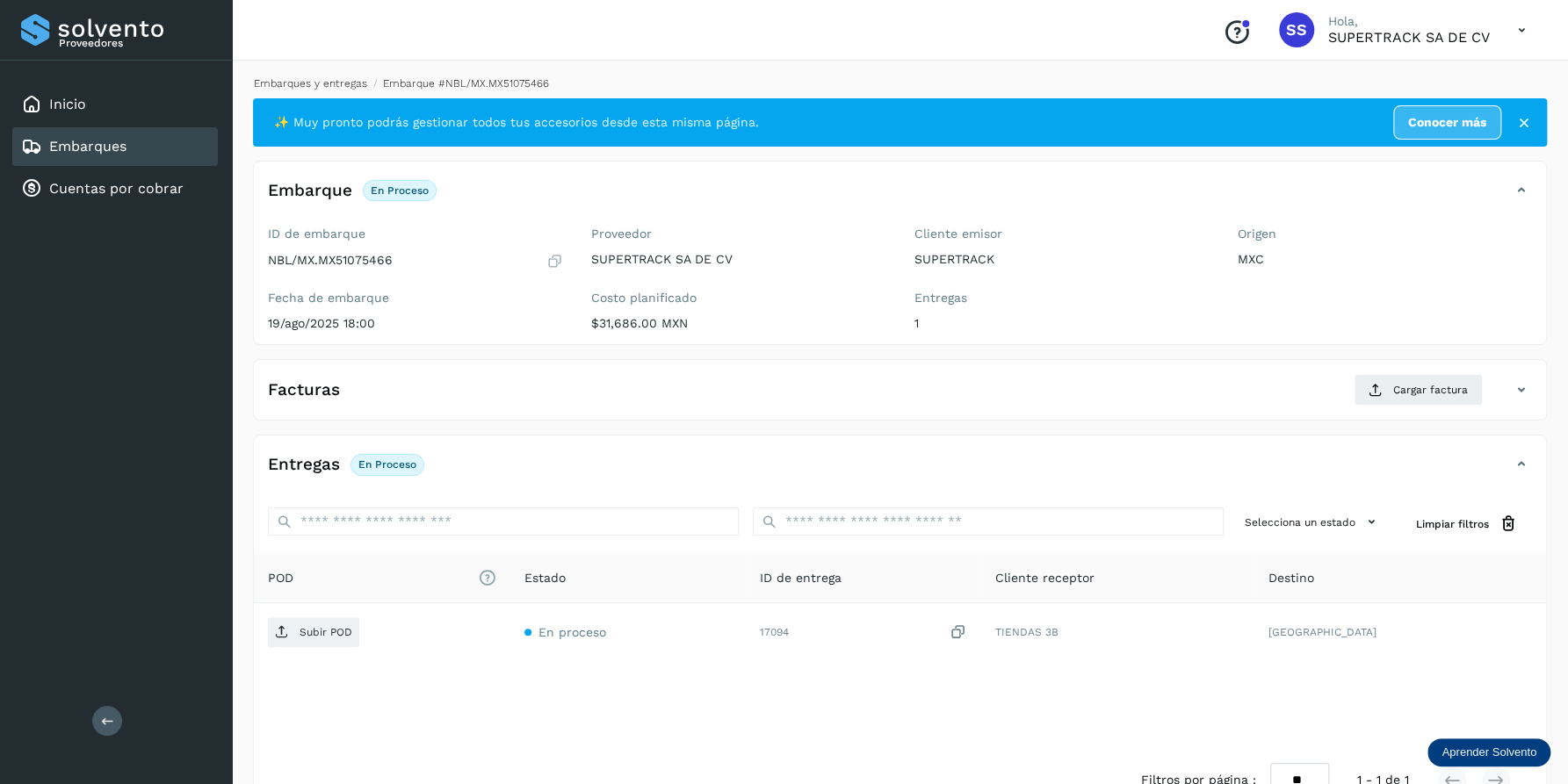
click at [325, 83] on link "Embarques y entregas" at bounding box center [311, 83] width 114 height 12
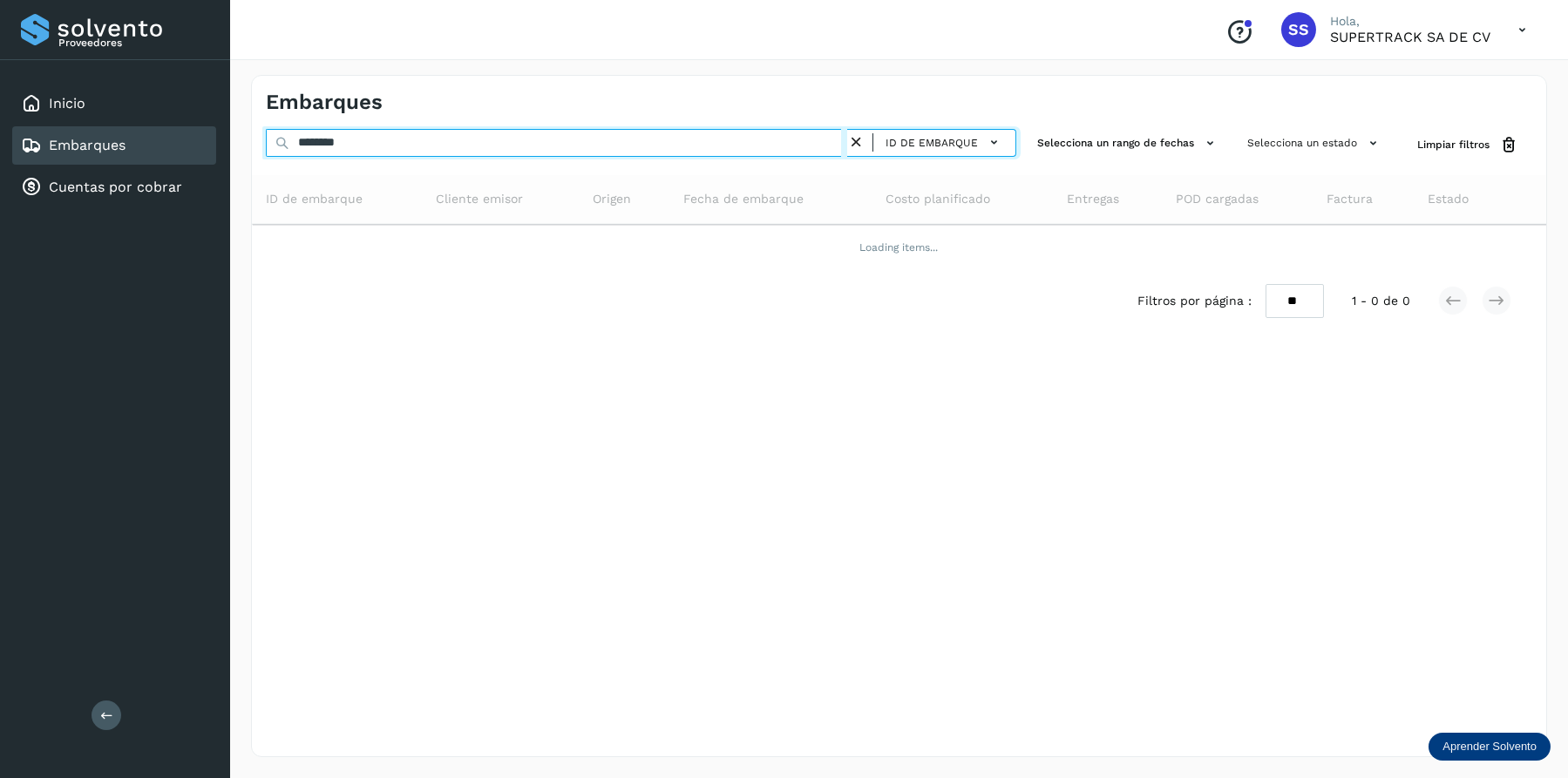
drag, startPoint x: 369, startPoint y: 137, endPoint x: 297, endPoint y: 166, distance: 77.6
click at [236, 157] on div "Embarques ******** ID de embarque Selecciona un rango de fechas Selecciona un e…" at bounding box center [898, 416] width 1337 height 724
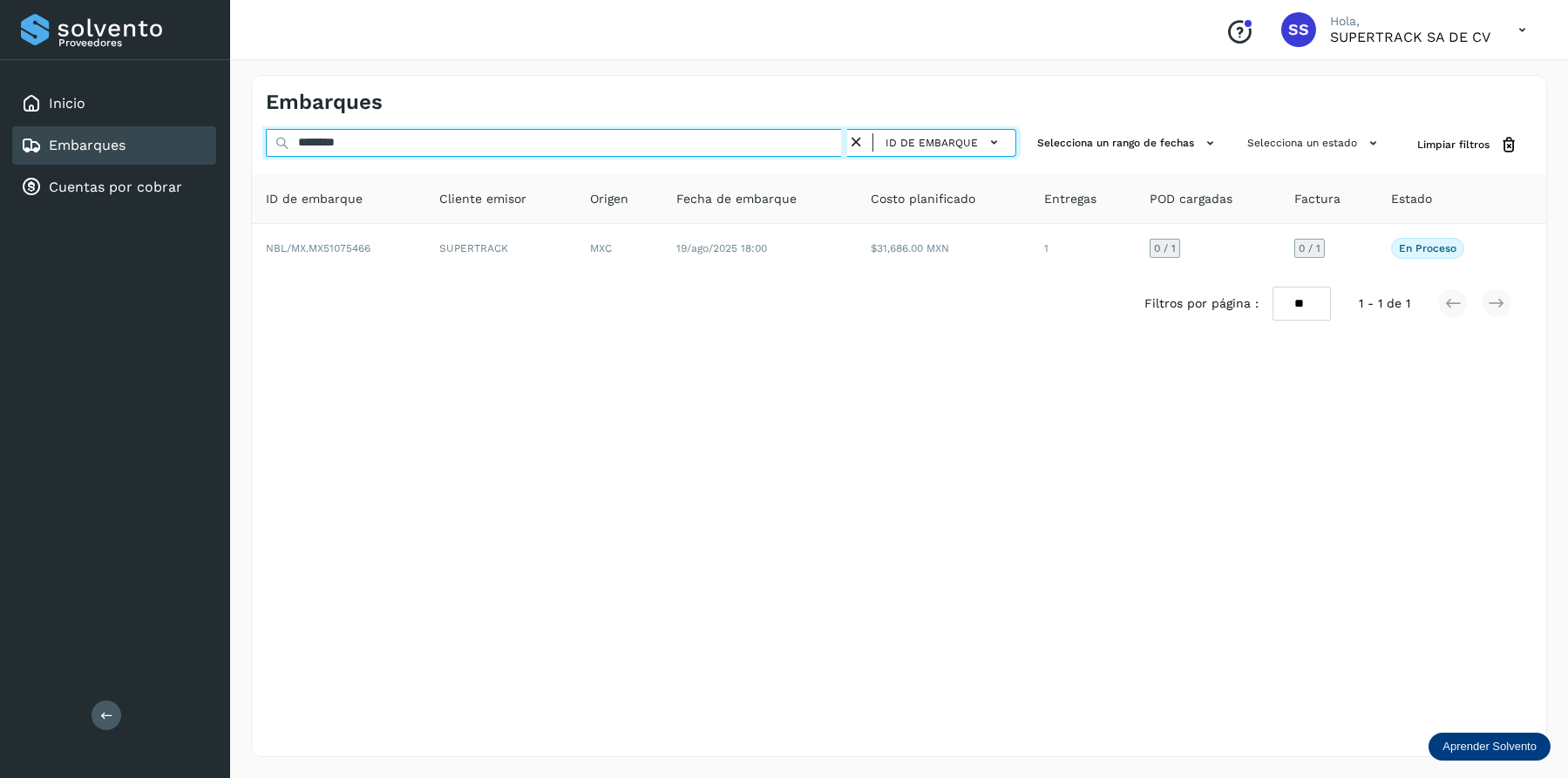
drag, startPoint x: 313, startPoint y: 160, endPoint x: 259, endPoint y: 147, distance: 55.5
click at [259, 147] on div "******** ID de embarque Selecciona un rango de fechas Selecciona un estado Limp…" at bounding box center [899, 145] width 1294 height 33
paste input "text"
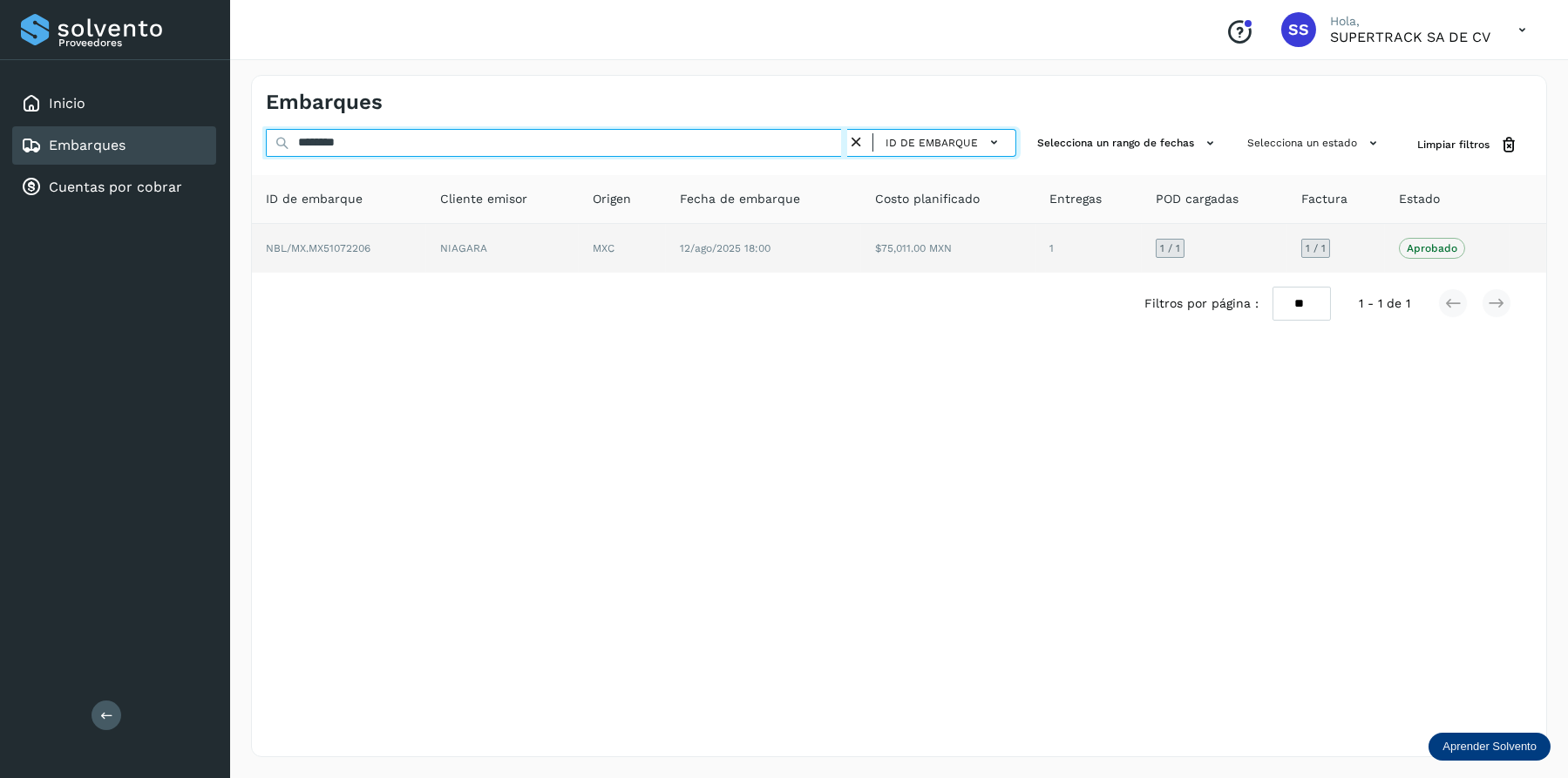
type input "********"
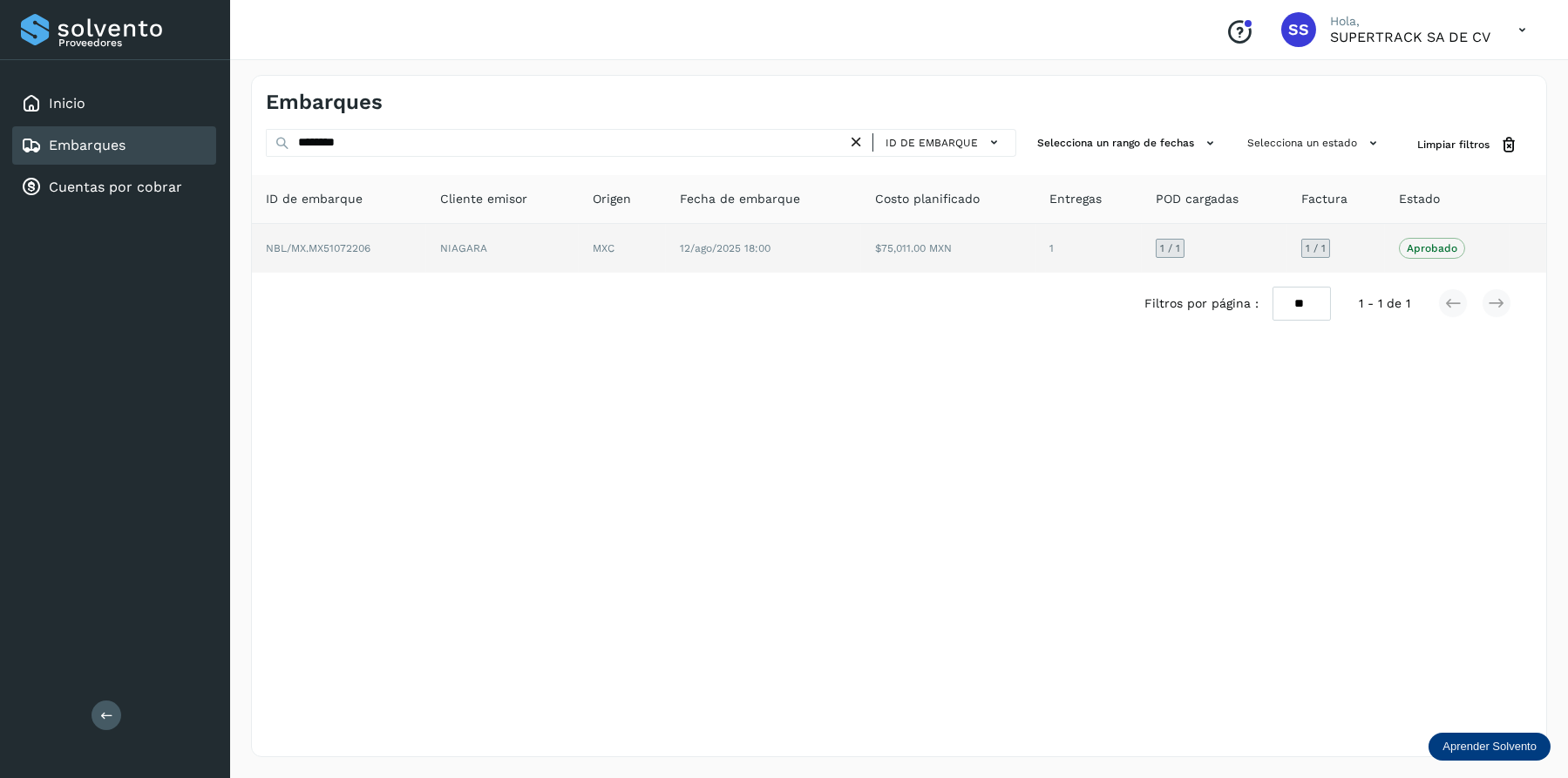
click at [579, 248] on td "NIAGARA" at bounding box center [623, 248] width 87 height 48
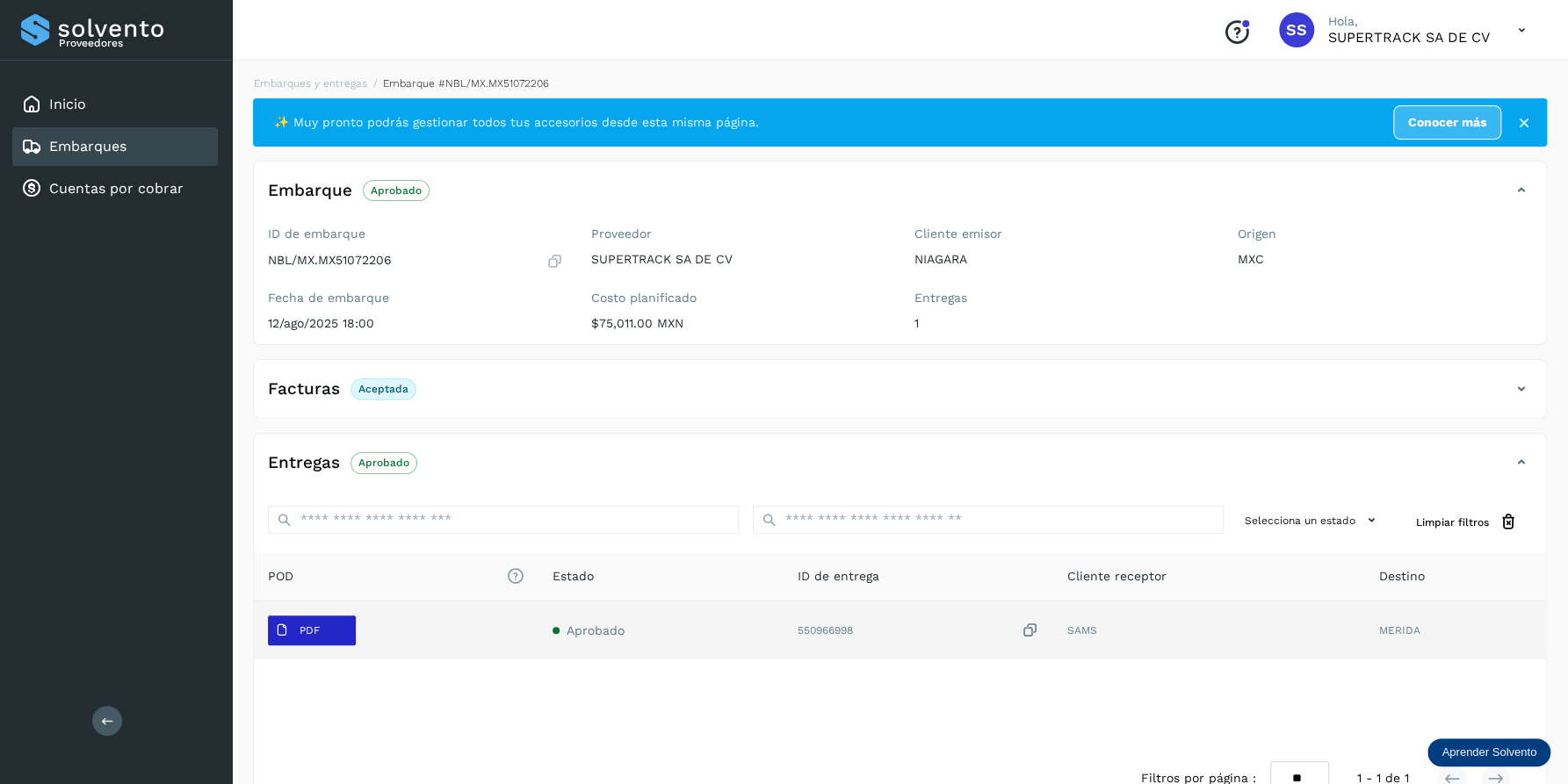
click at [323, 620] on span "PDF" at bounding box center [297, 630] width 59 height 28
